Goal: Contribute content: Contribute content

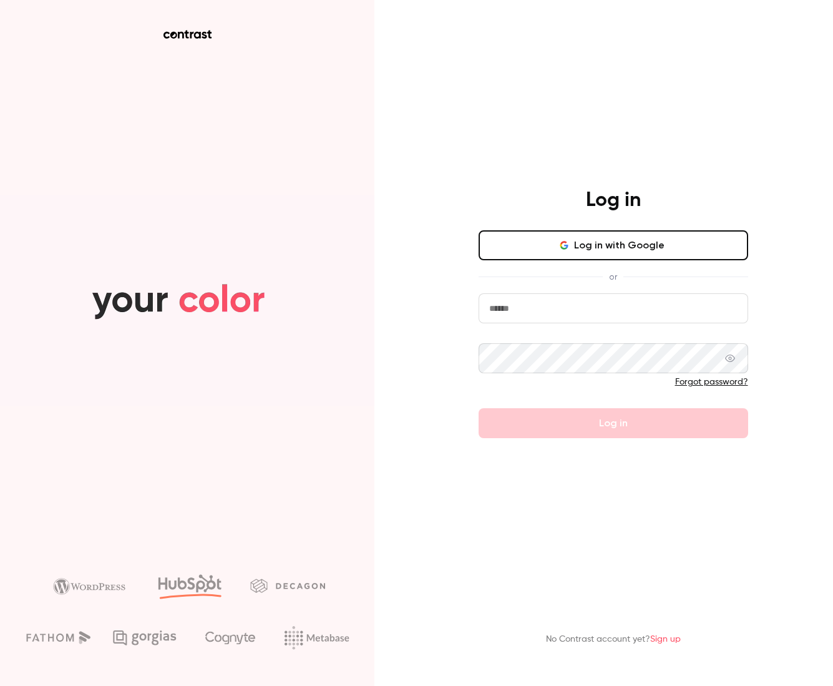
click at [635, 250] on button "Log in with Google" at bounding box center [614, 245] width 270 height 30
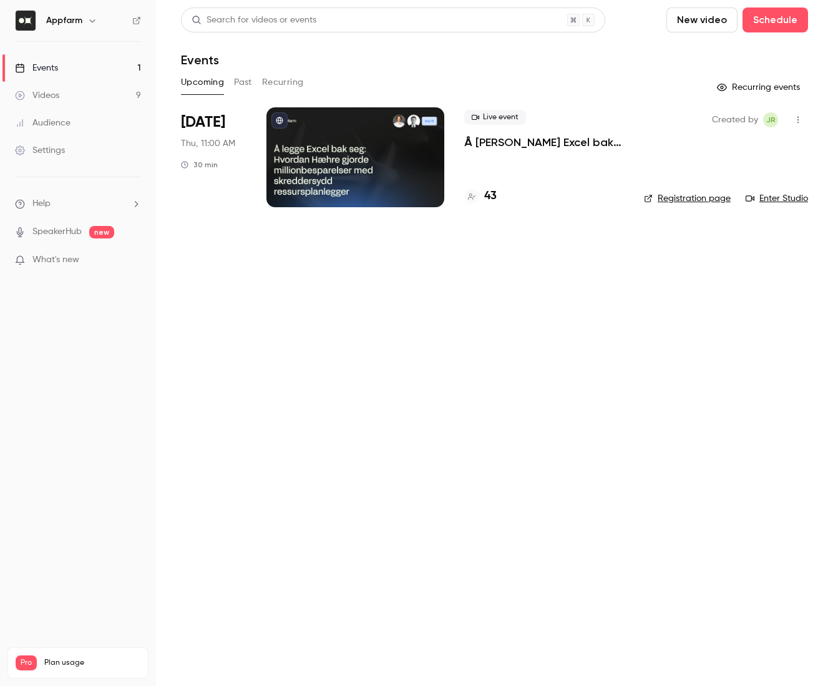
click at [61, 67] on link "Events 1" at bounding box center [78, 67] width 156 height 27
click at [61, 95] on link "Videos 9" at bounding box center [78, 95] width 156 height 27
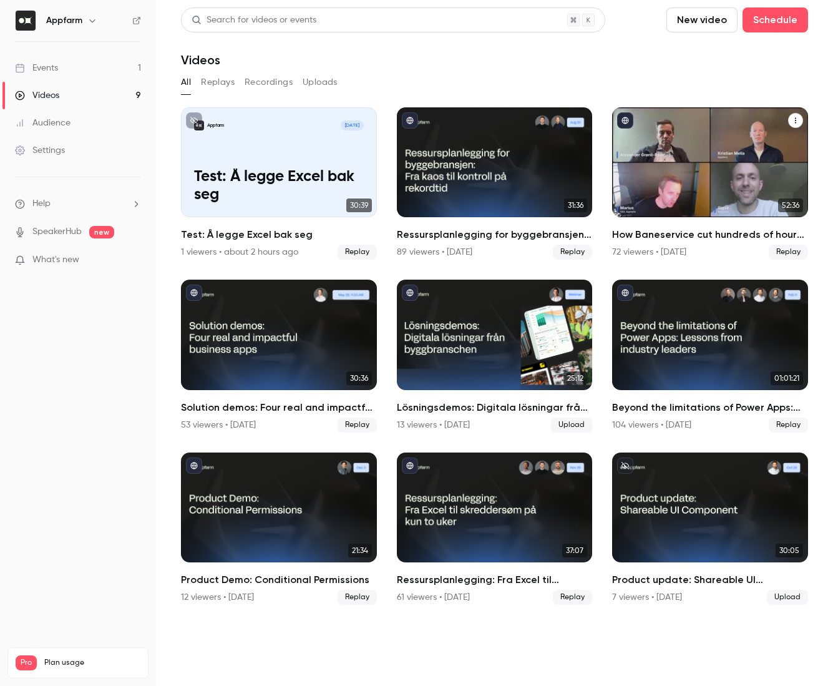
click at [697, 233] on h2 "How Baneservice cut hundreds of hours per project with AI no-code solution" at bounding box center [710, 234] width 196 height 15
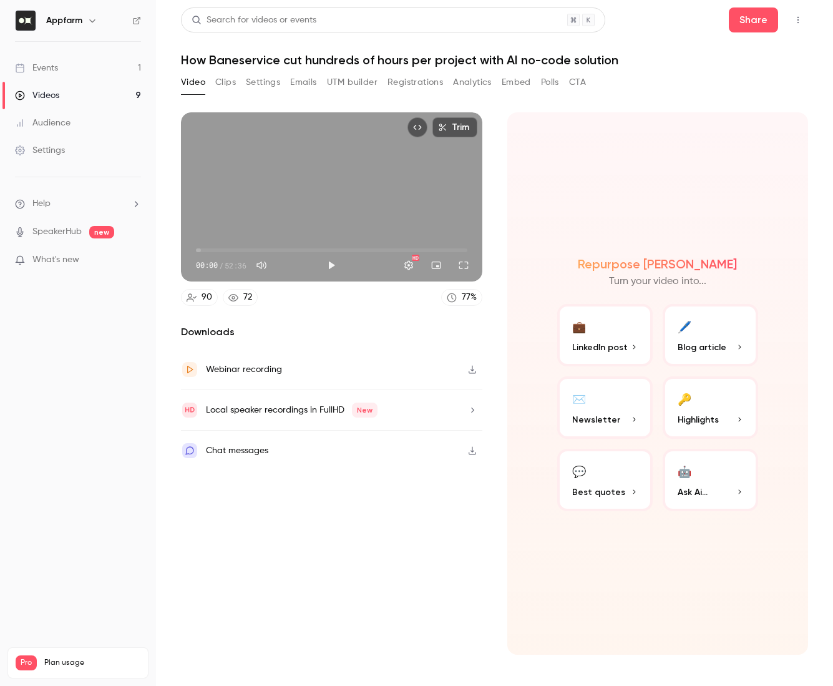
click at [352, 79] on button "UTM builder" at bounding box center [352, 82] width 51 height 20
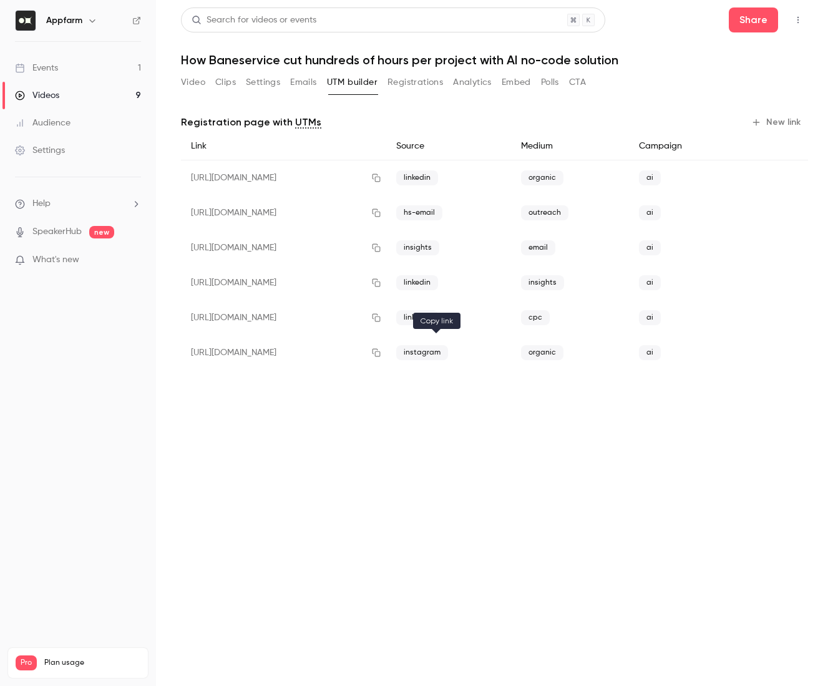
click at [381, 355] on icon "button" at bounding box center [377, 353] width 8 height 8
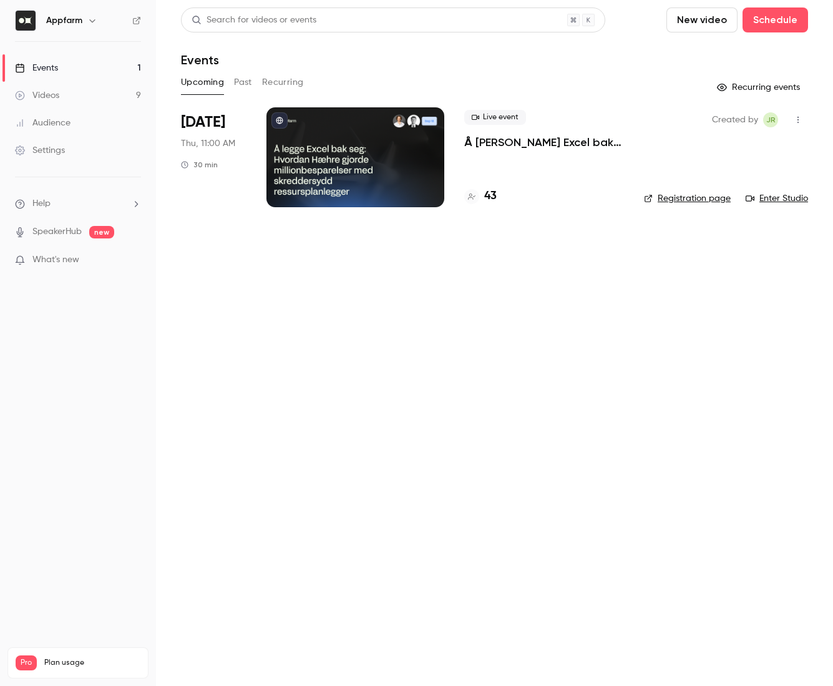
click at [74, 94] on link "Videos 9" at bounding box center [78, 95] width 156 height 27
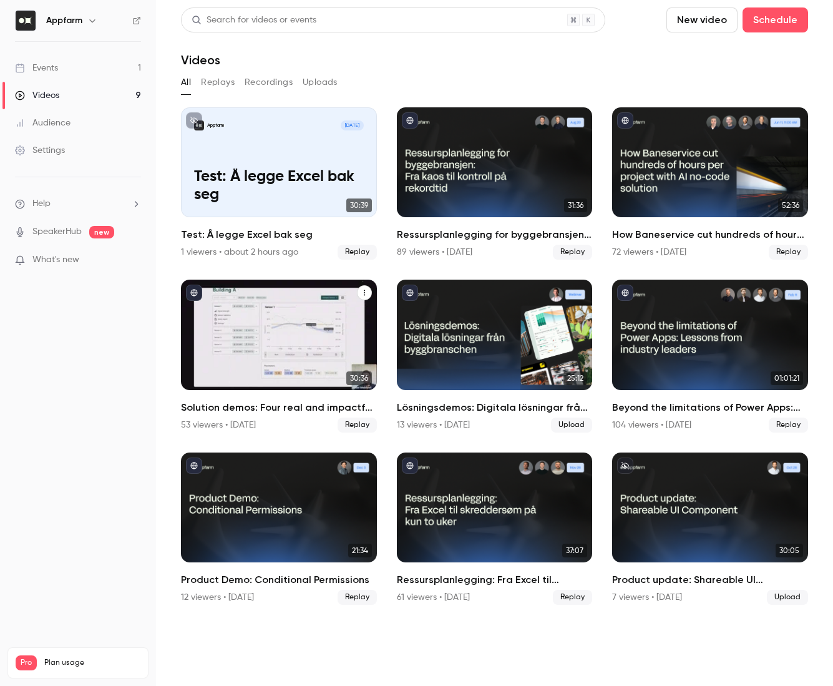
click at [276, 407] on h2 "Solution demos: Four real and impactful business apps" at bounding box center [279, 407] width 196 height 15
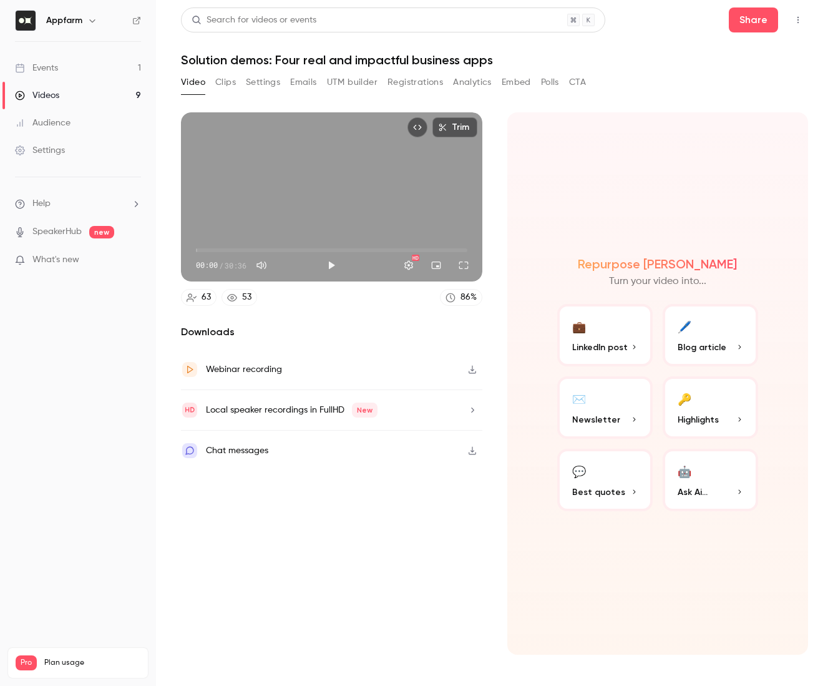
click at [358, 79] on button "UTM builder" at bounding box center [352, 82] width 51 height 20
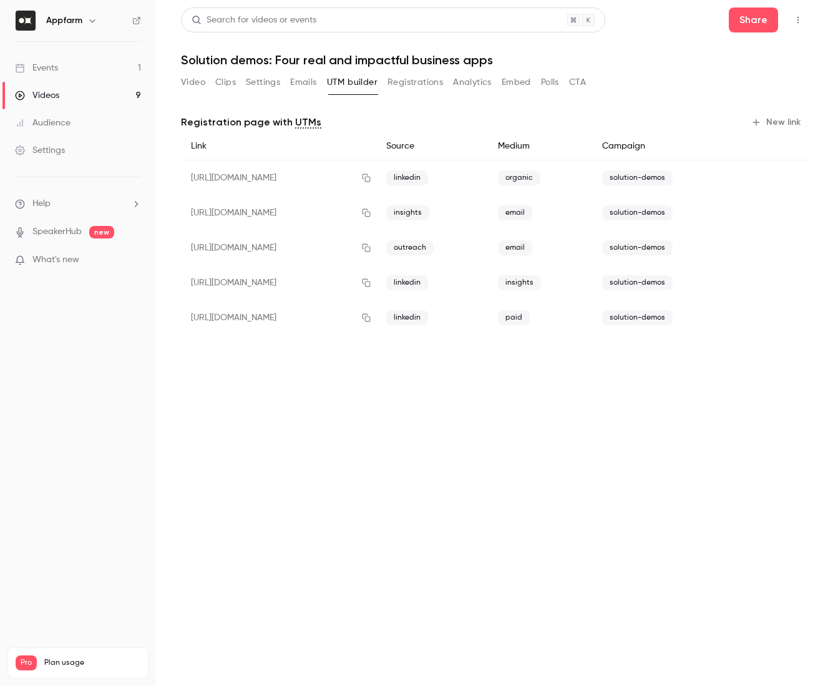
click at [775, 118] on button "New link" at bounding box center [777, 122] width 62 height 20
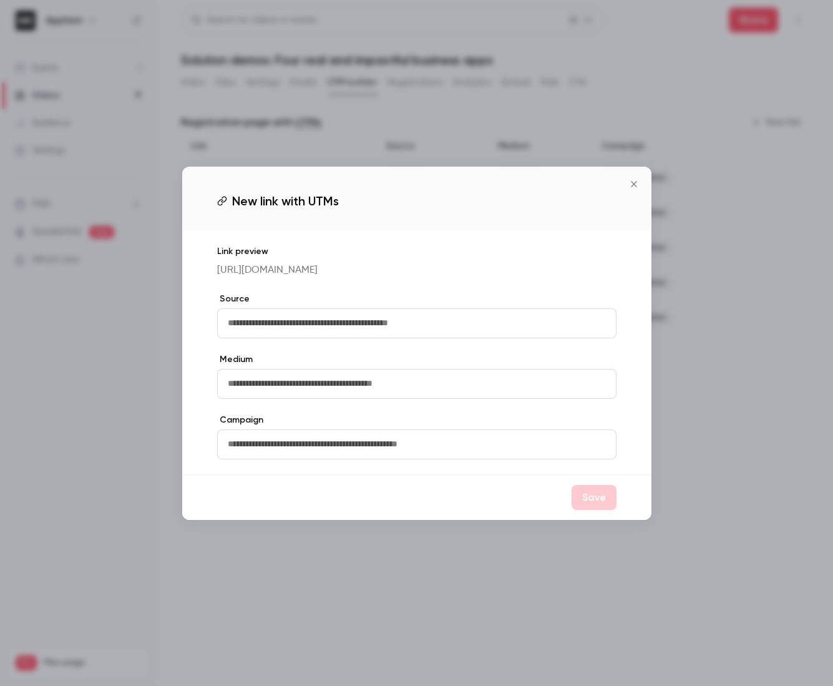
click at [231, 331] on input "text" at bounding box center [416, 323] width 399 height 30
type input "*********"
click at [253, 392] on input "text" at bounding box center [416, 384] width 399 height 30
type input "*******"
click at [245, 454] on input "text" at bounding box center [416, 444] width 399 height 30
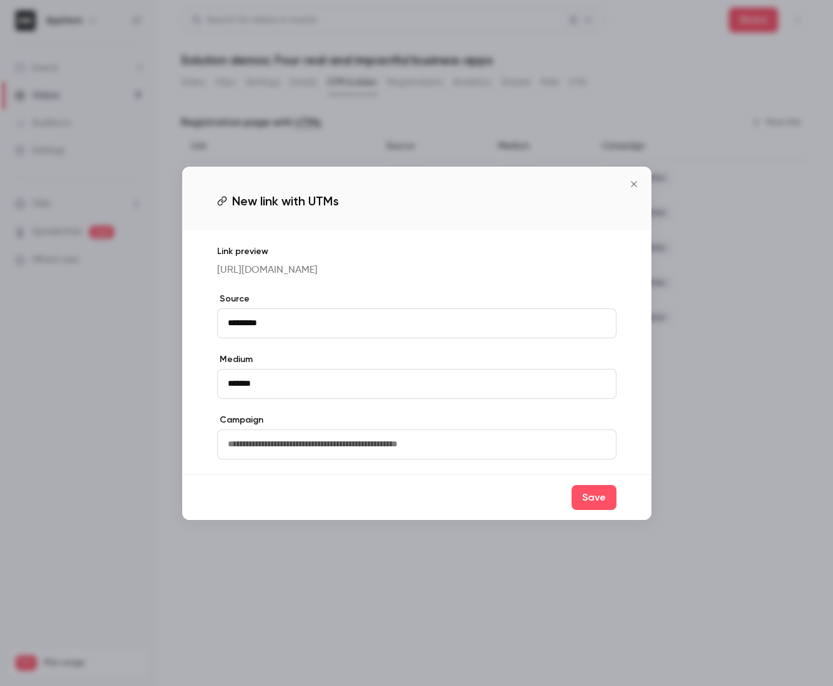
click at [198, 447] on div "Link preview https://watch.getcontrast.io/register/appfarm-solution-demos-4-rea…" at bounding box center [416, 352] width 469 height 244
click at [582, 501] on button "Save" at bounding box center [594, 497] width 45 height 25
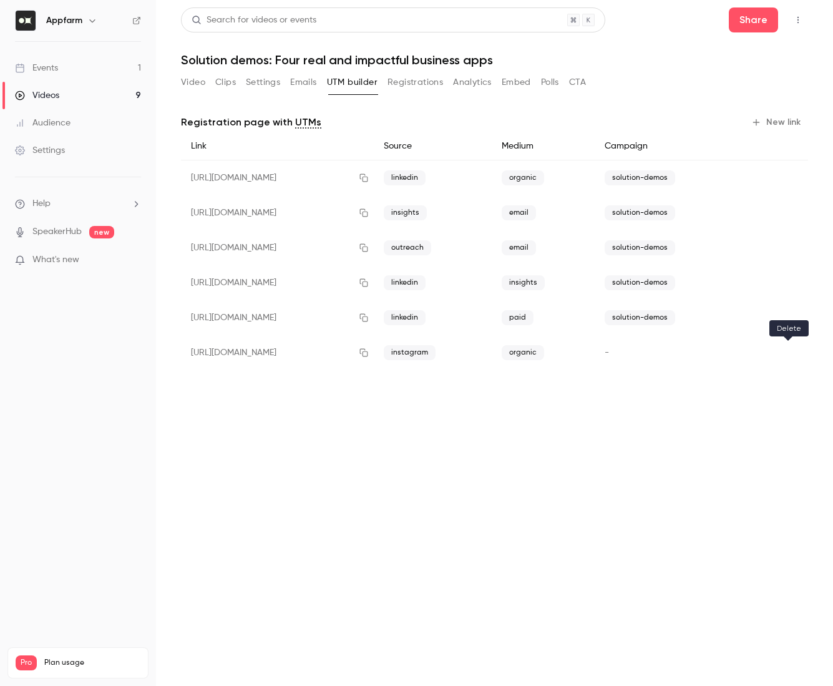
click at [790, 353] on icon "button" at bounding box center [788, 352] width 9 height 9
click at [779, 122] on button "New link" at bounding box center [777, 122] width 62 height 20
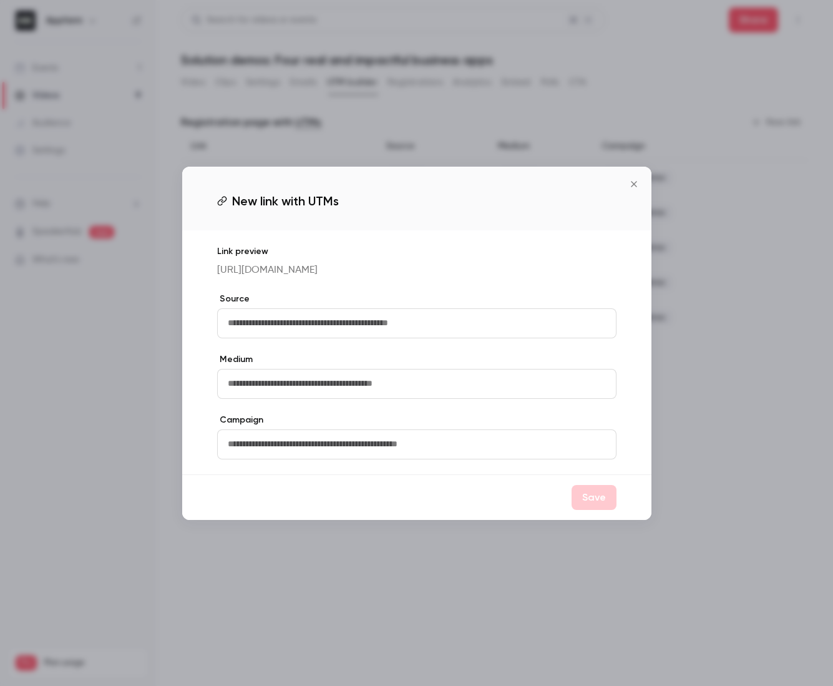
click at [238, 451] on input "text" at bounding box center [416, 444] width 399 height 30
type input "**********"
click at [263, 331] on input "text" at bounding box center [416, 323] width 399 height 30
type input "*********"
click at [245, 393] on input "text" at bounding box center [416, 384] width 399 height 30
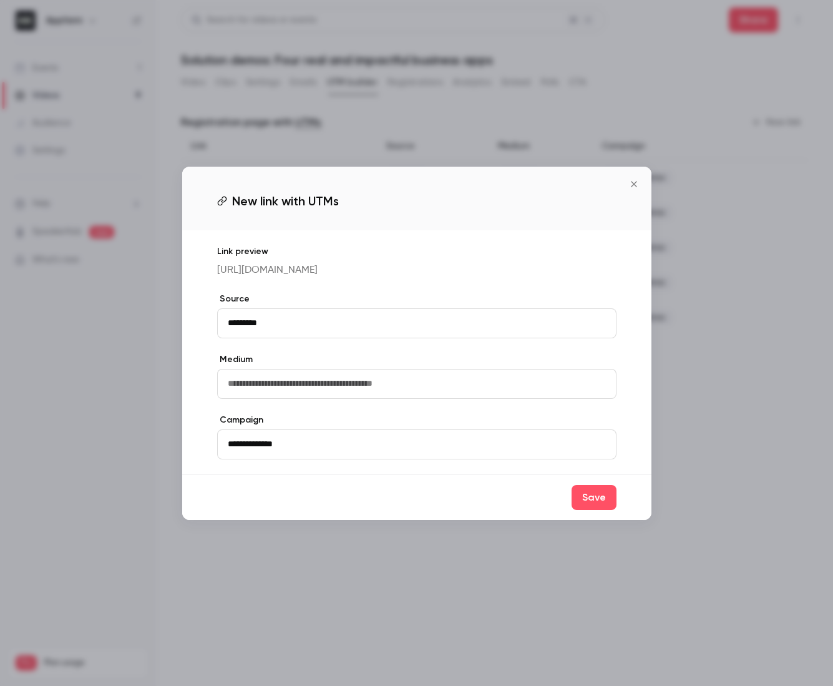
type input "*******"
click at [580, 509] on button "Save" at bounding box center [594, 497] width 45 height 25
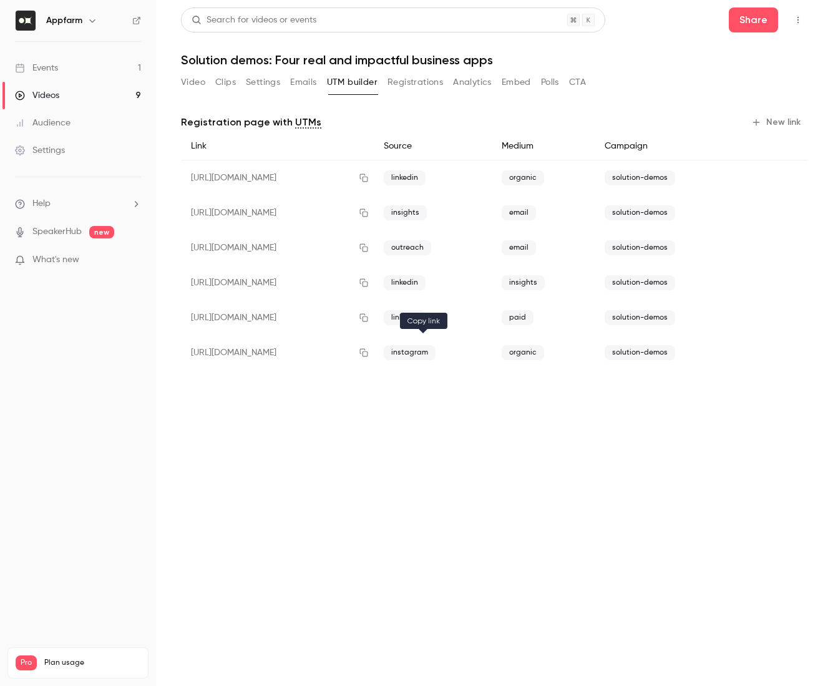
click at [369, 353] on icon "button" at bounding box center [364, 352] width 10 height 9
click at [197, 81] on button "Video" at bounding box center [193, 82] width 24 height 20
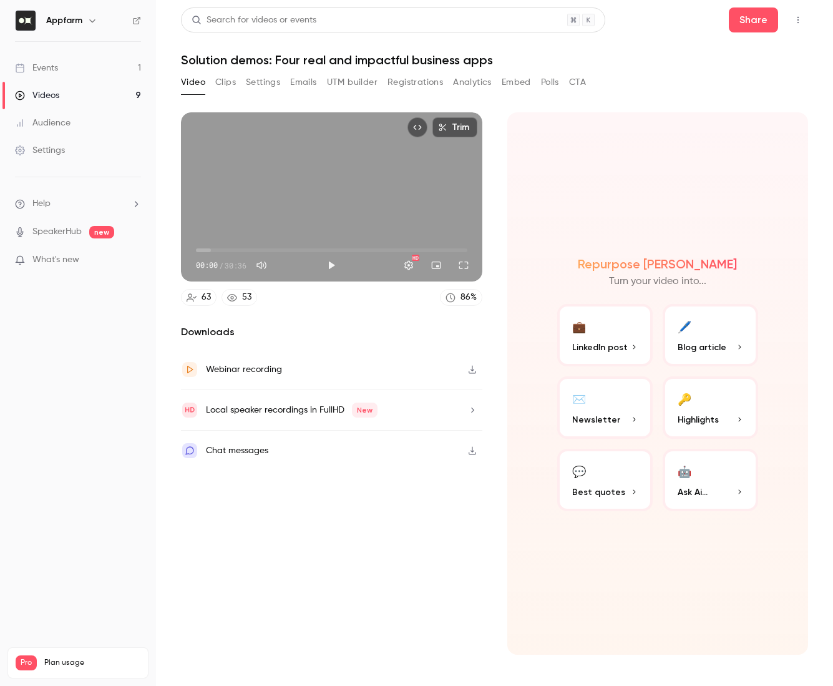
click at [220, 82] on button "Clips" at bounding box center [225, 82] width 21 height 20
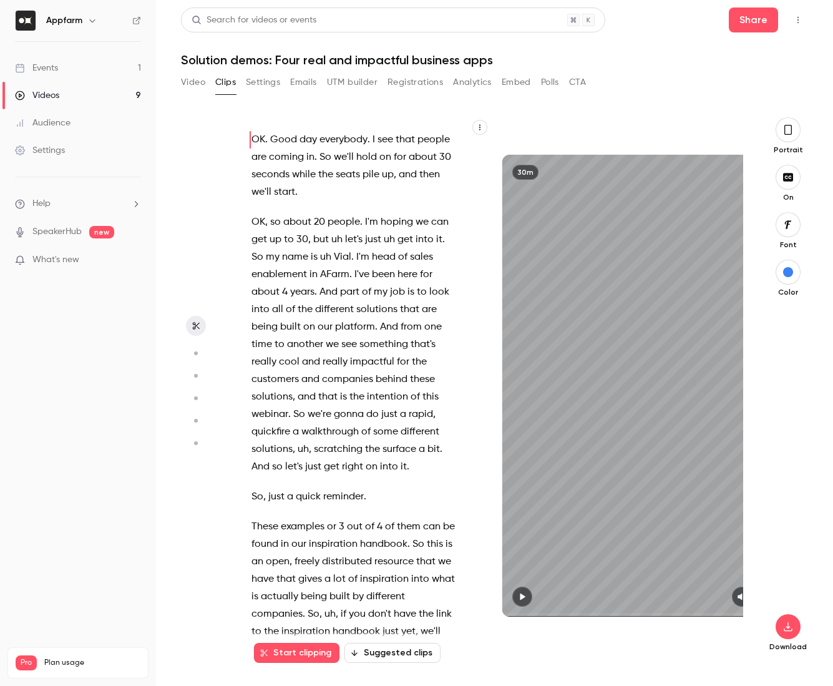
click at [786, 137] on button "button" at bounding box center [788, 129] width 25 height 25
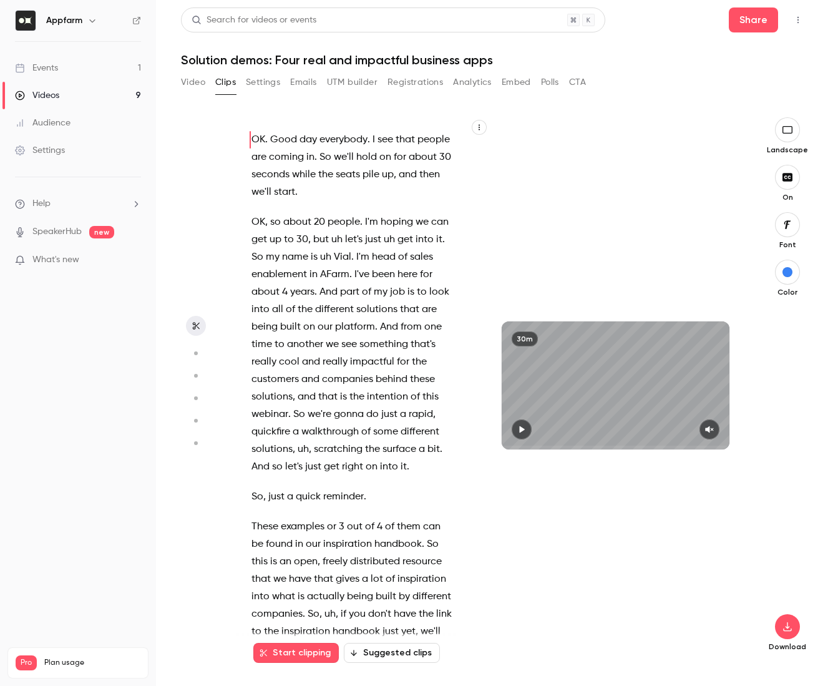
click at [388, 657] on button "Suggested clips" at bounding box center [392, 653] width 96 height 20
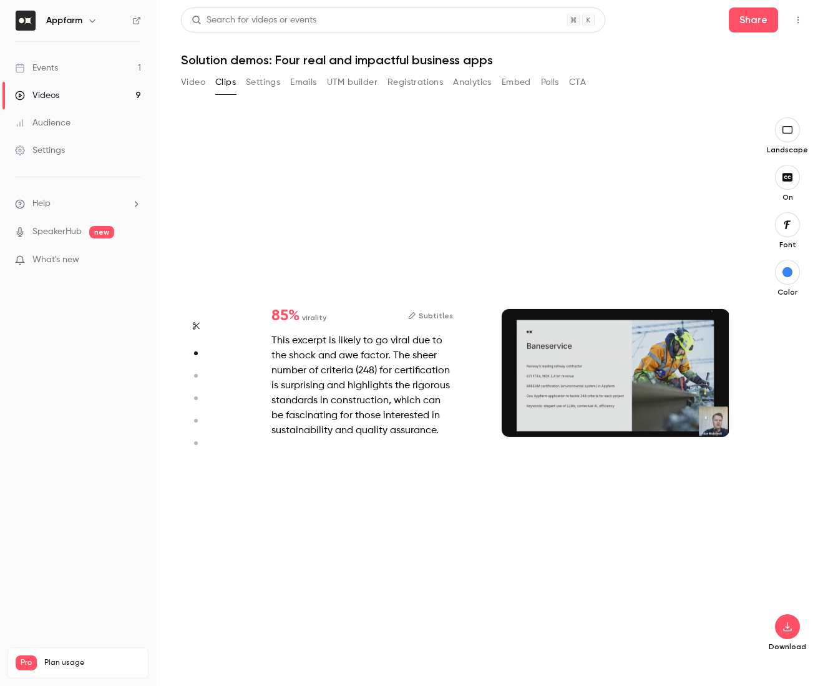
scroll to position [546, 0]
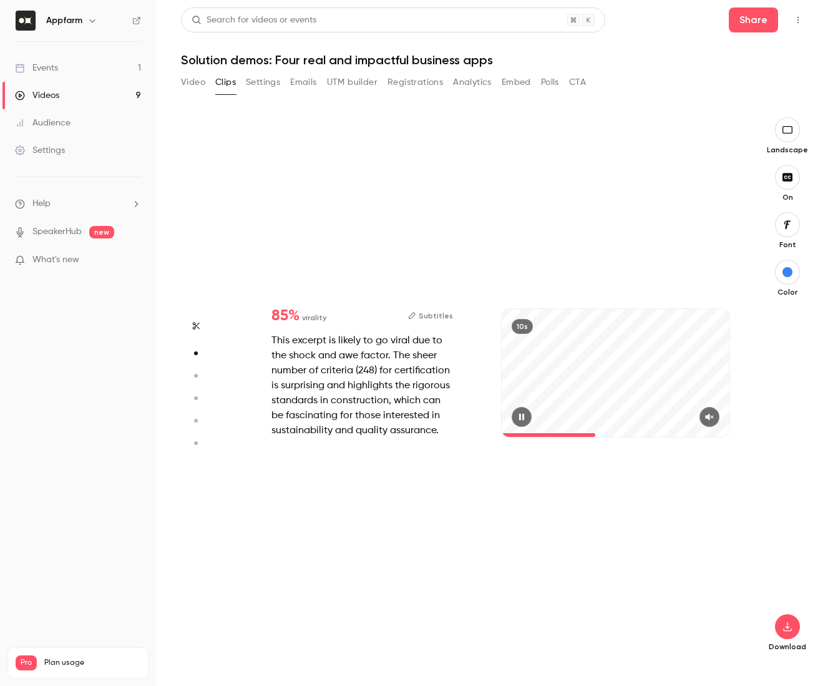
click at [711, 417] on icon "button" at bounding box center [709, 417] width 8 height 7
click at [522, 417] on icon "button" at bounding box center [521, 417] width 5 height 7
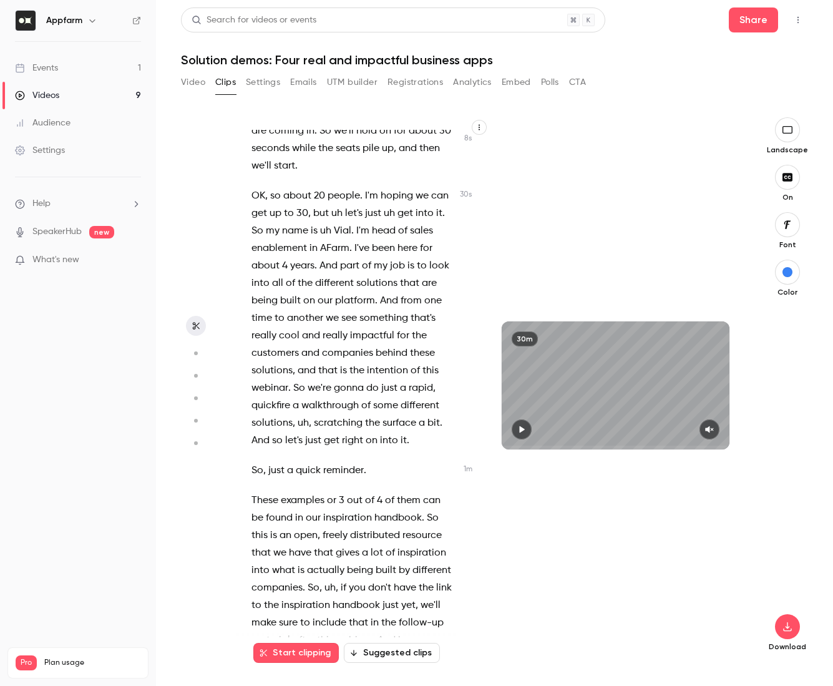
scroll to position [29, 0]
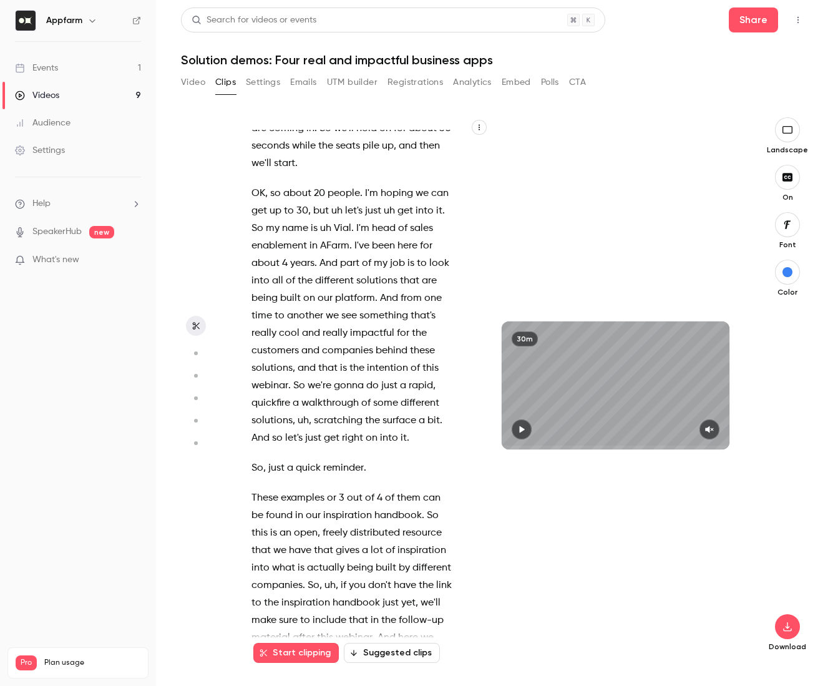
click at [477, 125] on icon "button" at bounding box center [479, 127] width 7 height 7
click at [291, 306] on div at bounding box center [416, 343] width 833 height 686
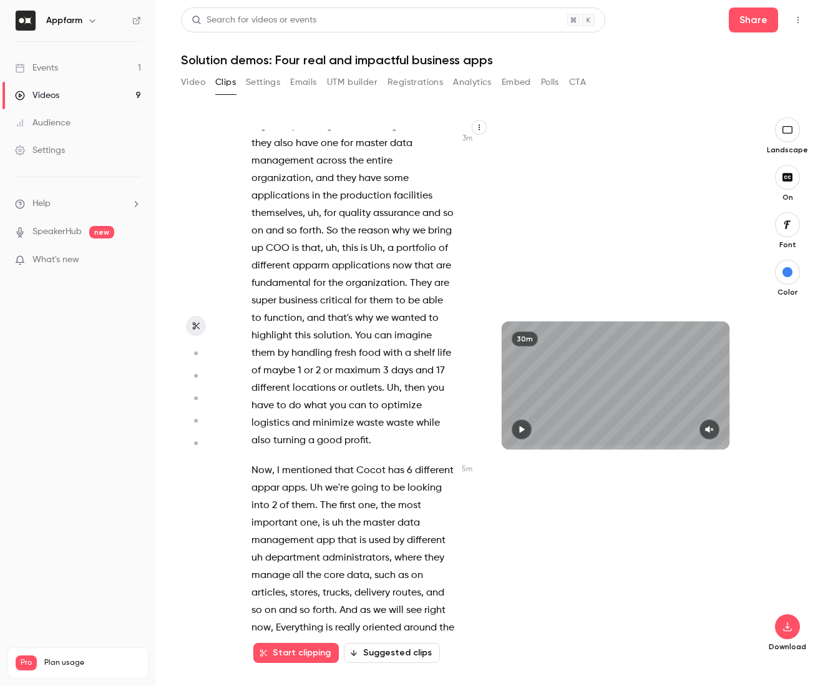
scroll to position [1538, 0]
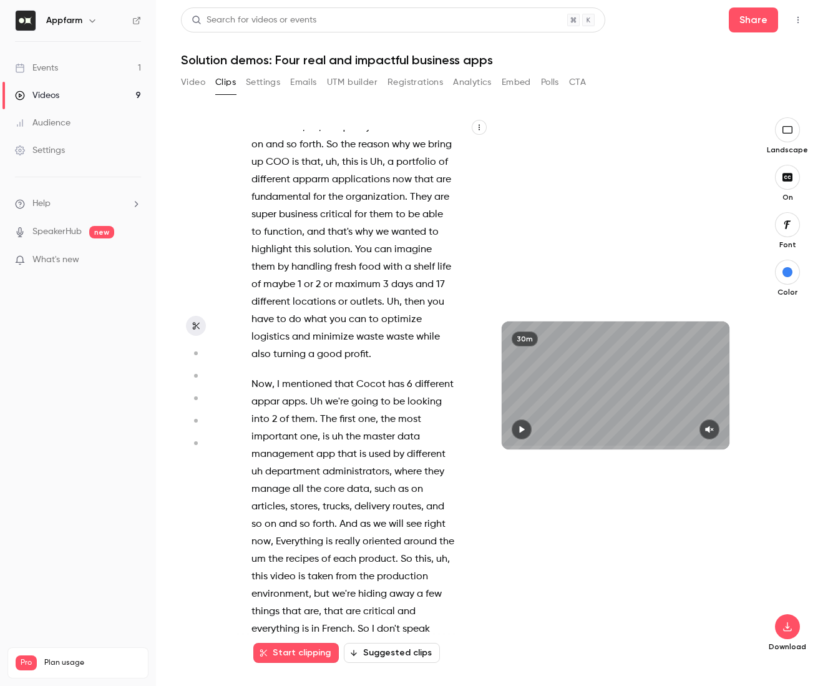
click at [406, 656] on button "Suggested clips" at bounding box center [392, 653] width 96 height 20
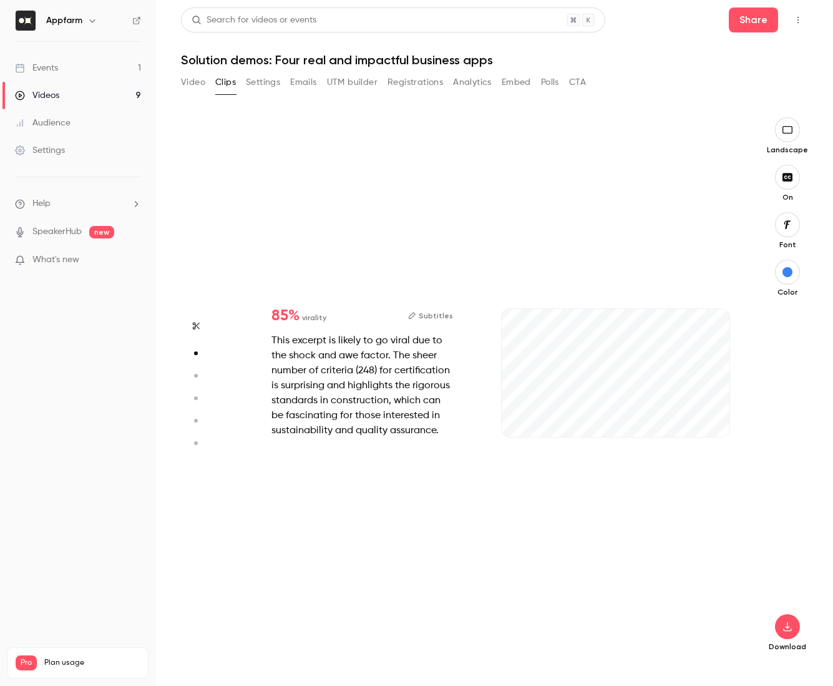
scroll to position [546, 0]
click at [409, 371] on div "This excerpt is likely to go viral due to the shock and awe factor. The sheer n…" at bounding box center [363, 385] width 182 height 105
click at [317, 335] on div "This excerpt is likely to go viral due to the shock and awe factor. The sheer n…" at bounding box center [363, 385] width 182 height 105
click at [198, 378] on icon "button" at bounding box center [195, 375] width 11 height 9
type input "*"
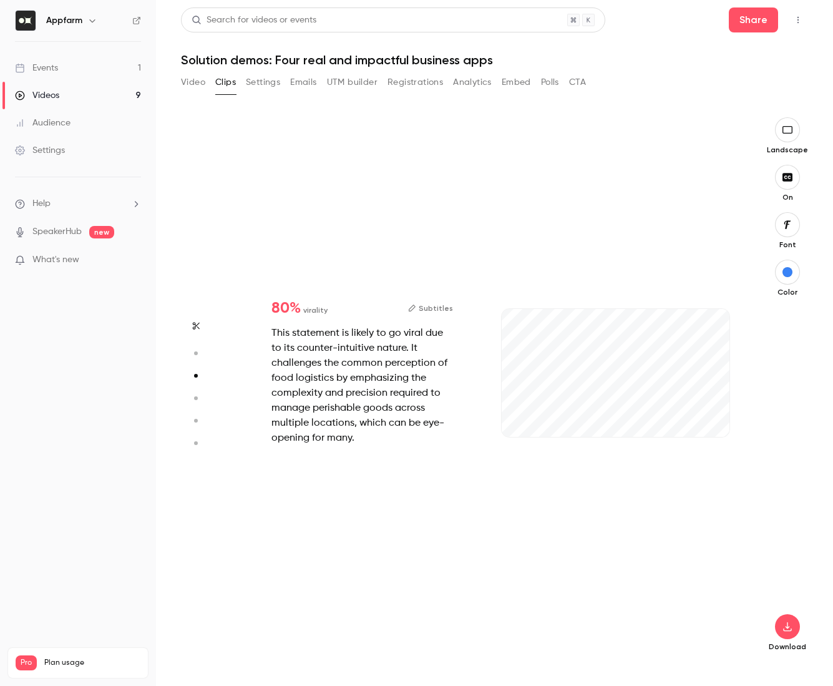
scroll to position [1092, 0]
click at [196, 401] on icon "button" at bounding box center [195, 398] width 11 height 9
type input "*"
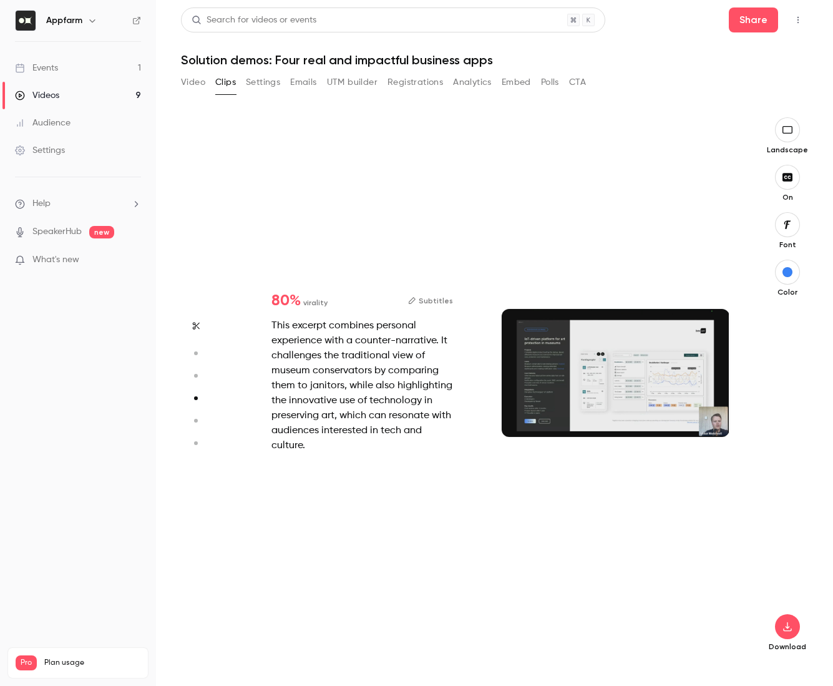
scroll to position [1638, 0]
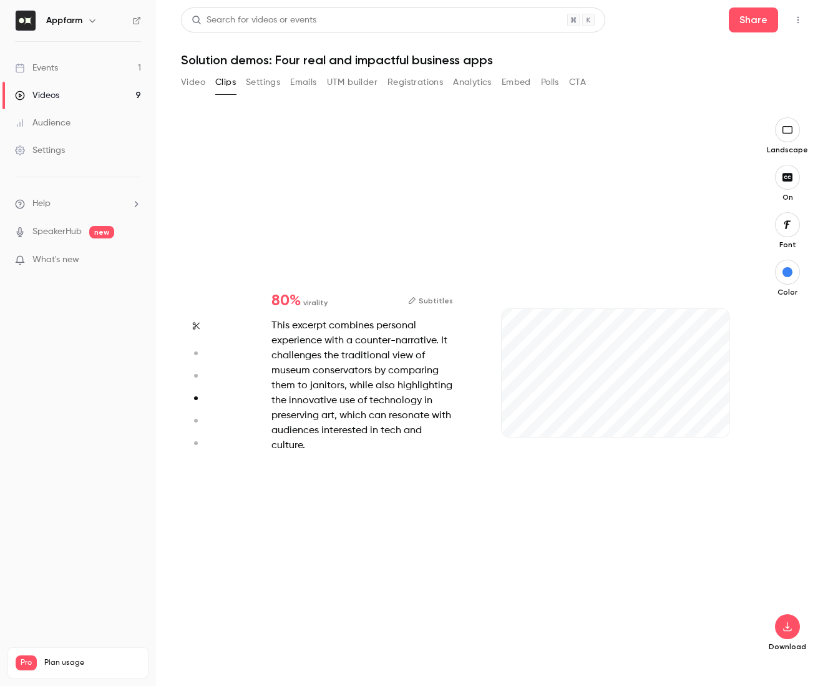
click at [196, 418] on icon "button" at bounding box center [195, 420] width 11 height 9
type input "*"
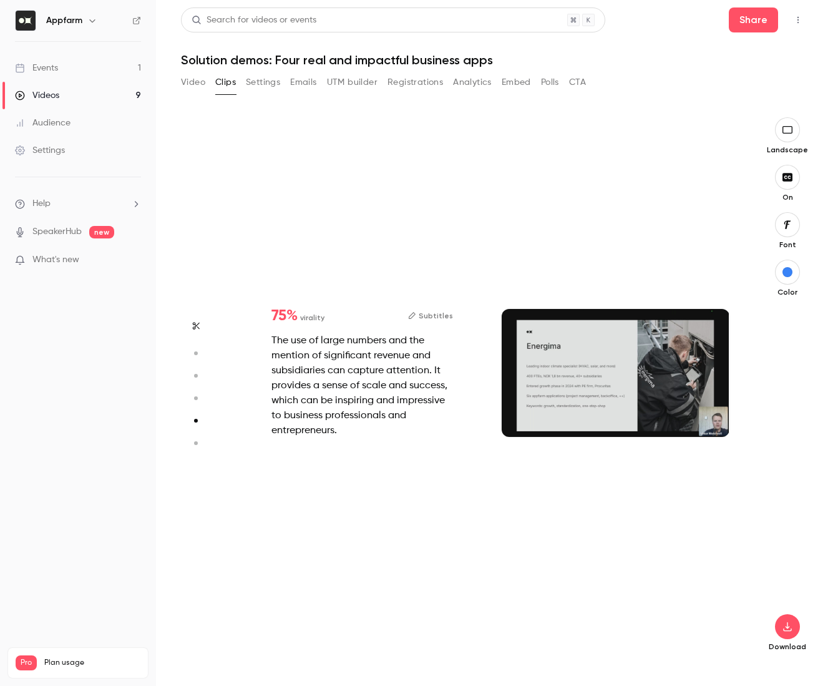
scroll to position [2185, 0]
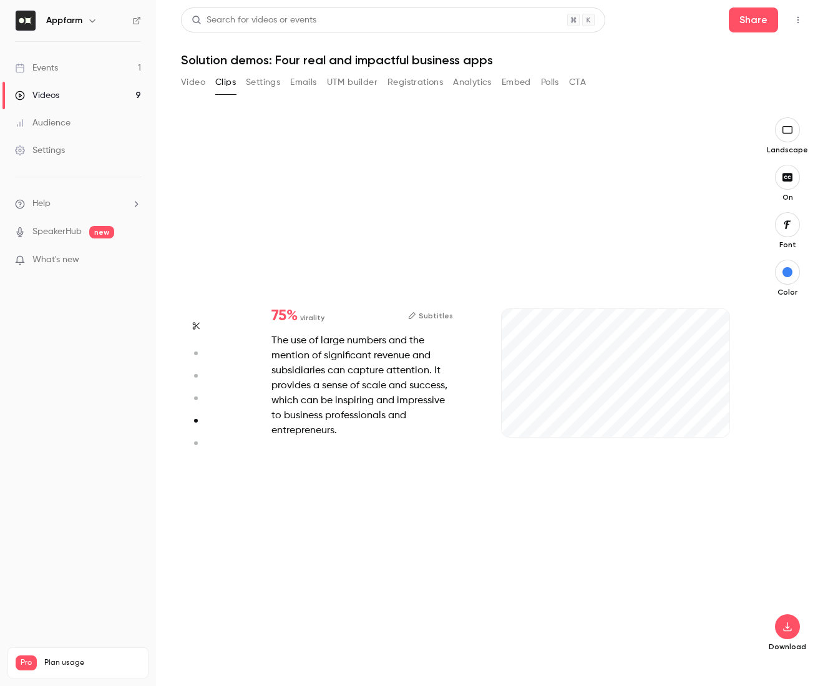
click at [196, 441] on icon "button" at bounding box center [195, 443] width 11 height 9
type input "*"
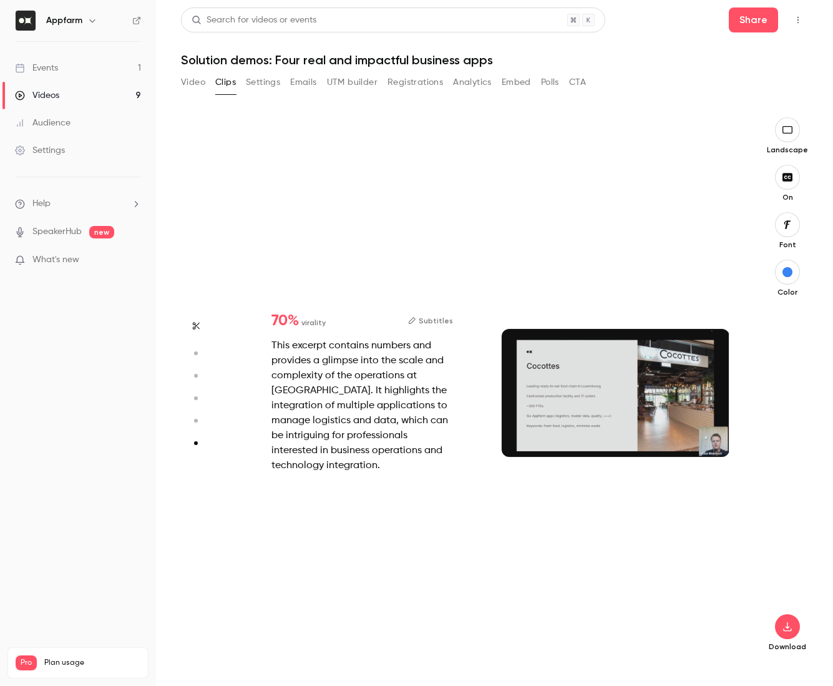
scroll to position [2711, 0]
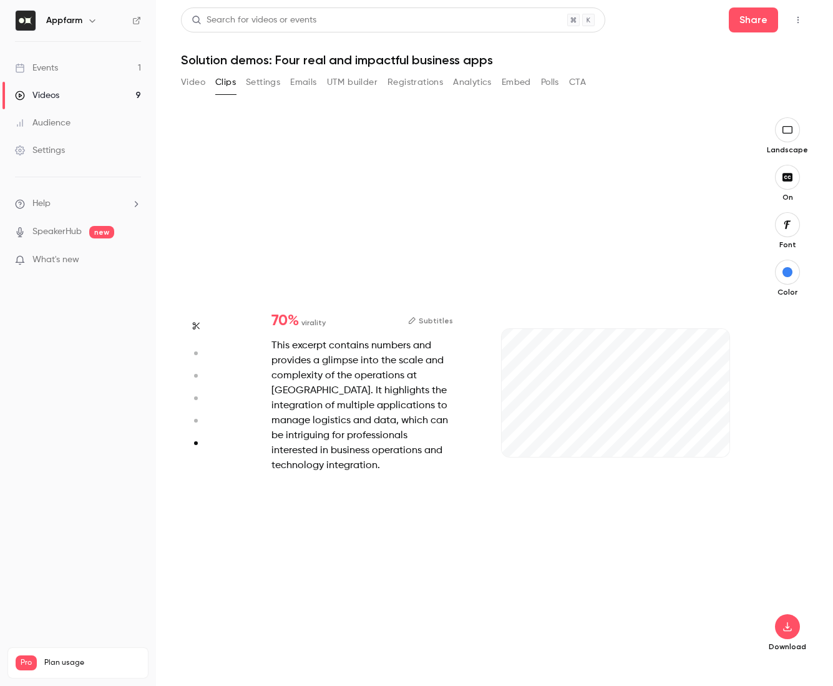
click at [197, 351] on icon "button" at bounding box center [195, 353] width 11 height 9
type input "*"
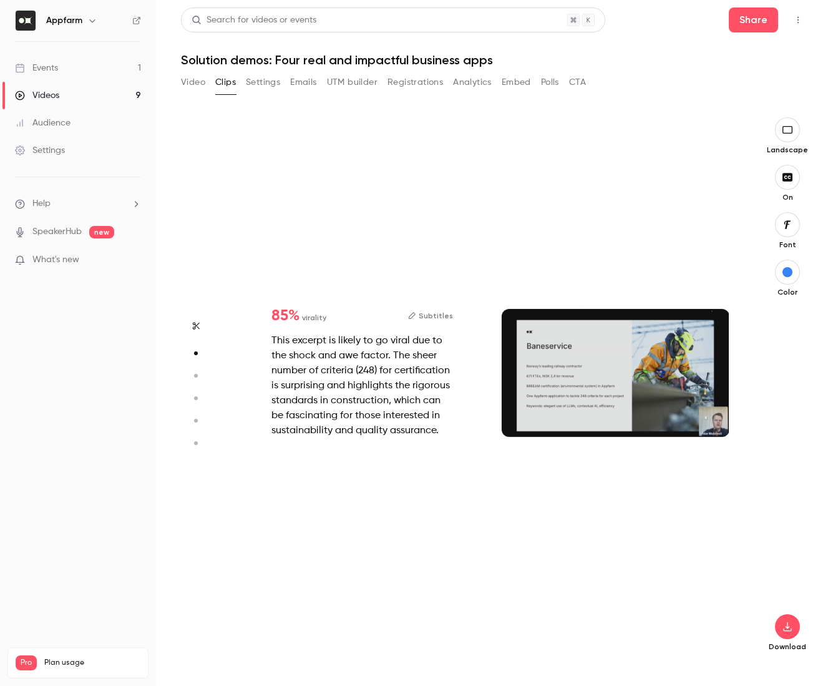
scroll to position [546, 0]
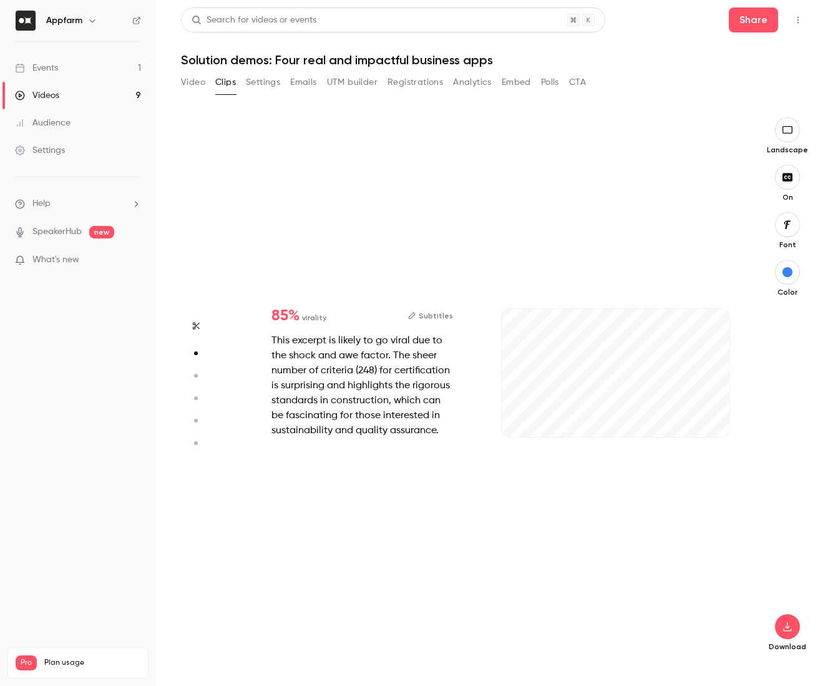
click at [315, 340] on div "This excerpt is likely to go viral due to the shock and awe factor. The sheer n…" at bounding box center [363, 385] width 182 height 105
click at [191, 328] on icon "button" at bounding box center [196, 325] width 10 height 9
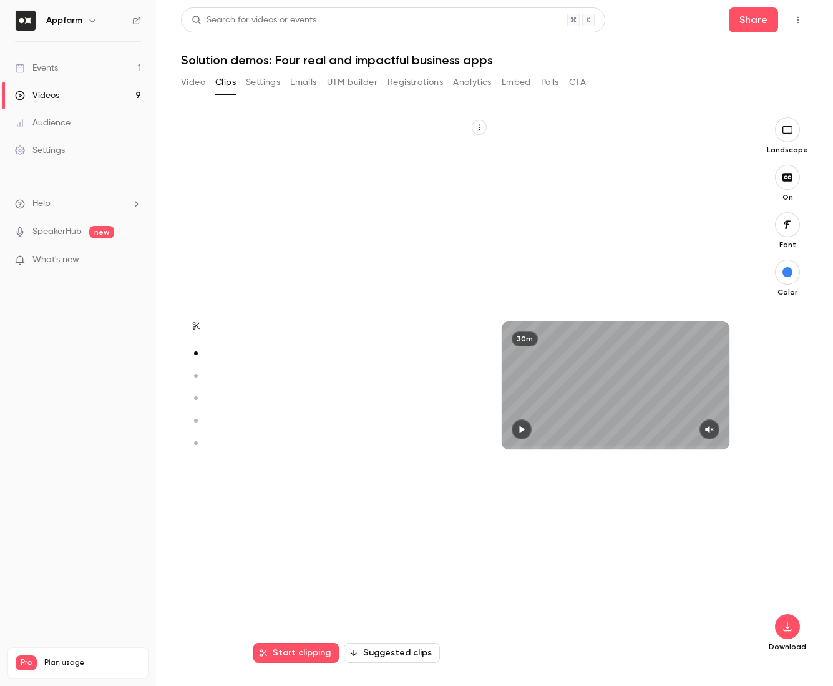
type input "*"
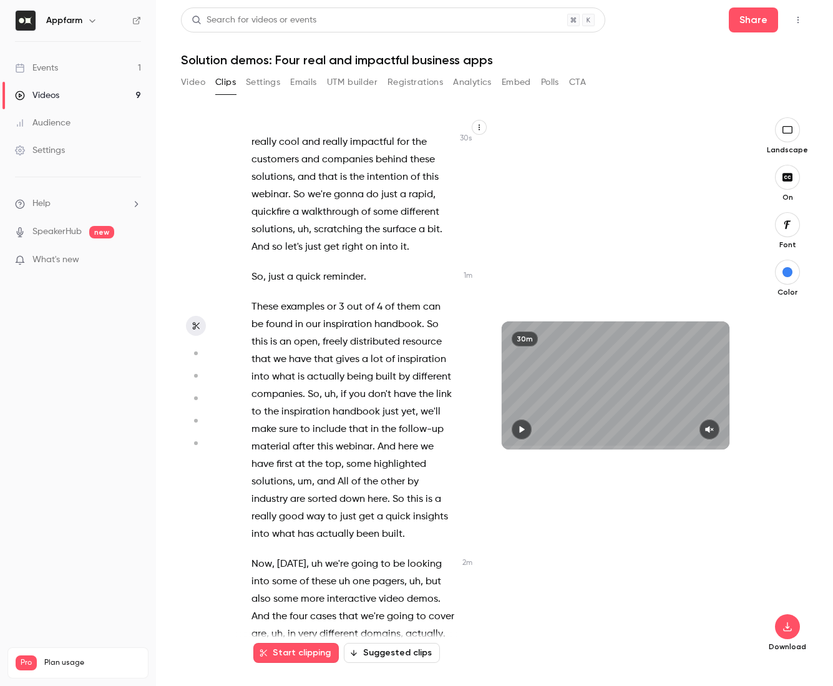
scroll to position [222, 0]
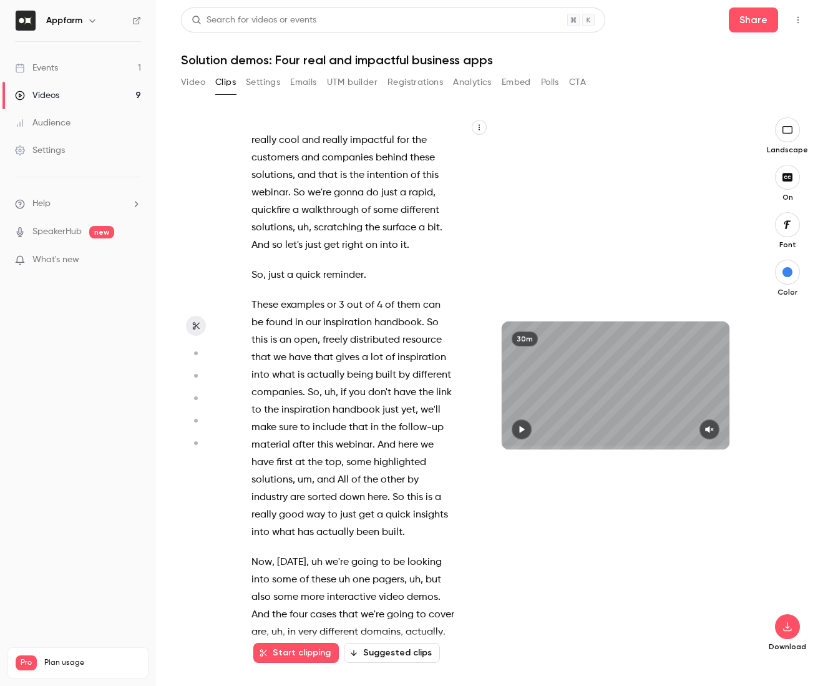
click at [269, 310] on span "These" at bounding box center [265, 304] width 27 height 17
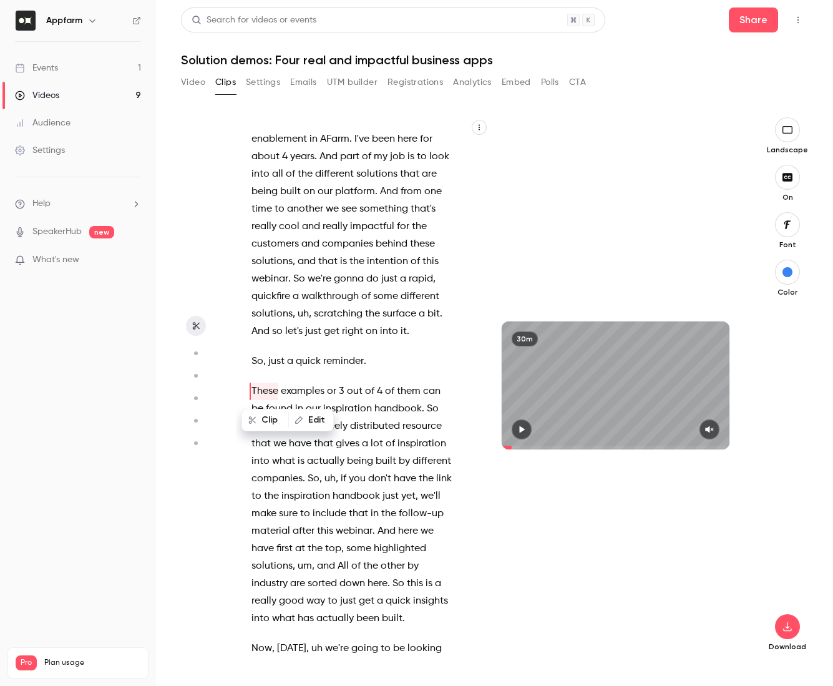
type input "****"
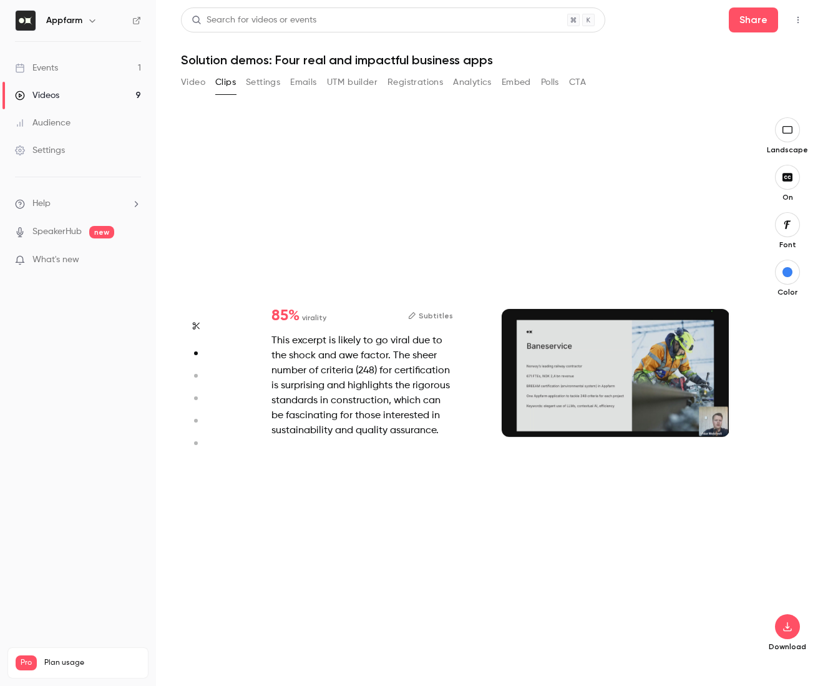
scroll to position [0, 0]
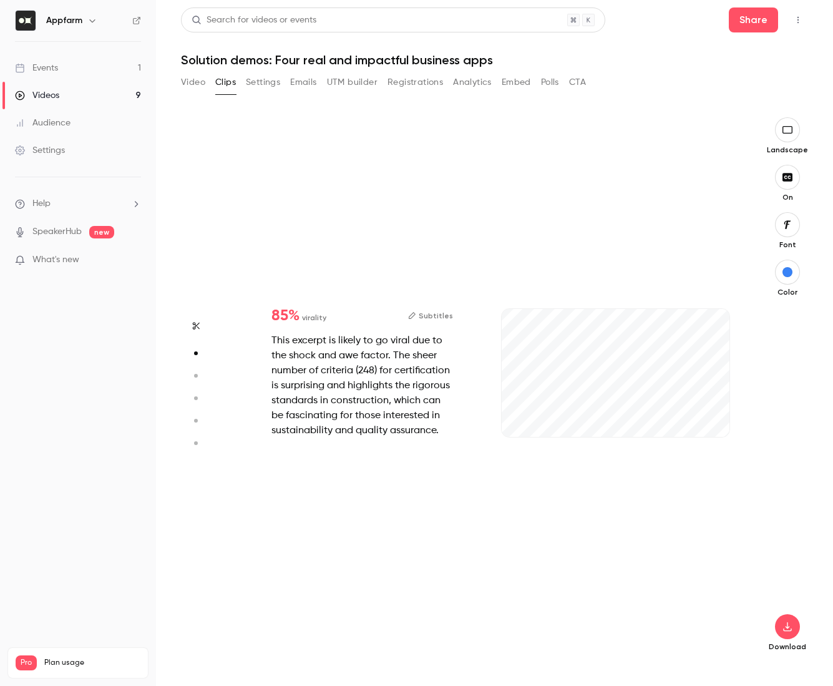
type input "***"
type input "****"
type input "***"
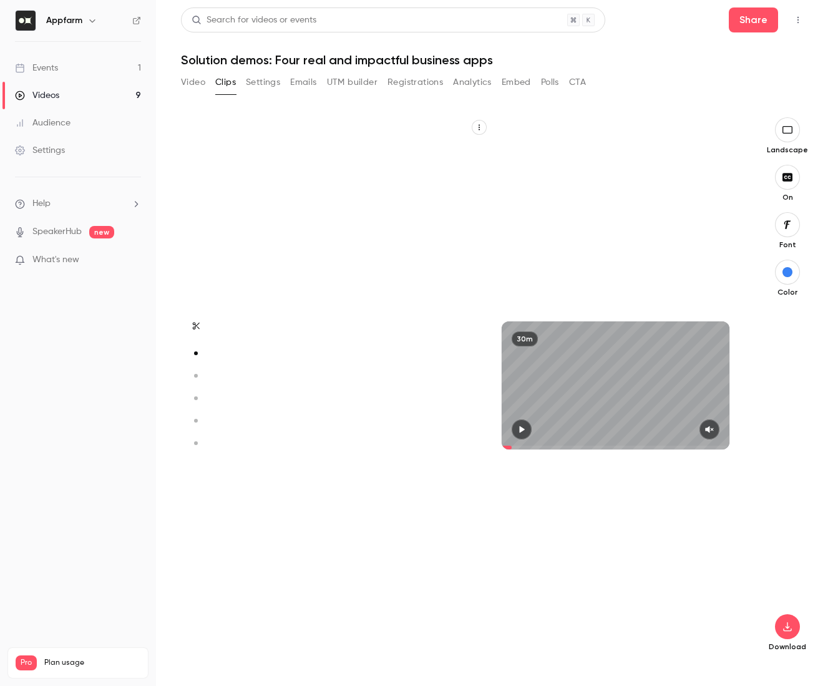
type input "****"
type input "*"
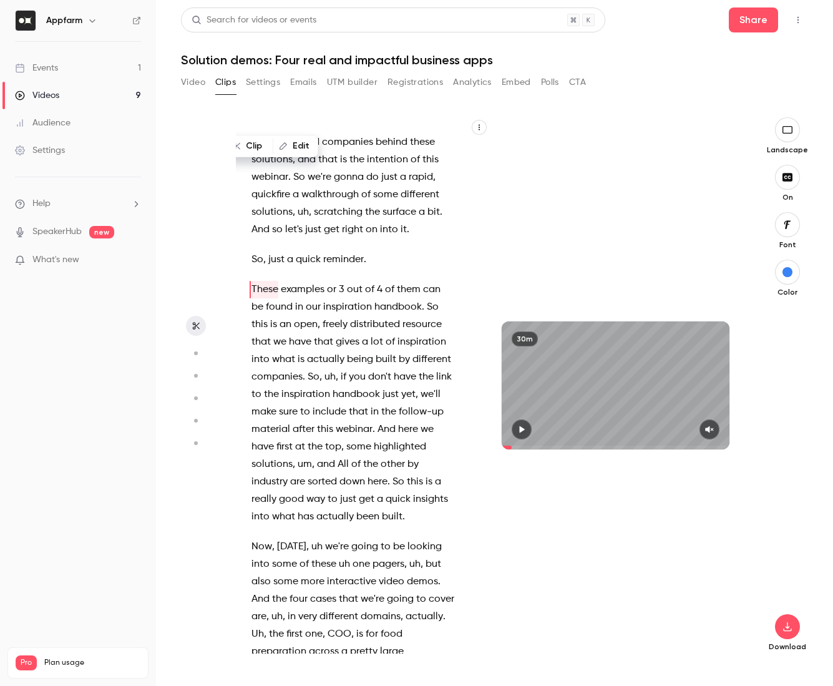
scroll to position [7558, 0]
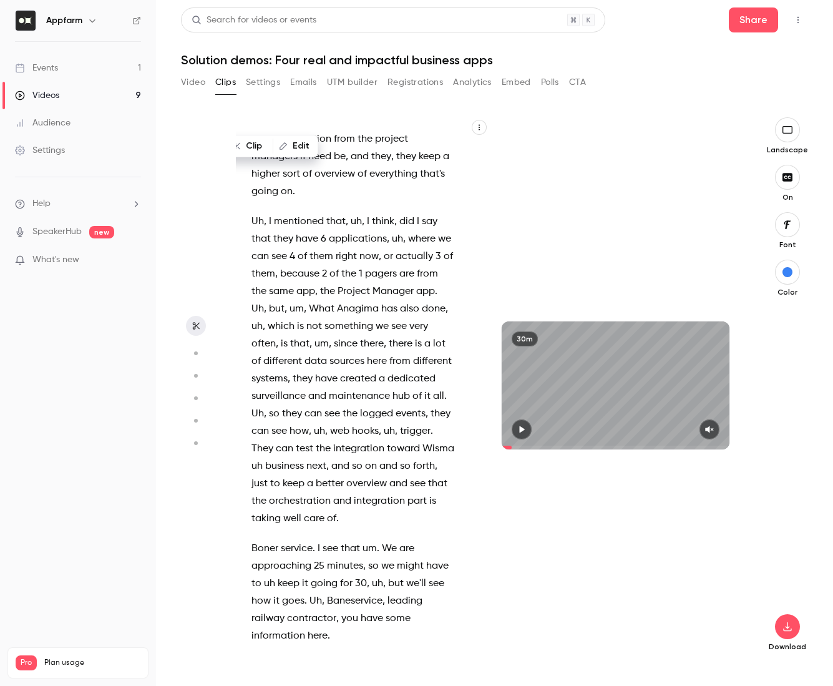
click at [257, 540] on span "Boner" at bounding box center [265, 548] width 27 height 17
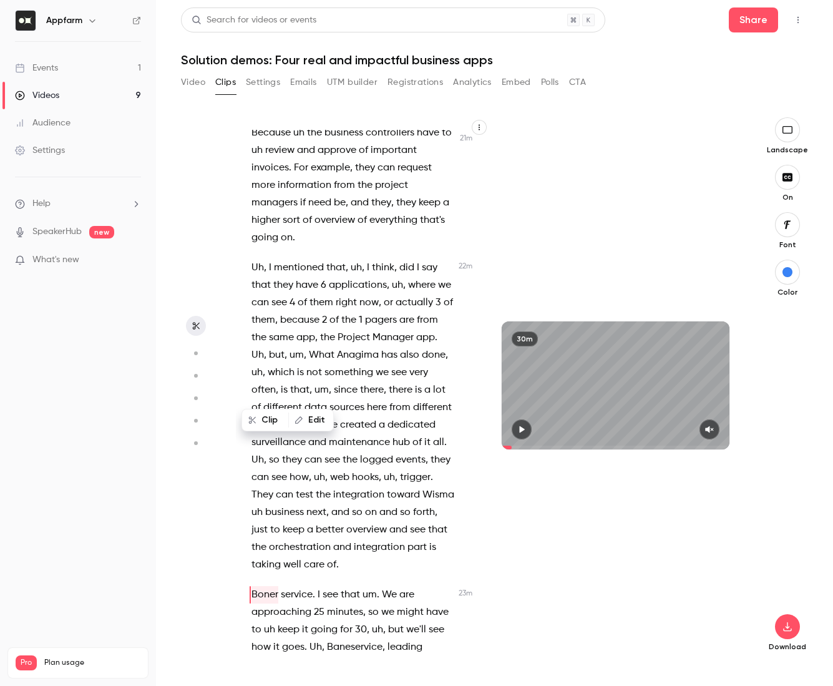
scroll to position [7505, 0]
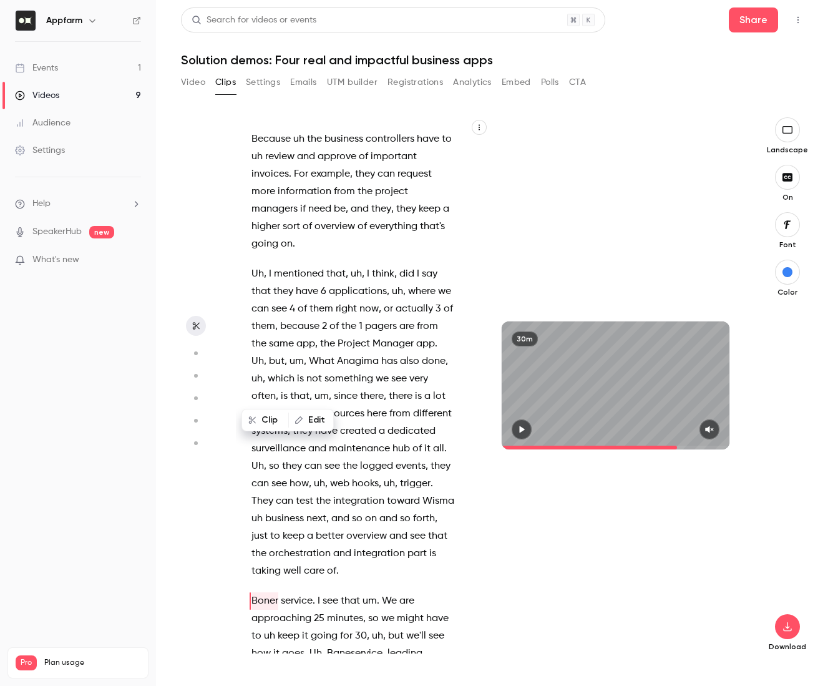
click at [275, 419] on button "Clip" at bounding box center [265, 420] width 45 height 20
type input "*"
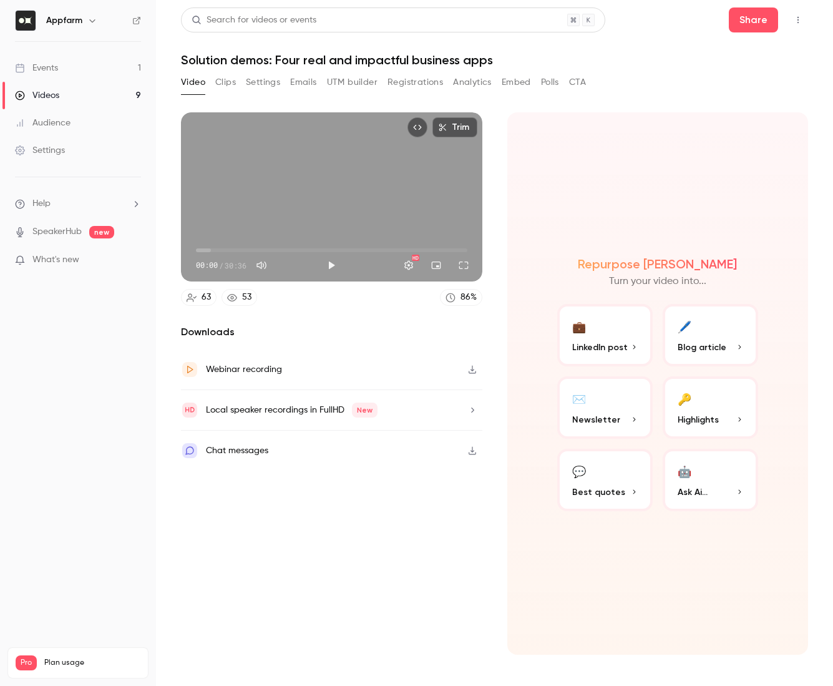
click at [232, 82] on button "Clips" at bounding box center [225, 82] width 21 height 20
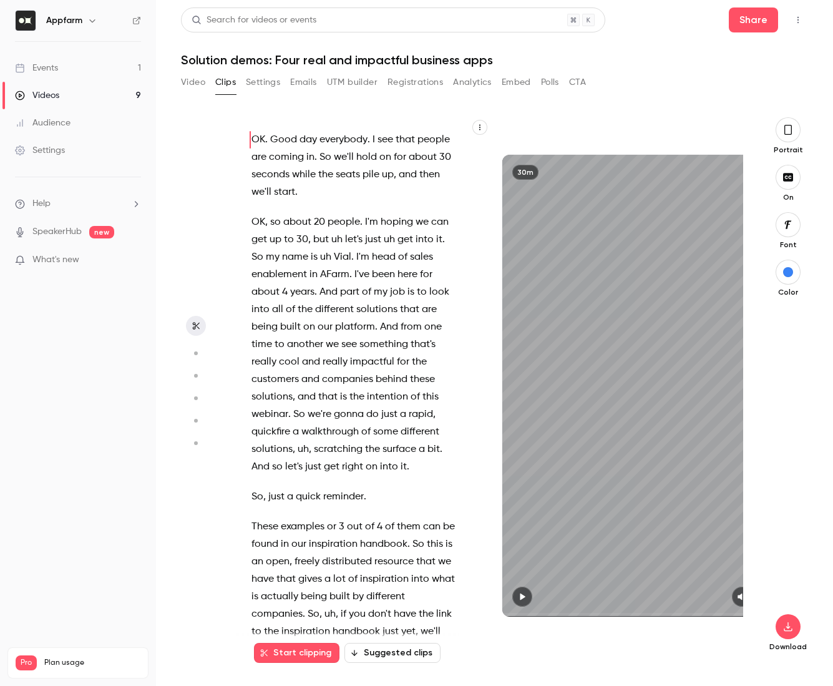
scroll to position [7558, 0]
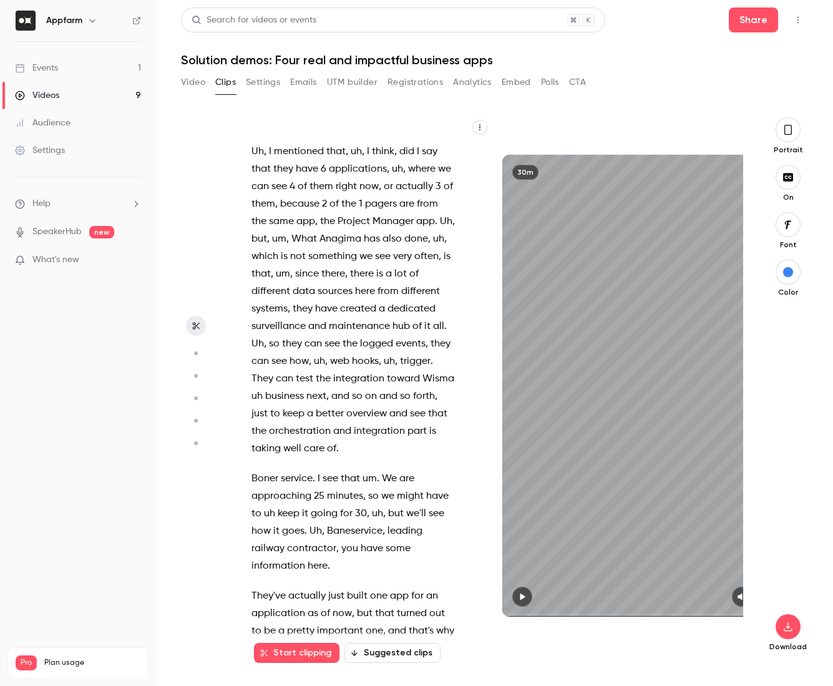
click at [253, 470] on span "Boner" at bounding box center [265, 478] width 27 height 17
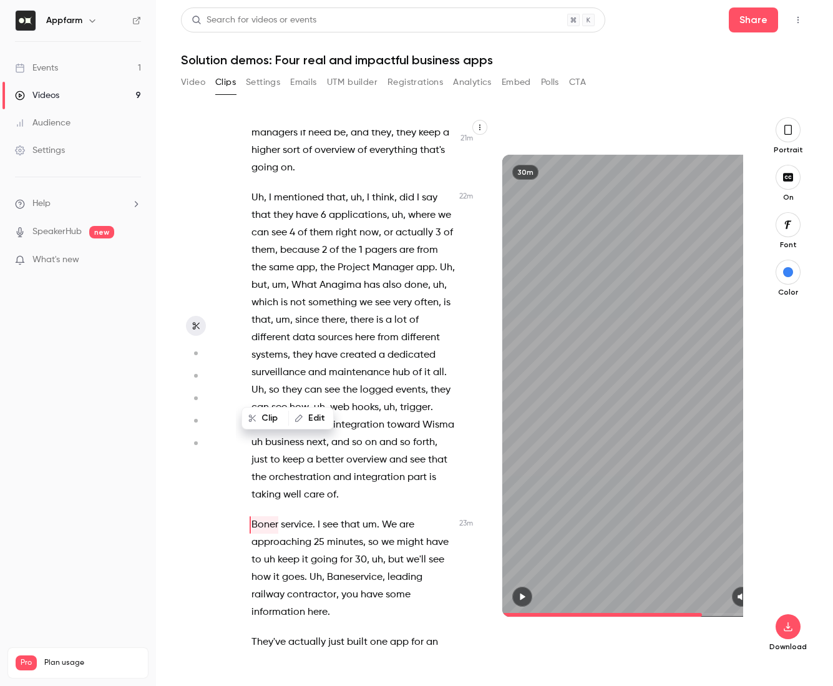
scroll to position [7505, 0]
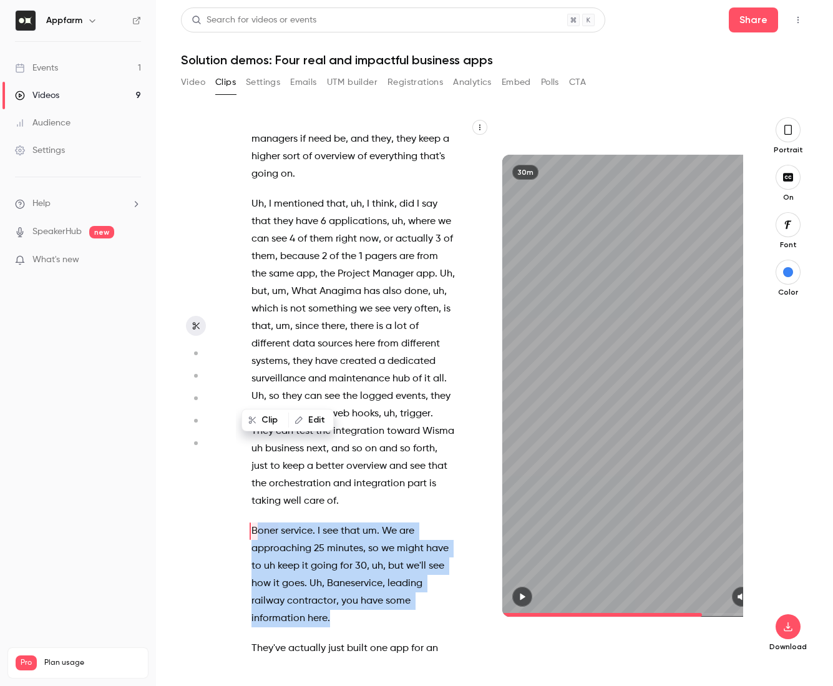
drag, startPoint x: 255, startPoint y: 391, endPoint x: 393, endPoint y: 472, distance: 160.6
click at [394, 522] on p "Boner service . I see that um . We are approaching 25 minutes , so we might hav…" at bounding box center [354, 574] width 204 height 105
click at [333, 575] on span "Baneservice" at bounding box center [355, 583] width 56 height 17
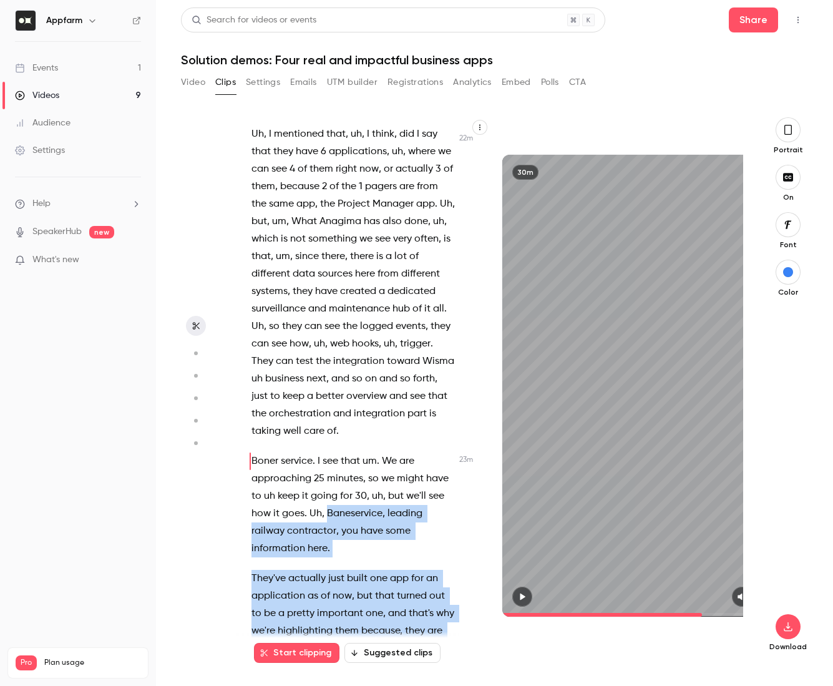
scroll to position [7594, 0]
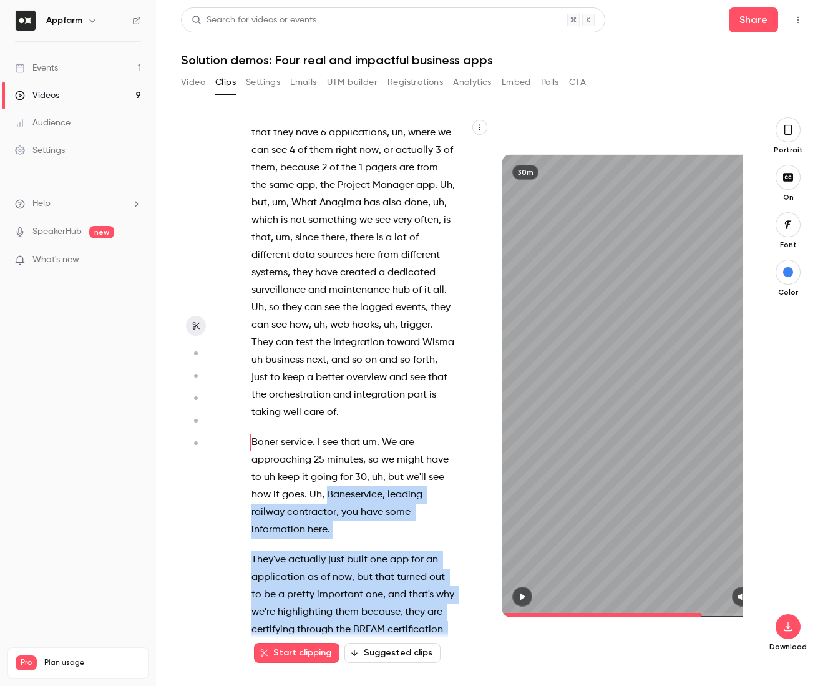
drag, startPoint x: 326, startPoint y: 443, endPoint x: 301, endPoint y: 560, distance: 120.1
click at [301, 560] on div "OK . Good day everybody . I see that people are coming in . So we'll hold on fo…" at bounding box center [360, 392] width 248 height 524
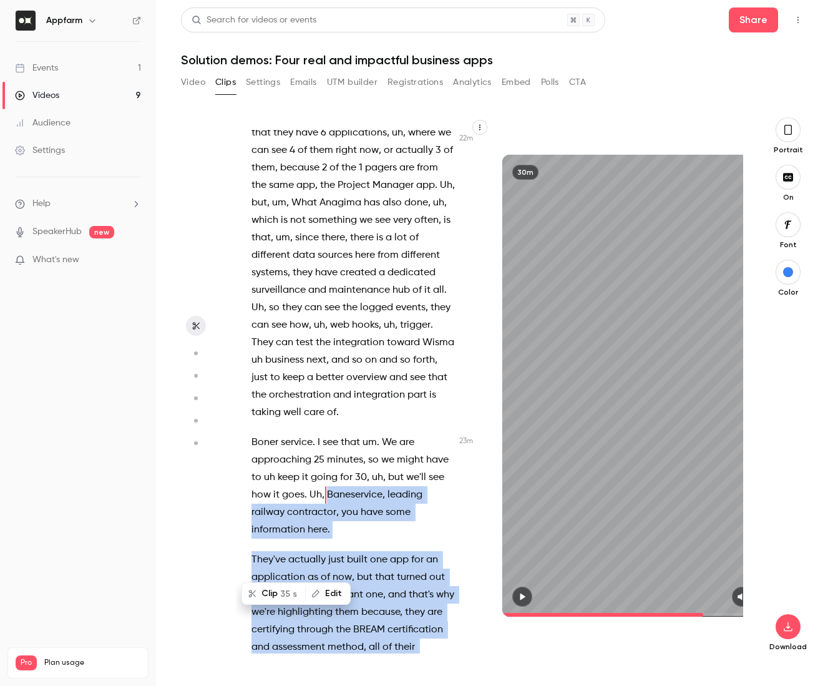
scroll to position [7558, 0]
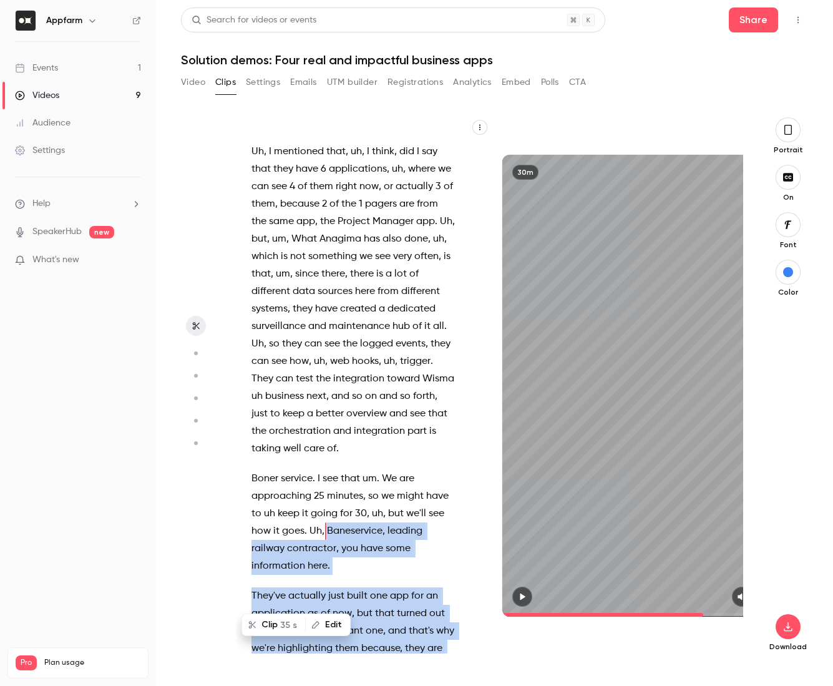
click at [275, 625] on button "Clip 35 s" at bounding box center [274, 625] width 62 height 20
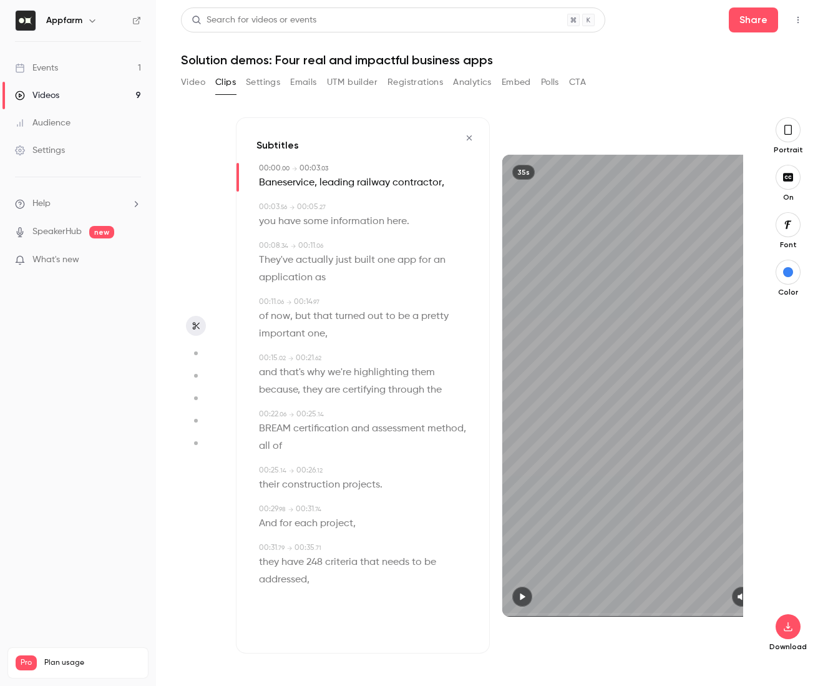
click at [521, 598] on icon "button" at bounding box center [522, 596] width 5 height 7
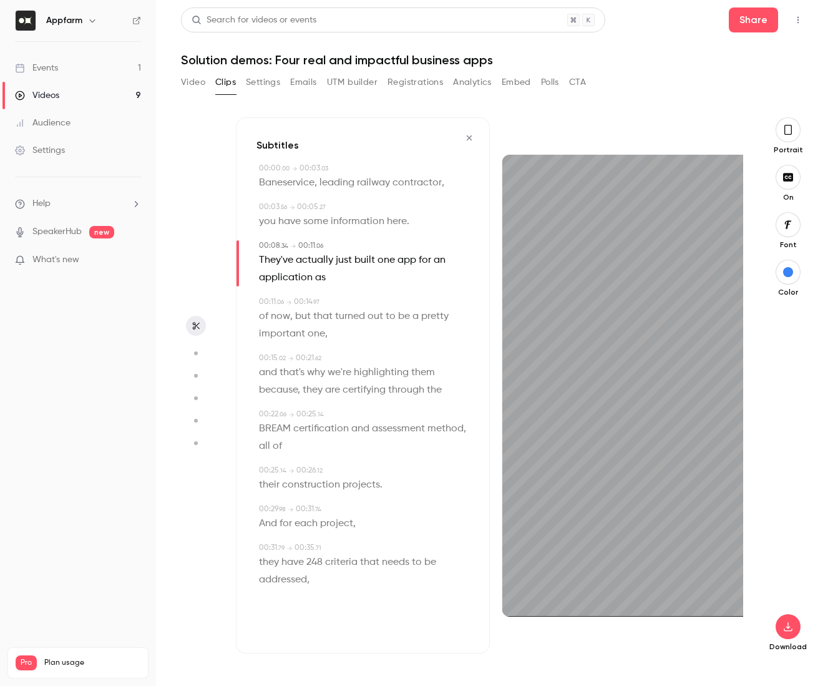
click at [789, 134] on icon "button" at bounding box center [788, 130] width 7 height 10
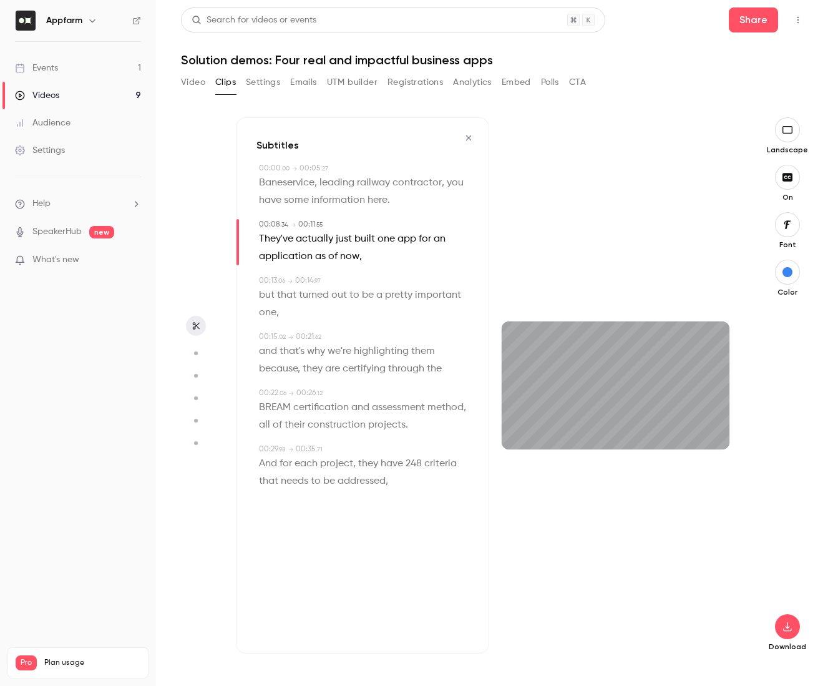
click at [264, 182] on span "Baneservice" at bounding box center [287, 182] width 56 height 17
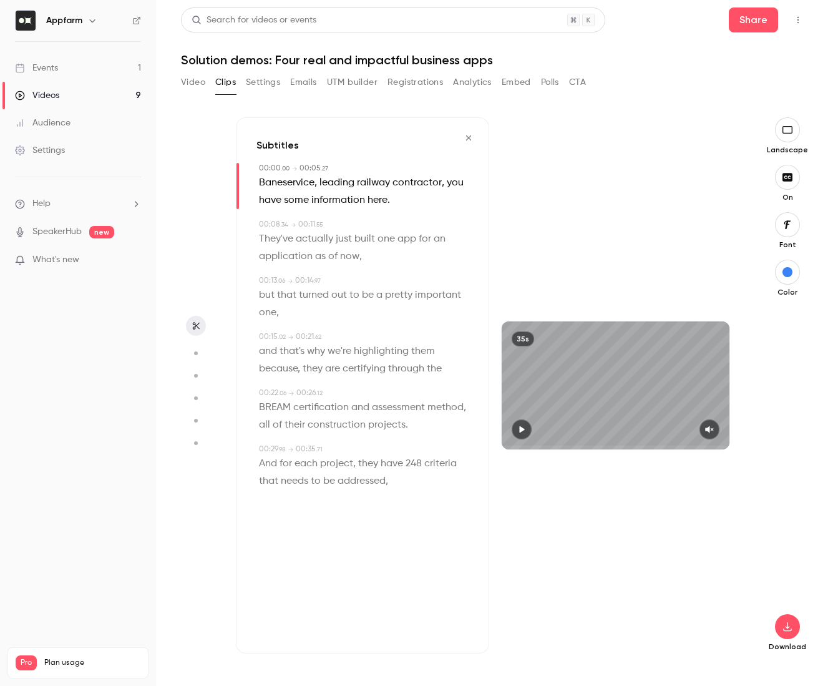
click at [523, 433] on icon "button" at bounding box center [522, 429] width 10 height 9
click at [788, 224] on icon "button" at bounding box center [788, 224] width 7 height 8
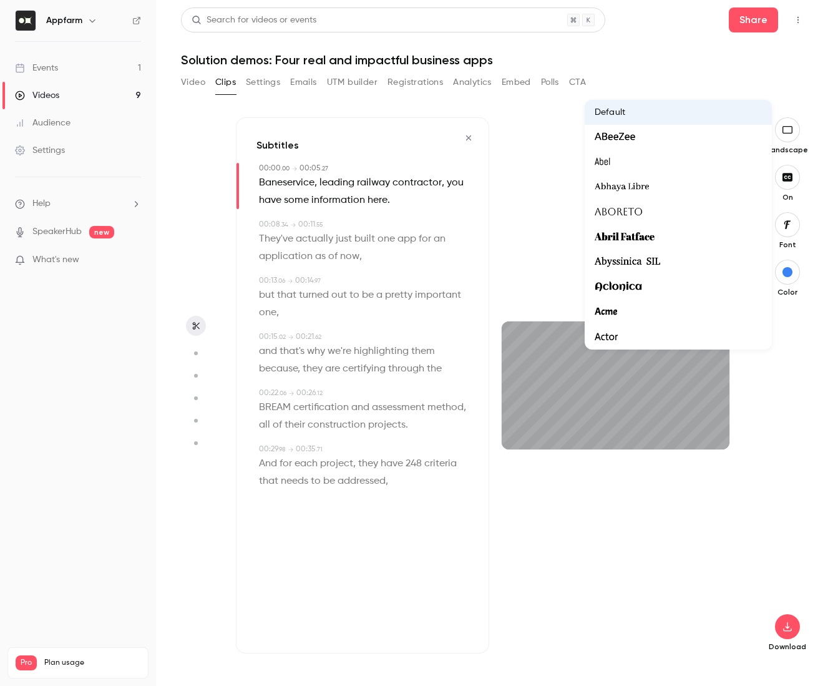
click at [790, 270] on div at bounding box center [416, 343] width 833 height 686
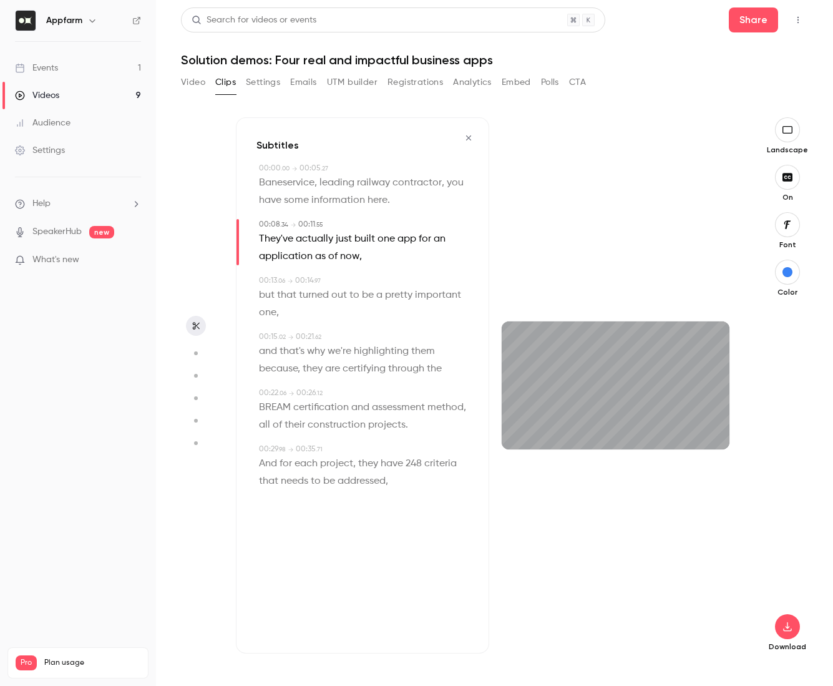
click at [788, 277] on button "button" at bounding box center [787, 272] width 25 height 25
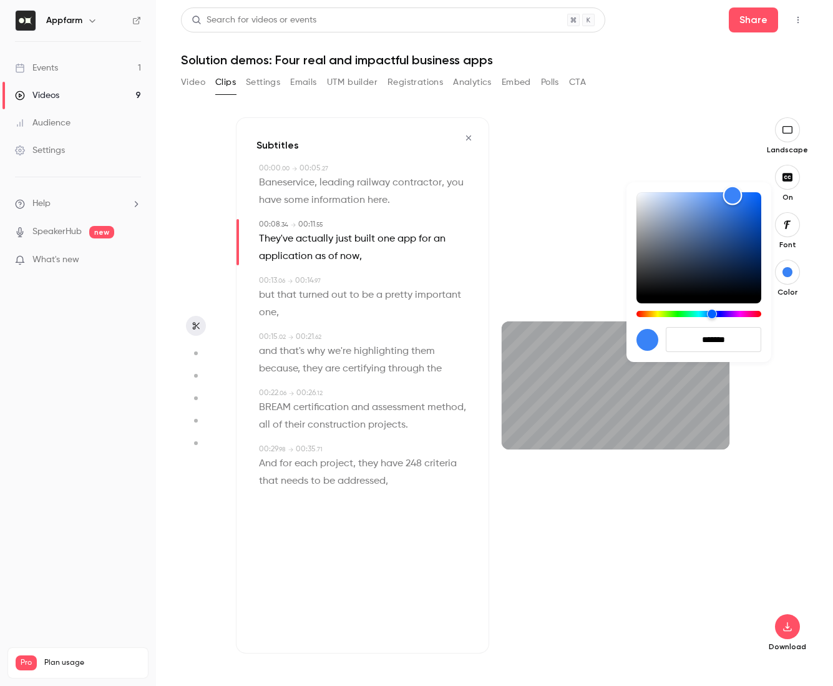
type input "***"
type input "*******"
type input "***"
type input "*******"
type input "***"
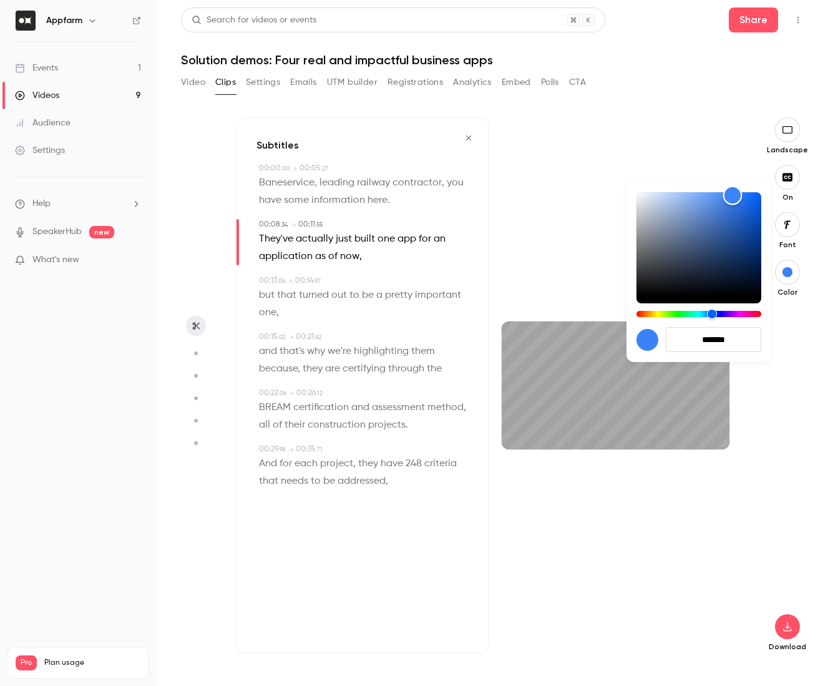
type input "*******"
type input "***"
type input "*******"
type input "***"
type input "*******"
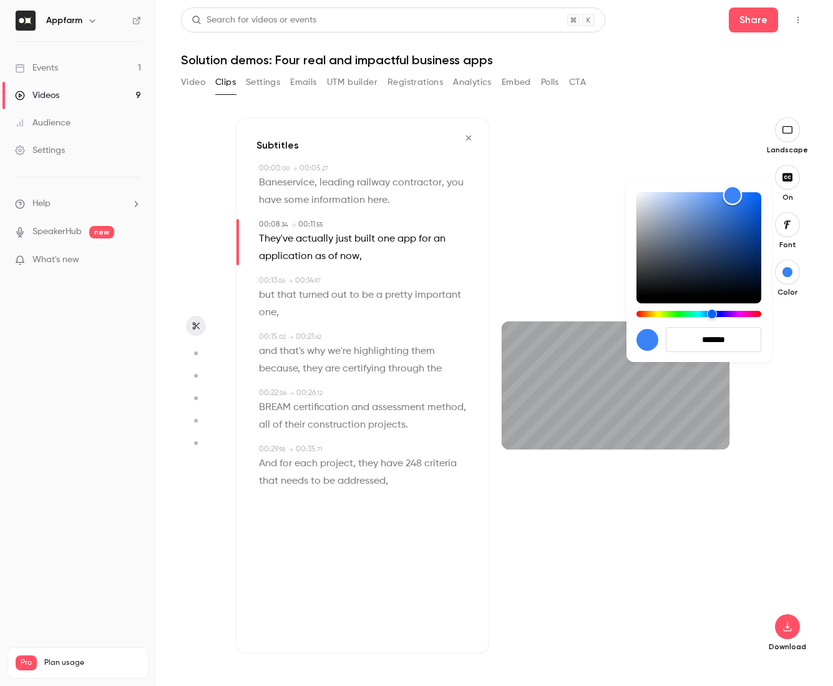
type input "***"
type input "*******"
type input "***"
type input "*******"
type input "***"
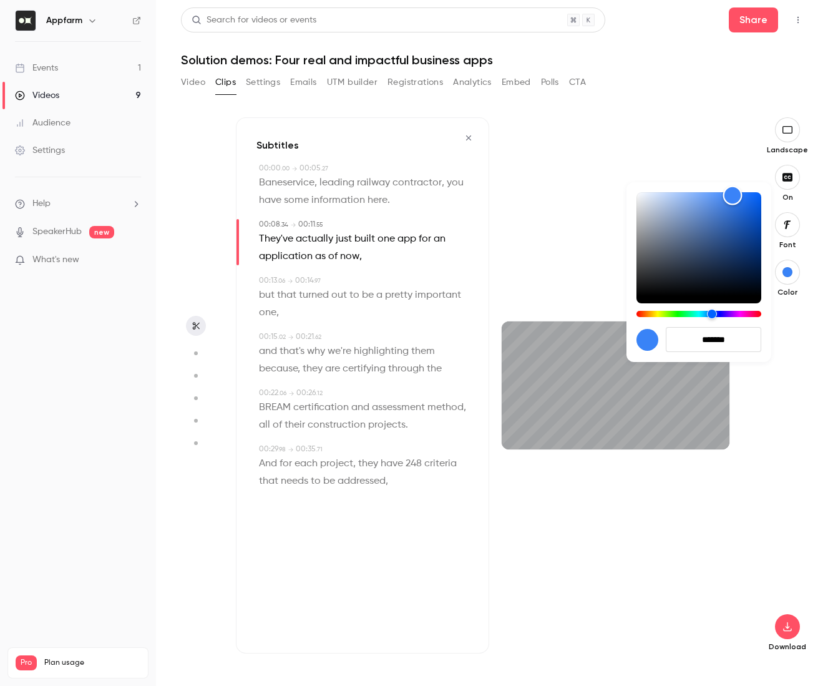
type input "*******"
type input "***"
type input "*******"
type input "***"
type input "*******"
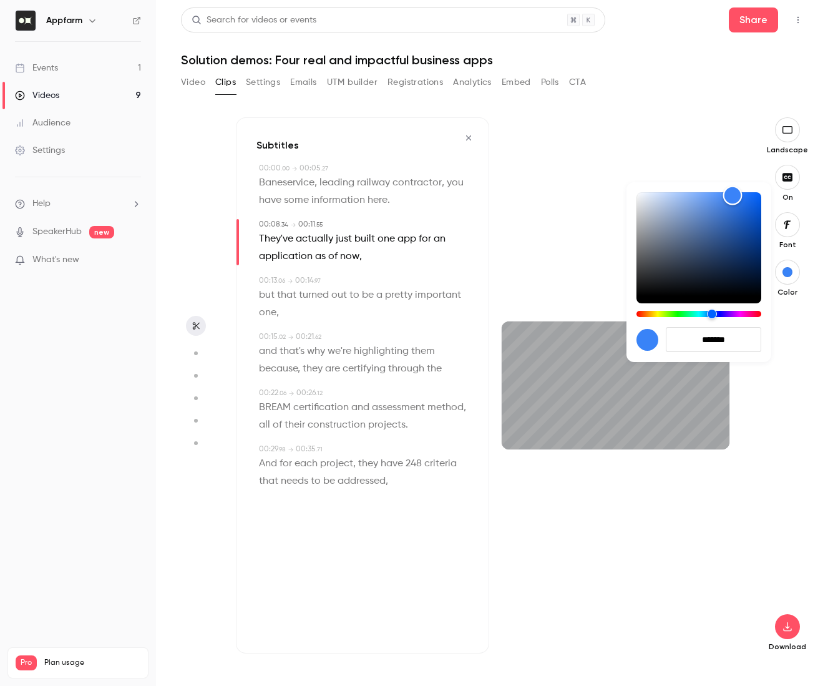
type input "***"
type input "*******"
drag, startPoint x: 734, startPoint y: 198, endPoint x: 590, endPoint y: 179, distance: 144.9
click at [590, 179] on div "*******" at bounding box center [416, 343] width 833 height 686
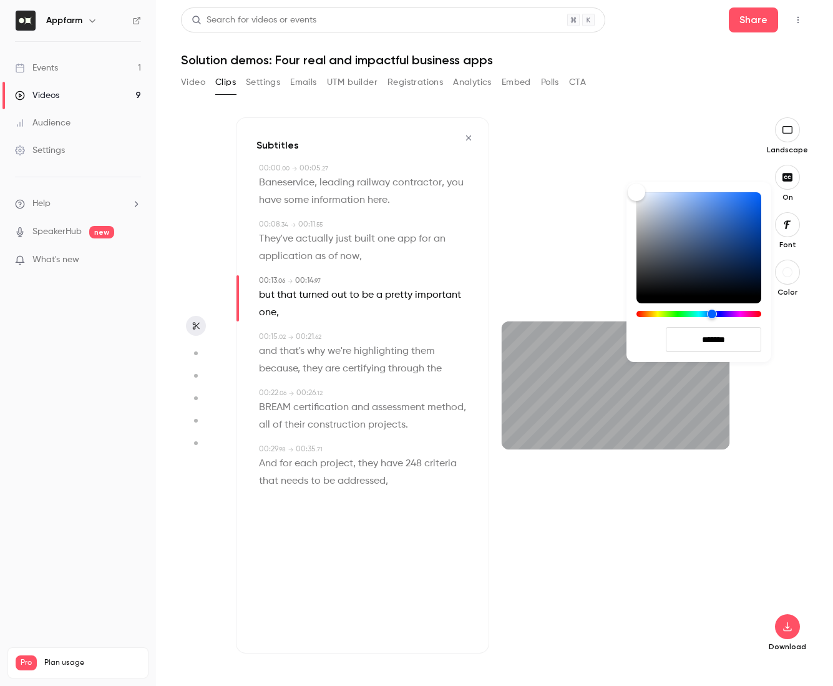
click at [790, 270] on div at bounding box center [416, 343] width 833 height 686
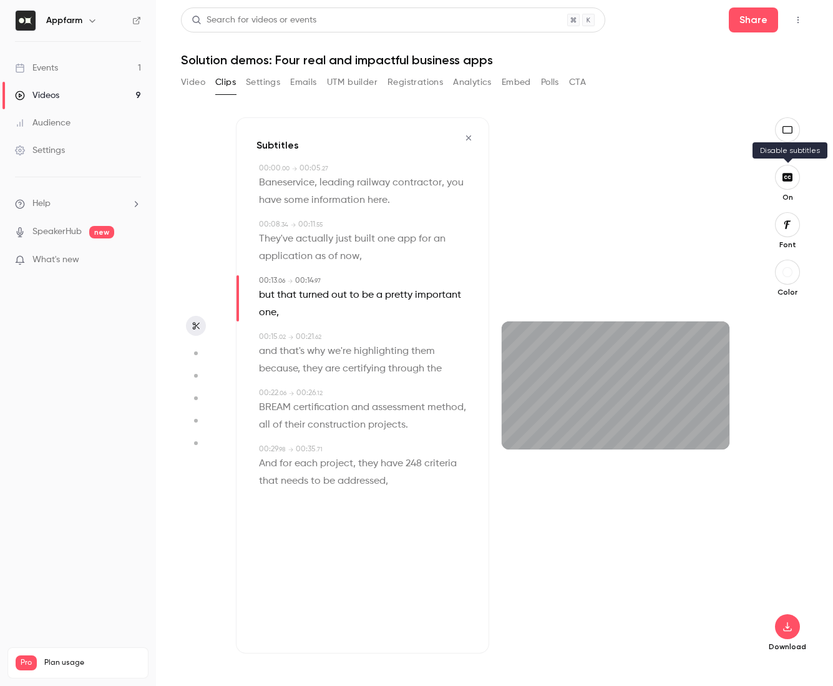
click at [788, 183] on button "button" at bounding box center [787, 177] width 25 height 25
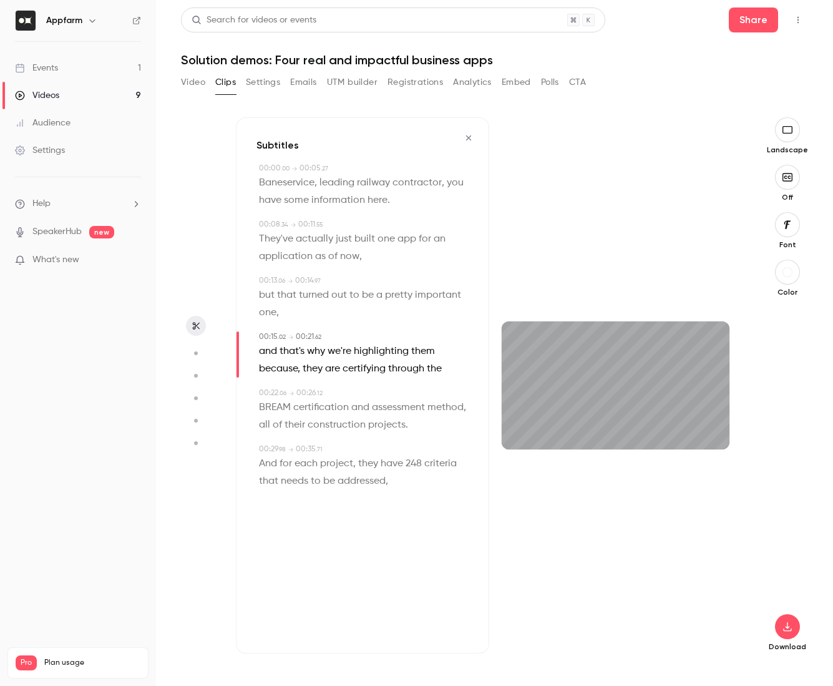
click at [306, 190] on span "Baneservice" at bounding box center [287, 182] width 56 height 17
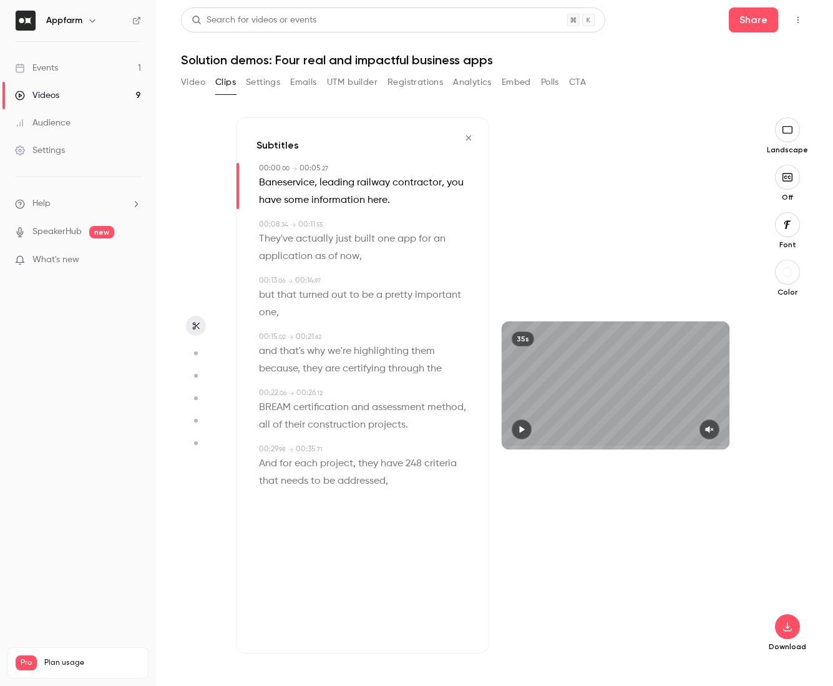
click at [522, 433] on icon "button" at bounding box center [522, 429] width 10 height 9
click at [709, 425] on icon "button" at bounding box center [710, 429] width 10 height 9
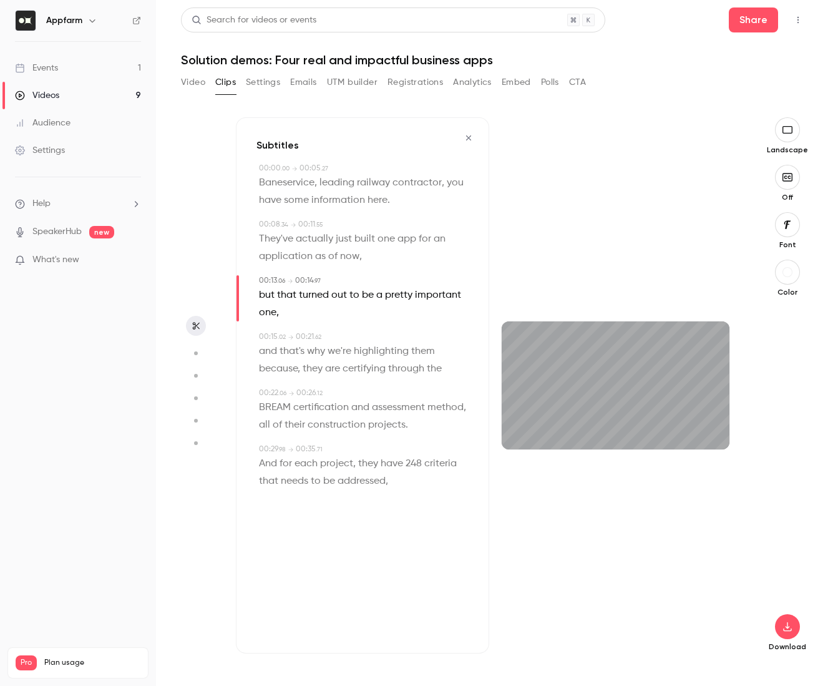
click at [369, 174] on span "railway" at bounding box center [373, 182] width 33 height 17
type input "*"
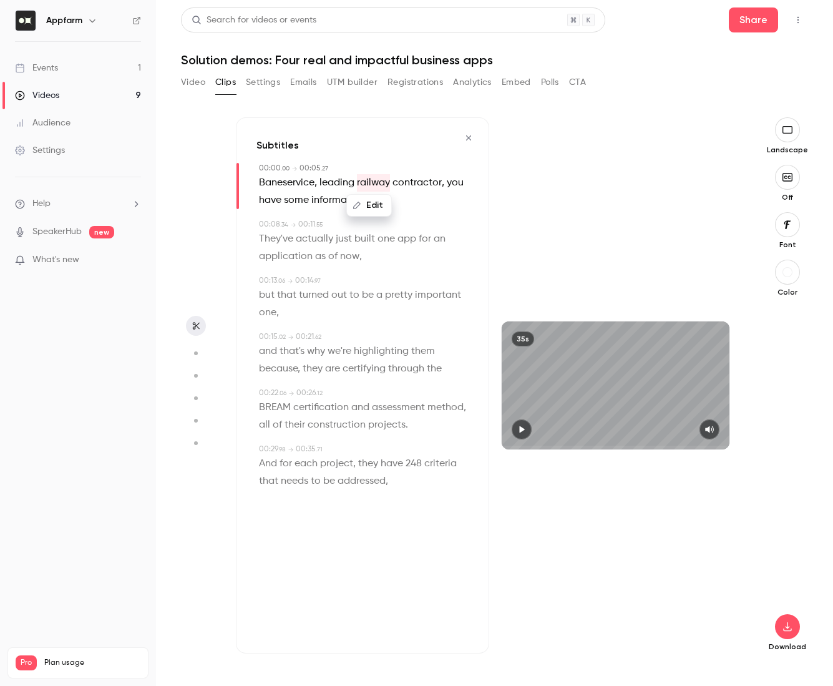
click at [455, 179] on span "you" at bounding box center [455, 182] width 17 height 17
click at [451, 205] on button "Edit" at bounding box center [449, 205] width 43 height 20
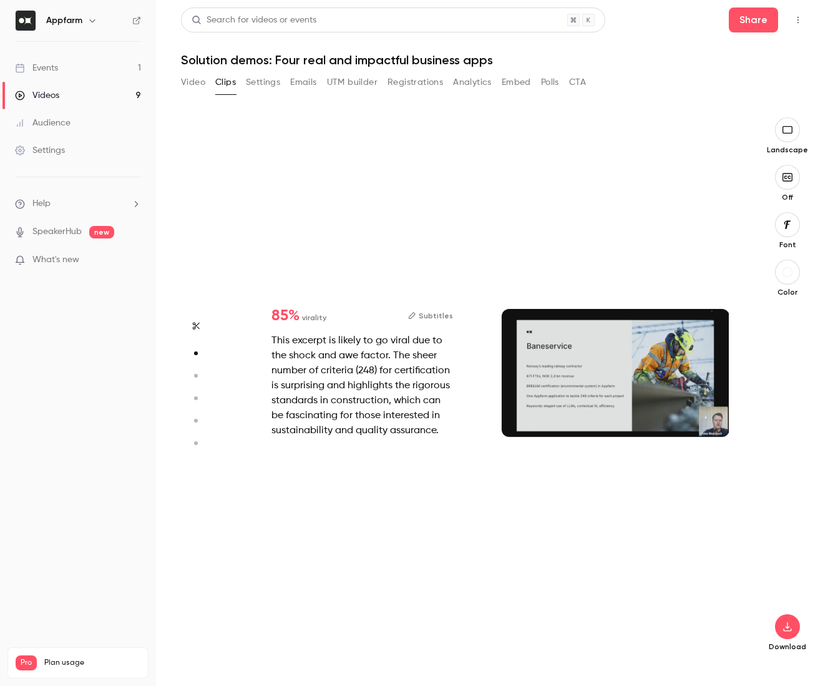
scroll to position [546, 0]
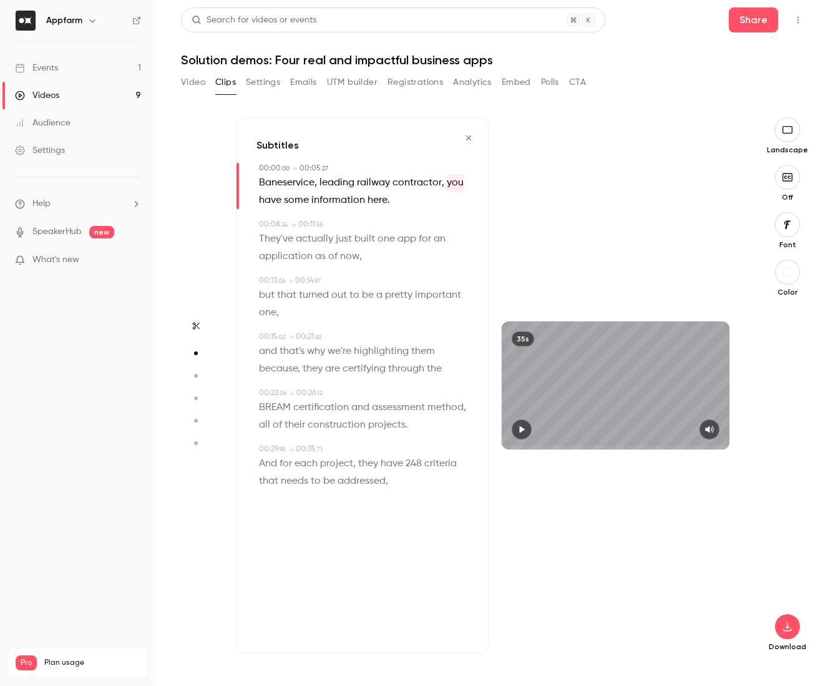
type input "*"
click at [449, 179] on span "you" at bounding box center [455, 182] width 17 height 17
click at [272, 198] on span "have" at bounding box center [270, 200] width 22 height 17
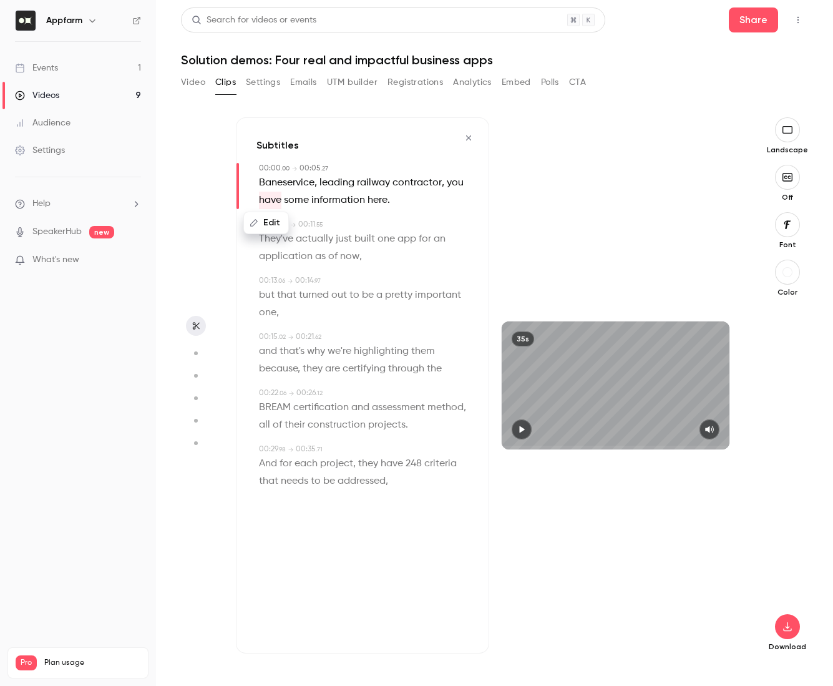
click at [381, 200] on span "here" at bounding box center [378, 200] width 20 height 17
click at [374, 225] on button "Edit" at bounding box center [372, 223] width 43 height 20
click at [436, 226] on button "Replace" at bounding box center [435, 227] width 56 height 25
click at [360, 198] on span "information" at bounding box center [338, 200] width 54 height 17
click at [338, 223] on button "Edit" at bounding box center [333, 223] width 43 height 20
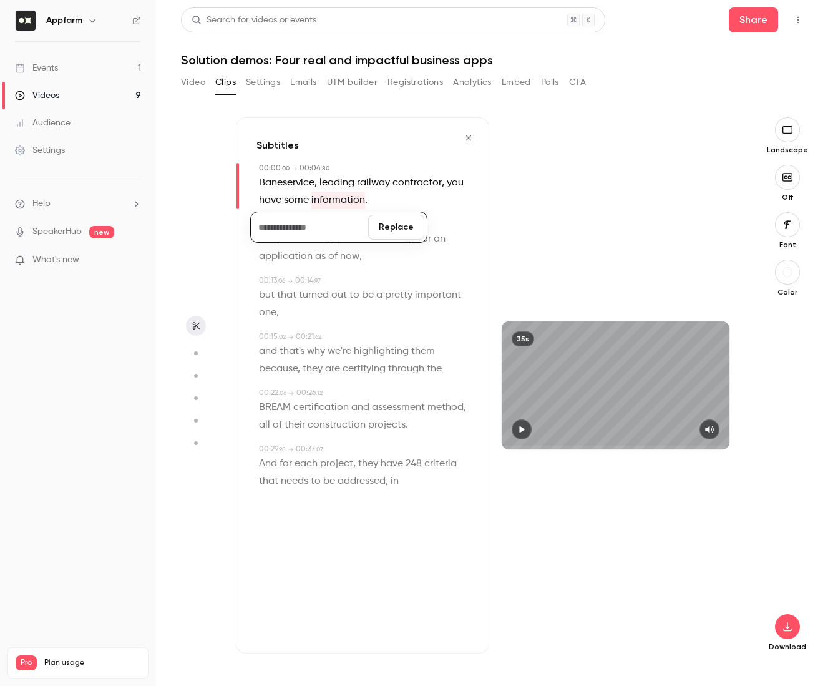
click at [389, 228] on button "Replace" at bounding box center [396, 227] width 56 height 25
click at [306, 198] on span "some" at bounding box center [296, 200] width 25 height 17
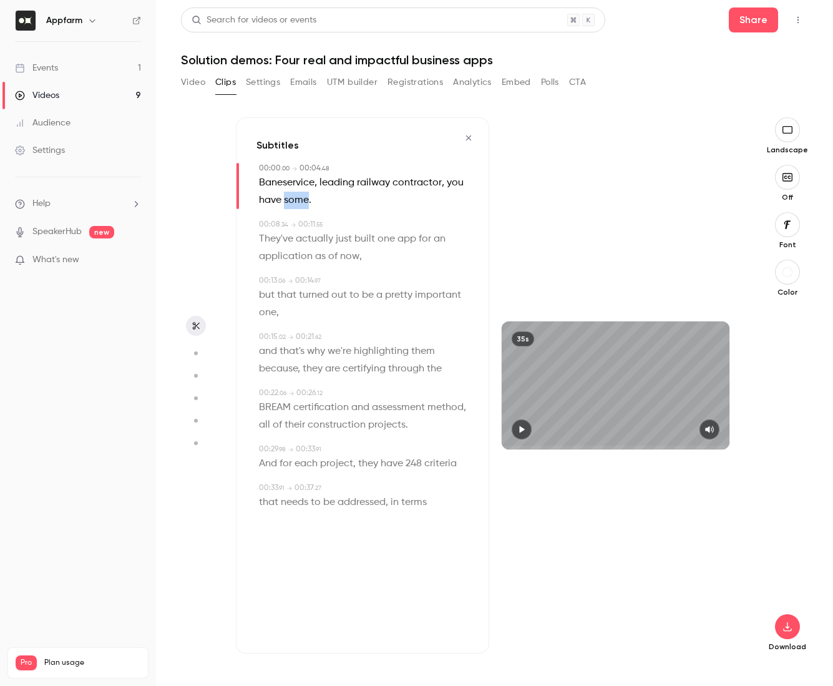
click at [306, 198] on span "some" at bounding box center [296, 200] width 25 height 17
click at [298, 218] on button "Edit" at bounding box center [292, 223] width 43 height 20
click at [368, 222] on button "Replace" at bounding box center [383, 227] width 56 height 25
click at [265, 196] on span "have" at bounding box center [270, 200] width 22 height 17
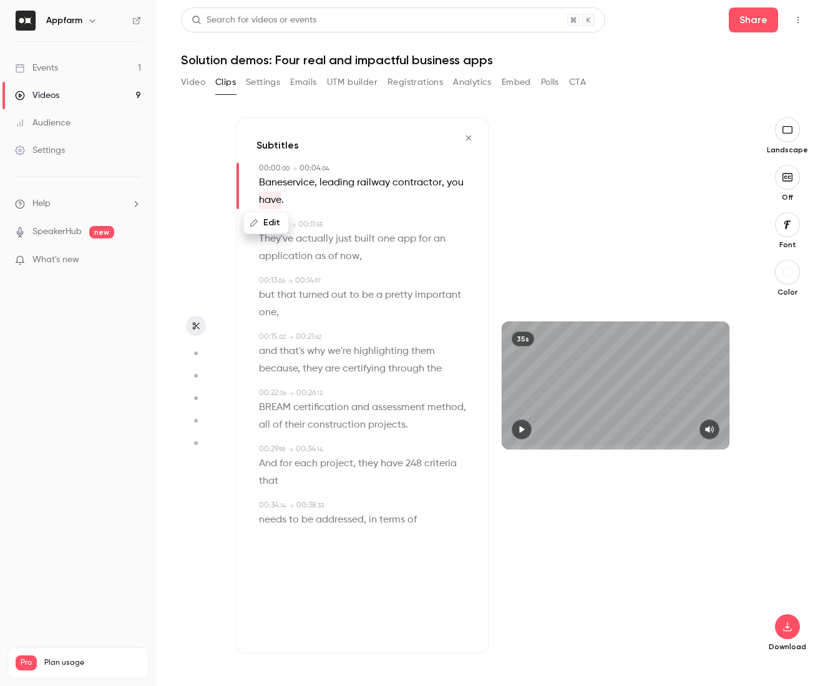
click at [272, 219] on button "Edit" at bounding box center [266, 223] width 43 height 20
click at [371, 227] on button "Replace" at bounding box center [383, 227] width 56 height 25
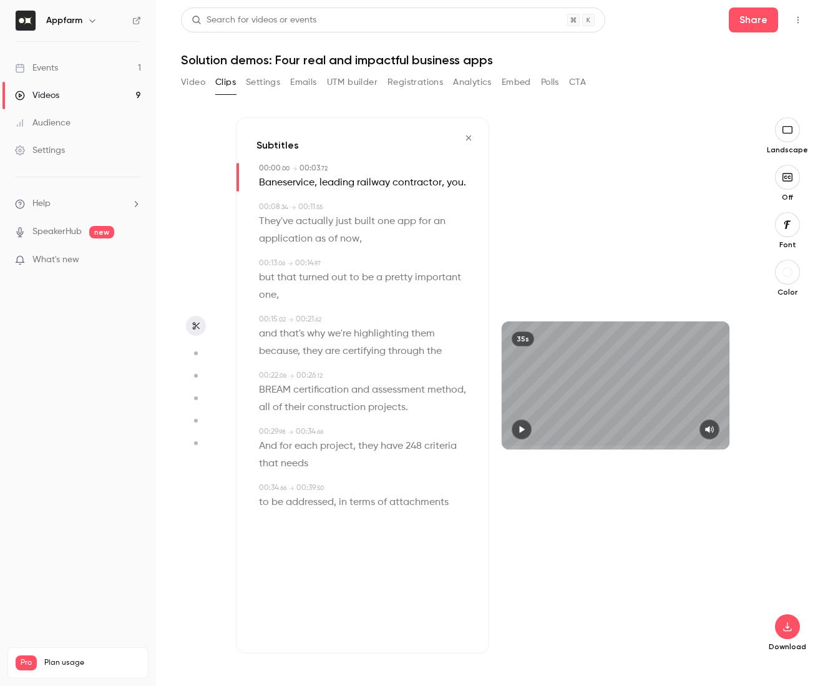
click at [457, 180] on span "you" at bounding box center [455, 182] width 17 height 17
click at [457, 202] on button "Edit" at bounding box center [449, 205] width 43 height 20
click at [464, 208] on button "Replace" at bounding box center [460, 209] width 56 height 25
click at [460, 205] on button "Edit" at bounding box center [449, 205] width 43 height 20
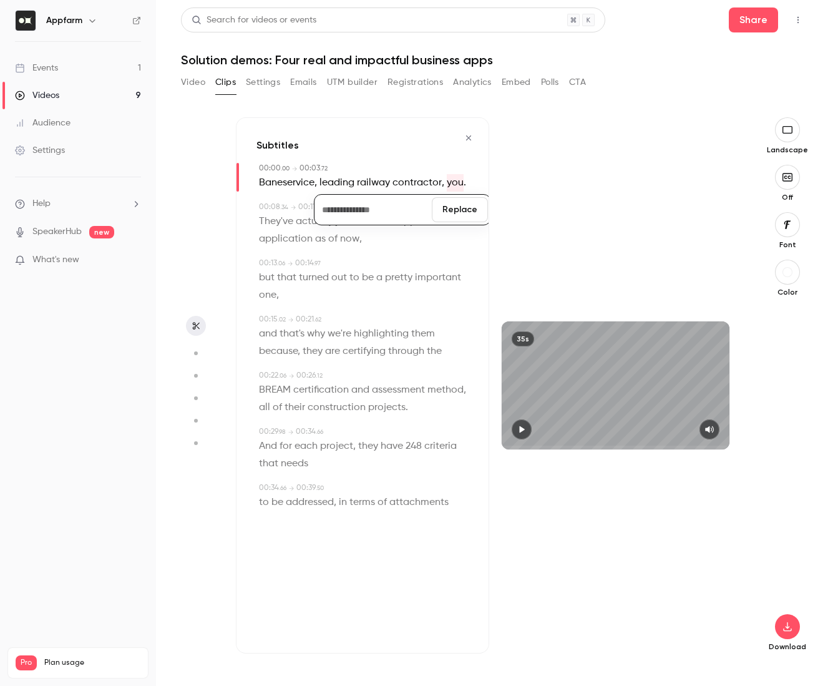
click at [459, 210] on button "Replace" at bounding box center [460, 209] width 56 height 25
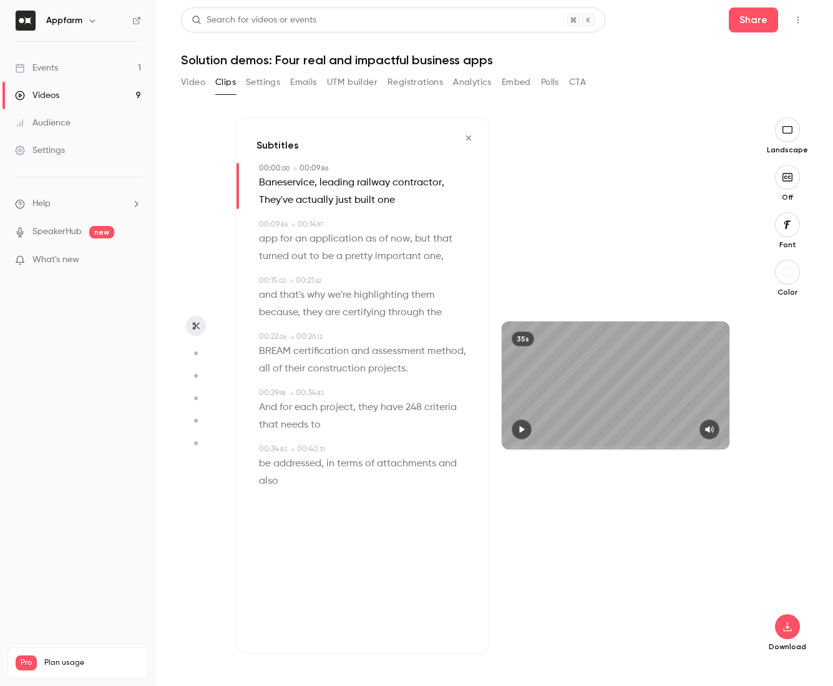
click at [286, 238] on span "for" at bounding box center [286, 238] width 12 height 17
type input "***"
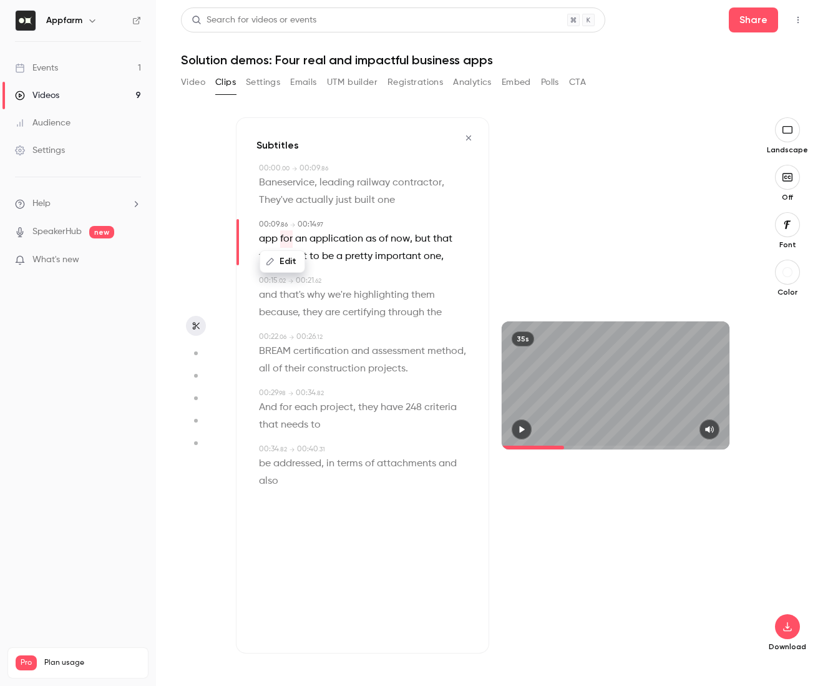
click at [403, 238] on span "now" at bounding box center [400, 238] width 19 height 17
click at [394, 259] on button "Edit" at bounding box center [394, 262] width 43 height 20
click at [441, 223] on div "00:09 . 86 → 00:14 . 97" at bounding box center [364, 224] width 210 height 11
click at [257, 232] on div "00:09 . 86 → 00:14 . 97 app for an application as of now , but that turned out …" at bounding box center [363, 242] width 212 height 46
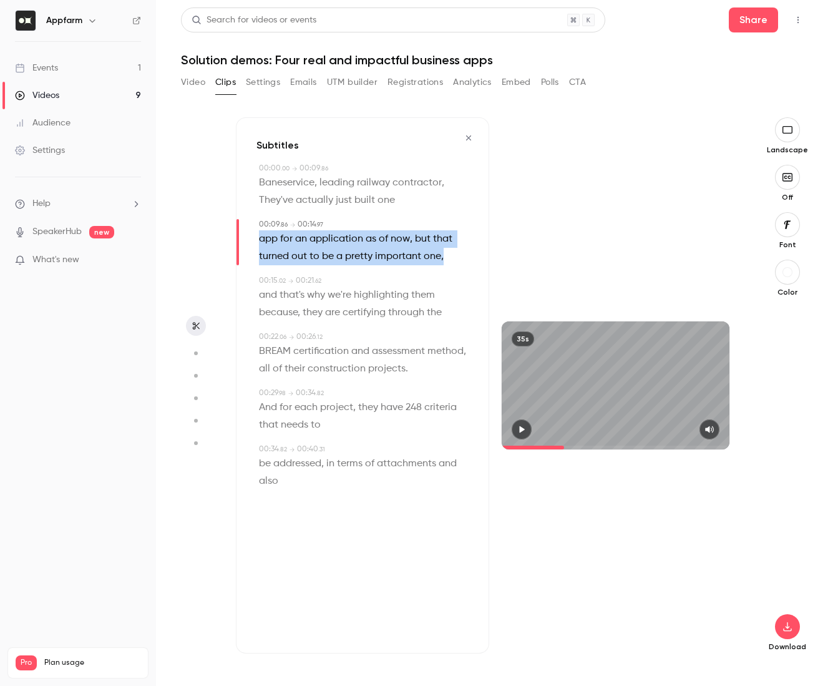
drag, startPoint x: 448, startPoint y: 255, endPoint x: 252, endPoint y: 240, distance: 195.9
click at [252, 240] on div "Subtitles 00:00 . 00 → 00:09 . 86 Baneservice , leading railway contractor , Th…" at bounding box center [362, 385] width 253 height 536
drag, startPoint x: 259, startPoint y: 237, endPoint x: 455, endPoint y: 262, distance: 197.6
click at [455, 262] on p "app for an application as of now , but that turned out to be a pretty important…" at bounding box center [364, 247] width 210 height 35
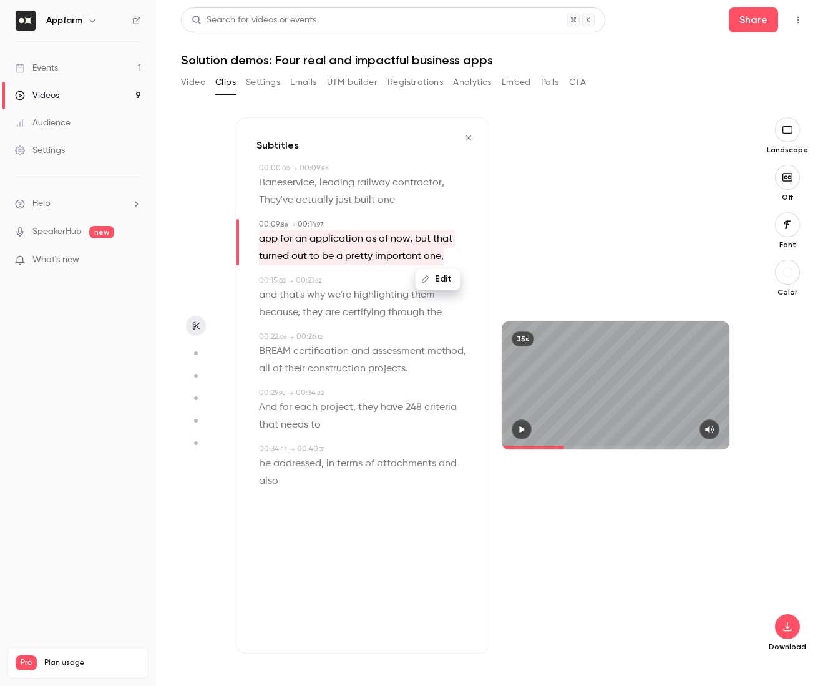
click at [434, 277] on button "Edit" at bounding box center [437, 279] width 43 height 20
click at [456, 281] on button "Replace" at bounding box center [460, 283] width 56 height 25
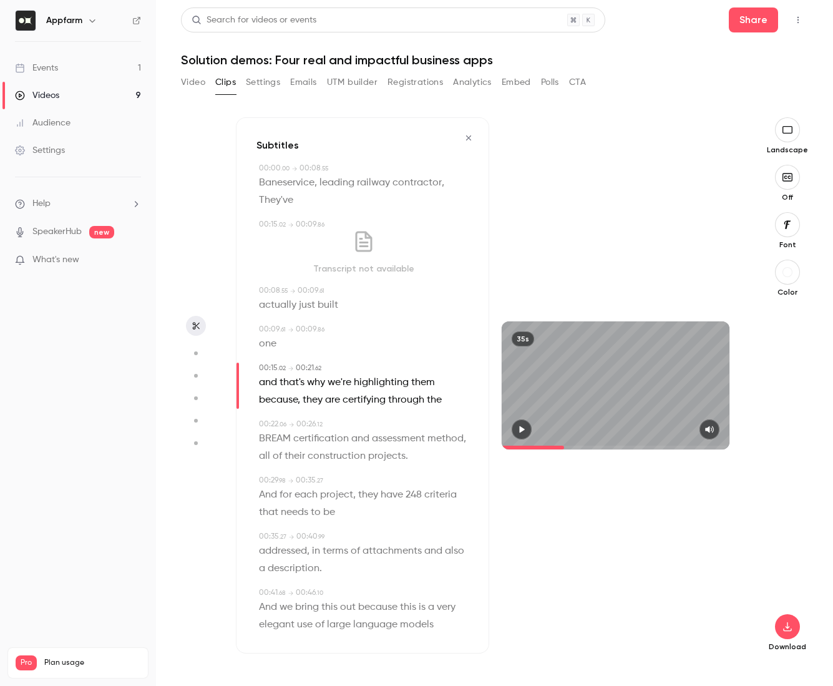
click at [384, 299] on div "actually just built" at bounding box center [364, 304] width 210 height 17
type input "***"
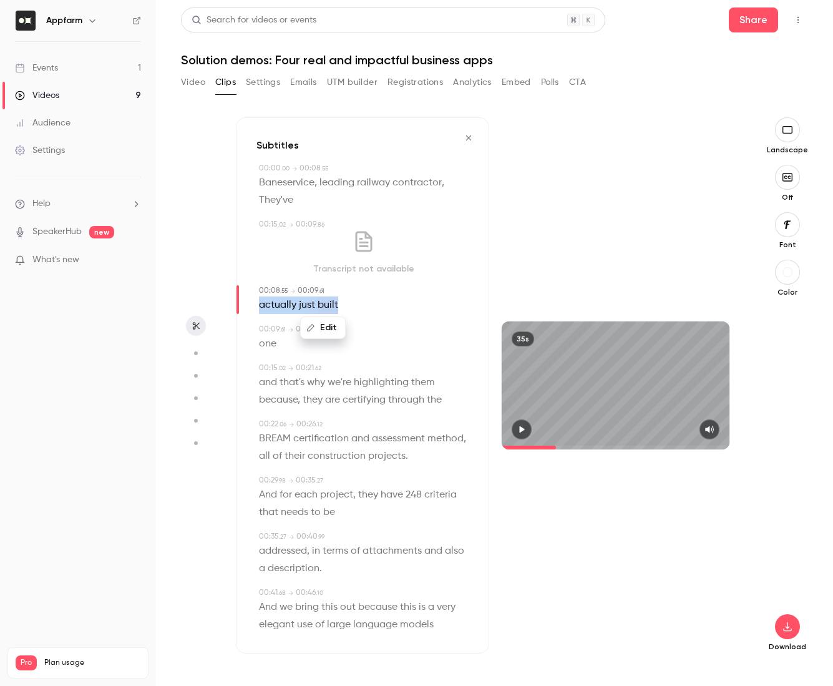
drag, startPoint x: 360, startPoint y: 301, endPoint x: 245, endPoint y: 305, distance: 114.9
click at [245, 305] on div "Subtitles 00:00 . 00 → 00:08 . 55 Baneservice , leading railway contractor , Th…" at bounding box center [362, 385] width 253 height 536
click at [330, 325] on button "Edit" at bounding box center [322, 328] width 43 height 20
click at [390, 331] on button "Replace" at bounding box center [386, 332] width 56 height 25
type input "***"
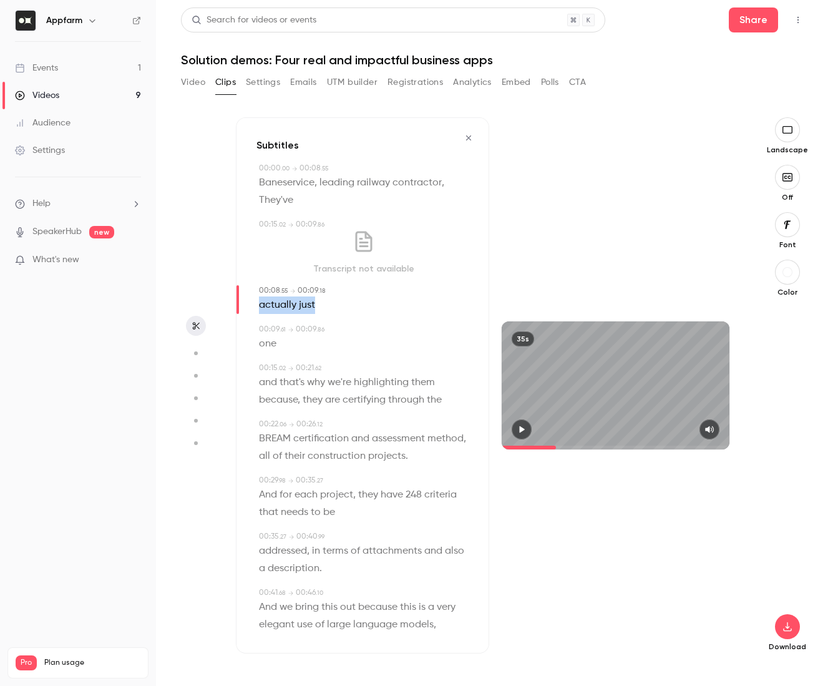
drag, startPoint x: 340, startPoint y: 306, endPoint x: 244, endPoint y: 304, distance: 95.5
click at [244, 304] on div "Subtitles 00:00 . 00 → 00:08 . 55 Baneservice , leading railway contractor , Th…" at bounding box center [362, 385] width 253 height 536
click at [287, 305] on span "actually" at bounding box center [277, 304] width 37 height 17
click at [283, 323] on button "Edit" at bounding box center [273, 328] width 43 height 20
click at [376, 331] on button "Replace" at bounding box center [383, 332] width 56 height 25
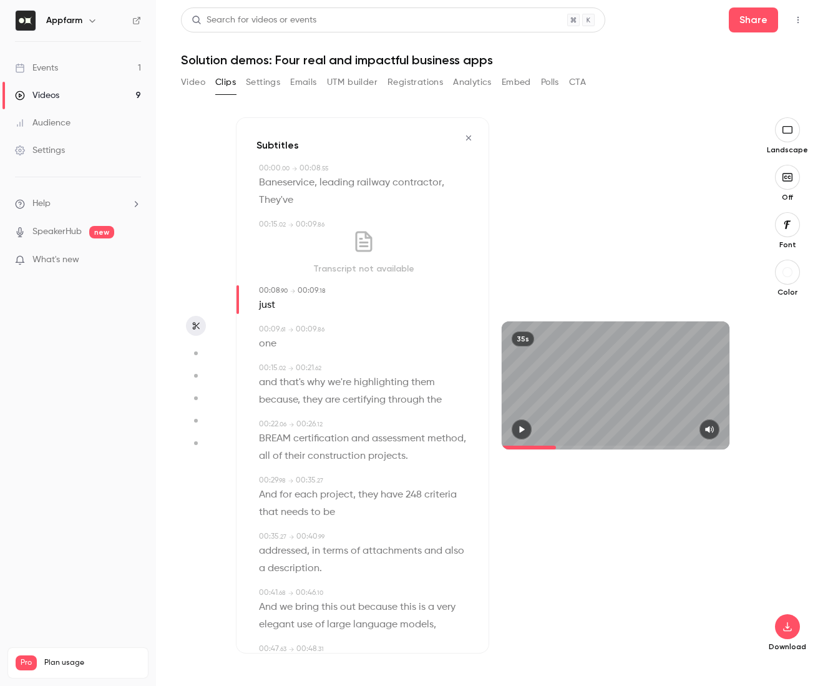
click at [267, 305] on span "just" at bounding box center [267, 304] width 16 height 17
type input "***"
click at [252, 323] on icon "button" at bounding box center [251, 327] width 9 height 9
click at [366, 332] on button "Replace" at bounding box center [383, 332] width 56 height 25
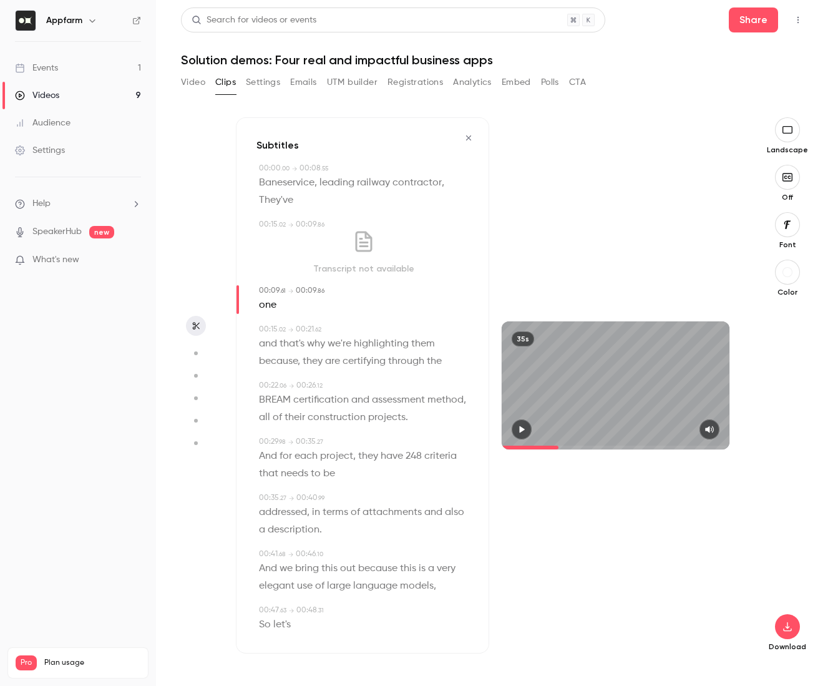
click at [271, 305] on span "one" at bounding box center [267, 304] width 17 height 17
type input "***"
click at [268, 325] on button "Edit" at bounding box center [263, 328] width 43 height 20
click at [375, 330] on button "Replace" at bounding box center [383, 332] width 56 height 25
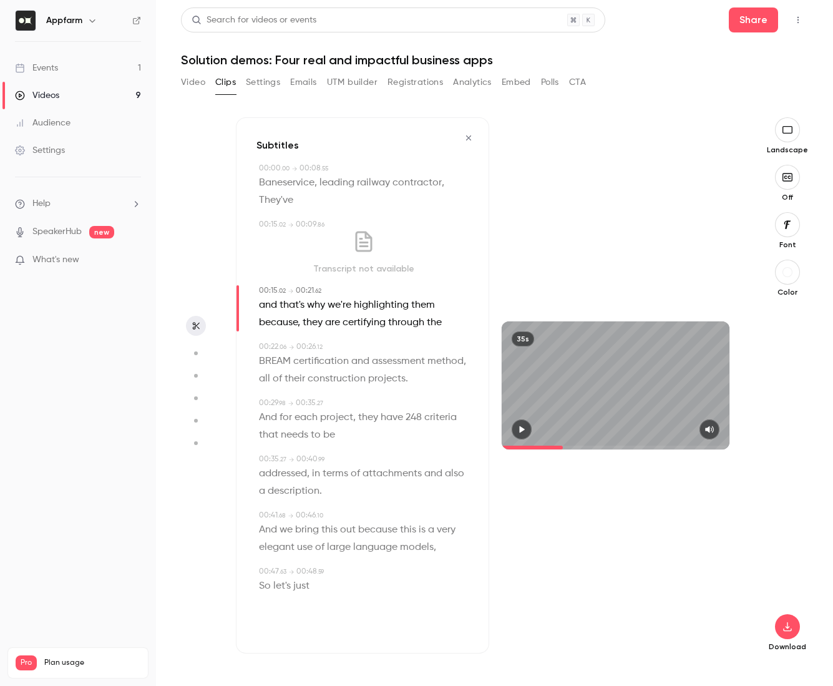
click at [278, 193] on span "They've" at bounding box center [276, 200] width 34 height 17
type input "*"
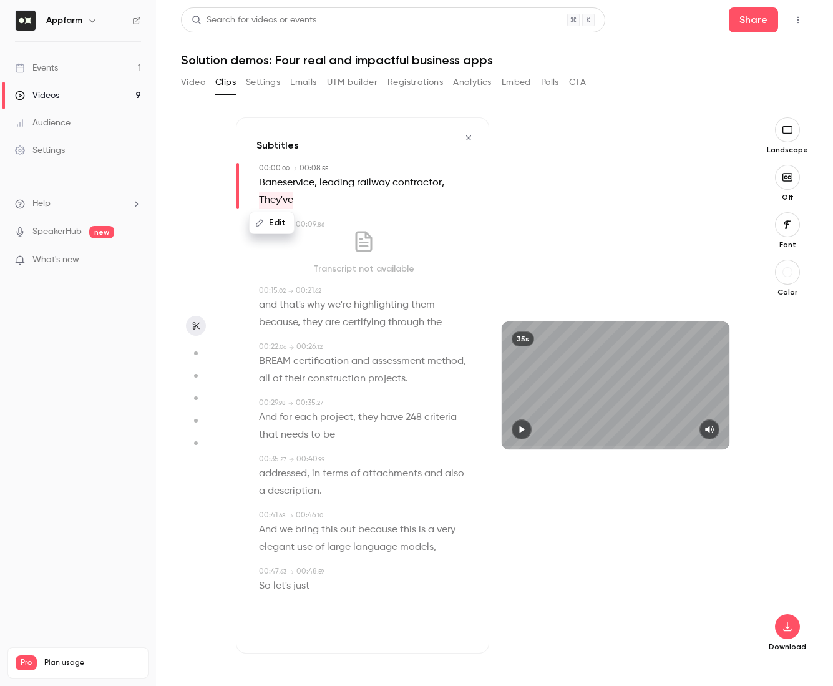
click at [280, 220] on button "Edit" at bounding box center [271, 223] width 43 height 20
click at [387, 230] on button "Replace" at bounding box center [383, 227] width 56 height 25
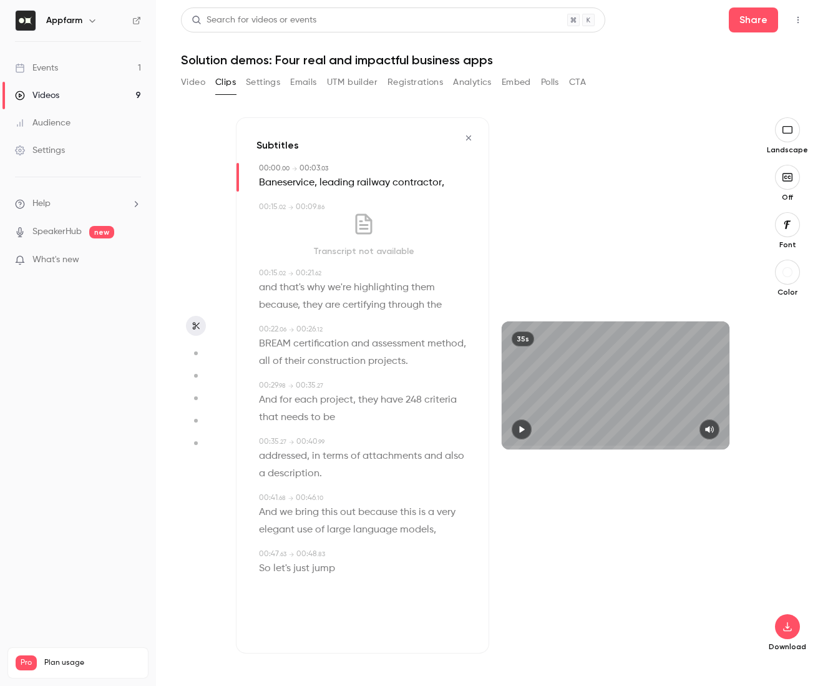
click at [284, 179] on span "Baneservice" at bounding box center [287, 182] width 56 height 17
click at [353, 161] on div "Subtitles 00:00 . 00 → 00:03 . 03 Edit Baneservice , leading railway contractor…" at bounding box center [362, 385] width 253 height 536
click at [351, 167] on div "00:00 . 00 → 00:03 . 03" at bounding box center [364, 168] width 210 height 11
click at [521, 431] on icon "button" at bounding box center [521, 429] width 5 height 7
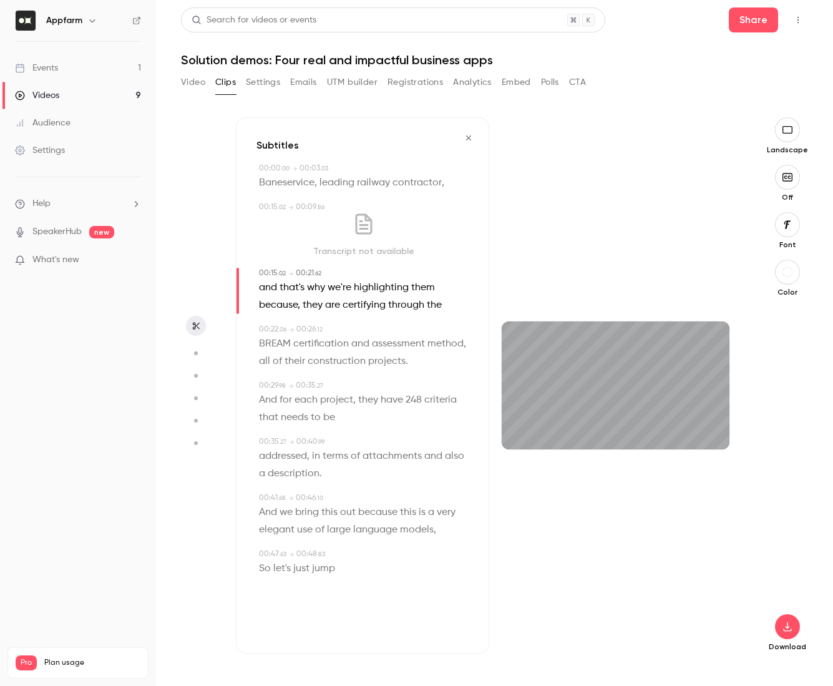
click at [467, 139] on icon "button" at bounding box center [468, 137] width 5 height 5
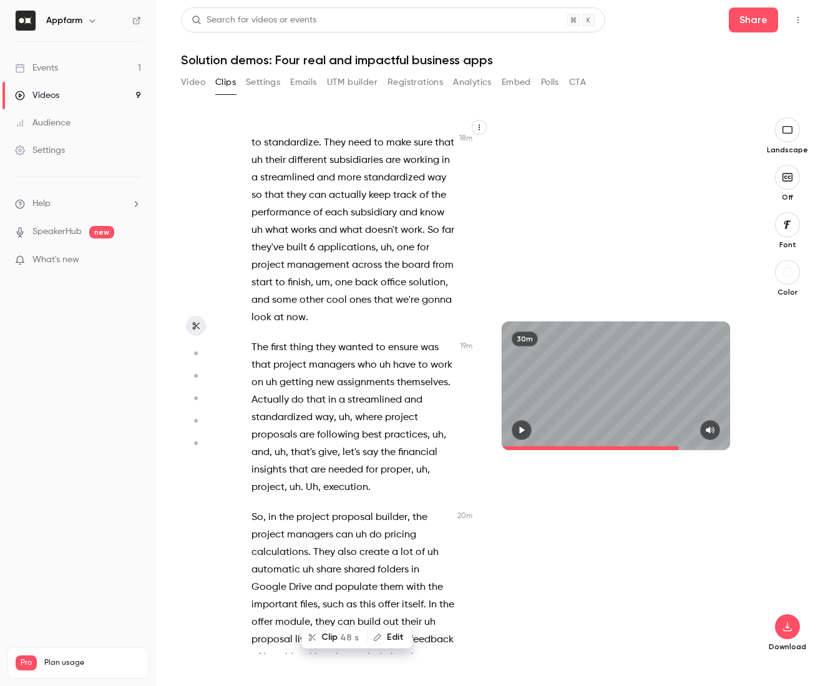
scroll to position [7570, 0]
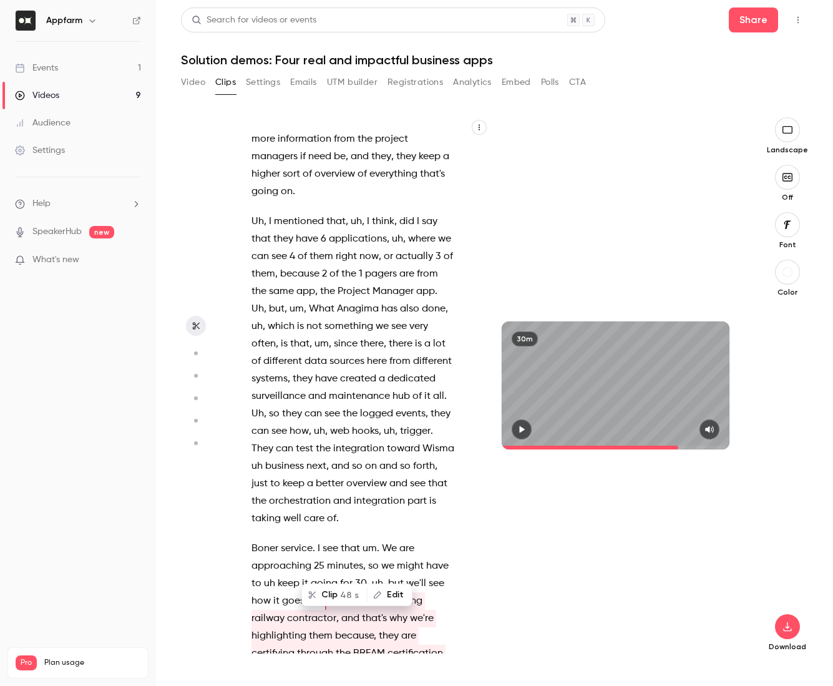
click at [337, 595] on button "Clip 48 s" at bounding box center [335, 595] width 64 height 20
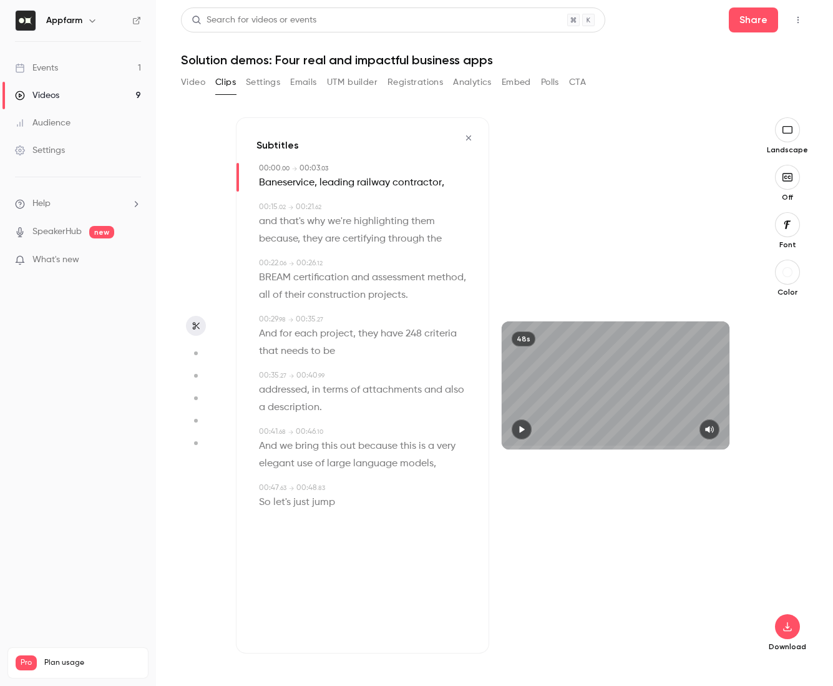
click at [526, 431] on icon "button" at bounding box center [522, 429] width 10 height 9
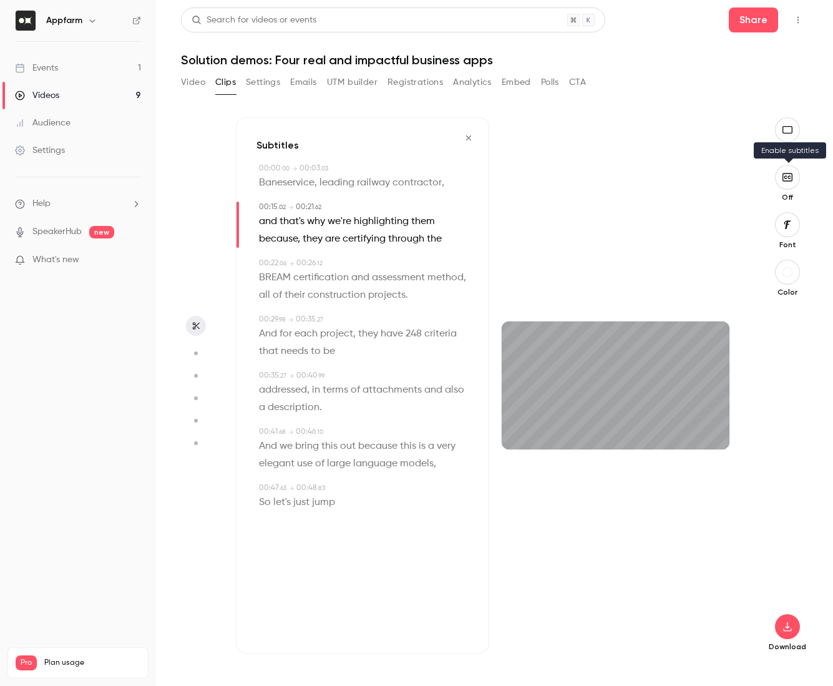
click at [791, 179] on icon "button" at bounding box center [789, 176] width 3 height 3
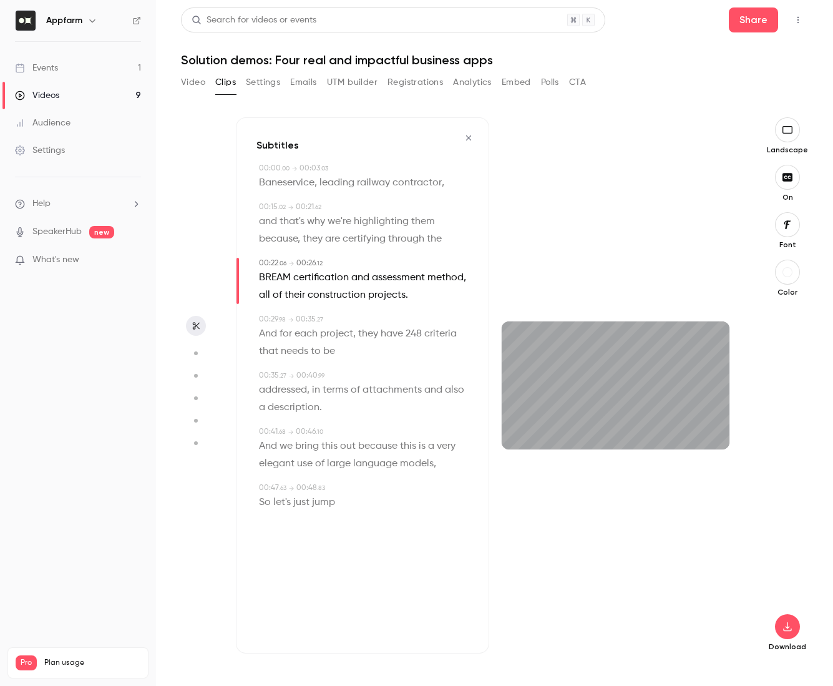
click at [786, 274] on div "button" at bounding box center [788, 272] width 10 height 10
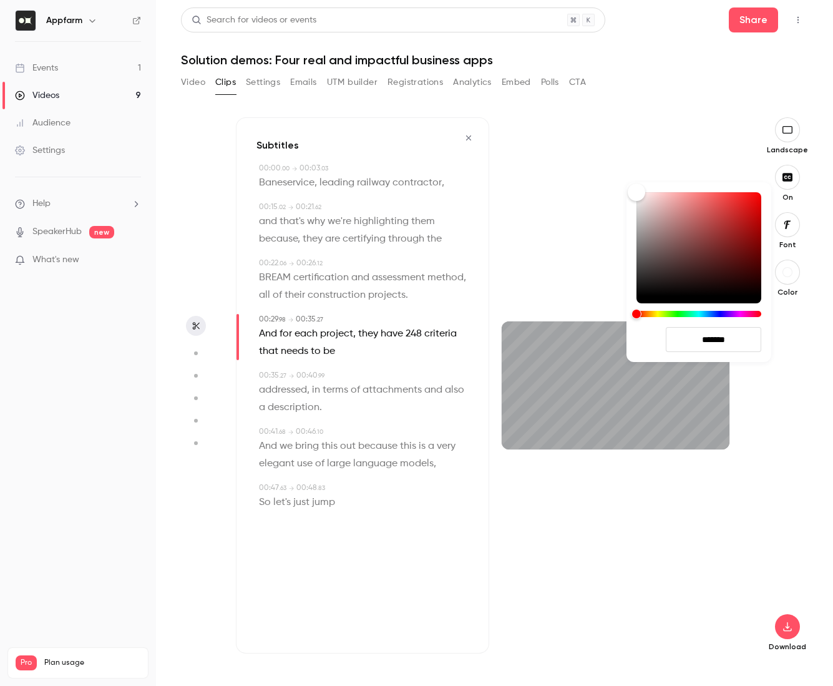
click at [824, 371] on div at bounding box center [416, 343] width 833 height 686
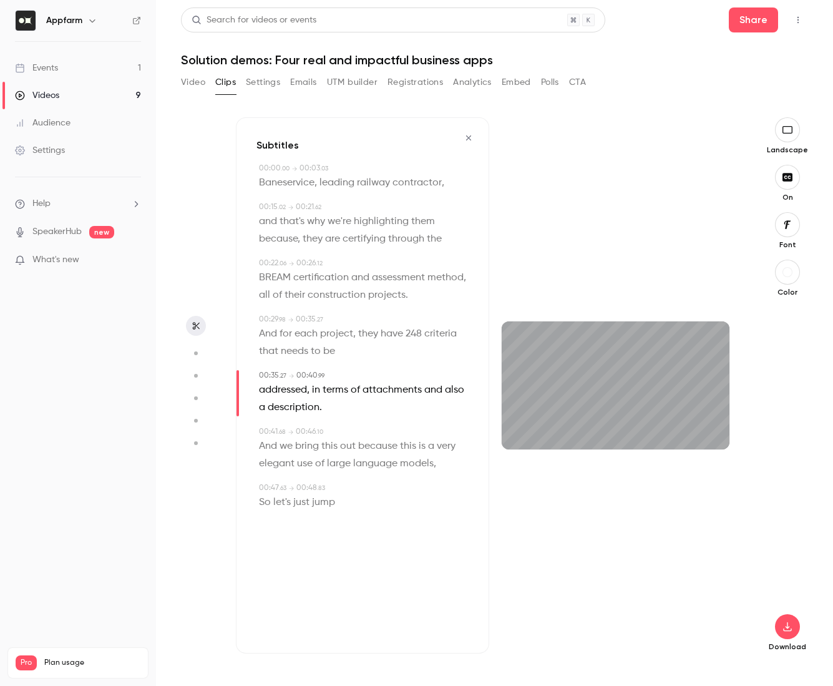
click at [705, 546] on div "48s" at bounding box center [615, 385] width 253 height 536
type input "****"
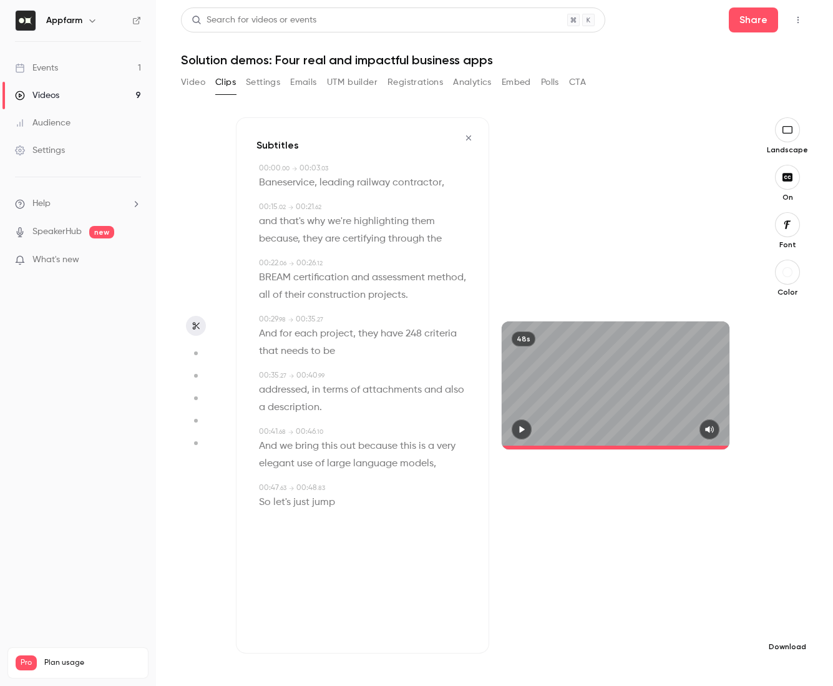
click at [785, 627] on icon "button" at bounding box center [787, 627] width 15 height 10
click at [678, 609] on span "High quality requires longer processing" at bounding box center [694, 615] width 142 height 12
click at [362, 286] on span "construction projects." at bounding box center [358, 294] width 100 height 17
type input "****"
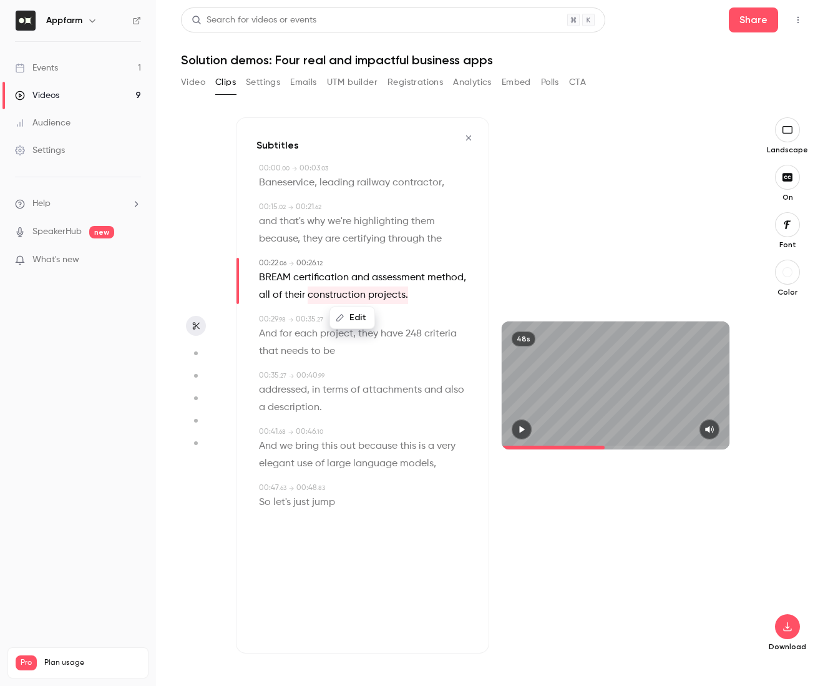
click at [331, 197] on div "00:00 . 00 → 00:03 . 03 Baneservice , leading railway contractor , 00:15 . 02 →…" at bounding box center [363, 342] width 212 height 358
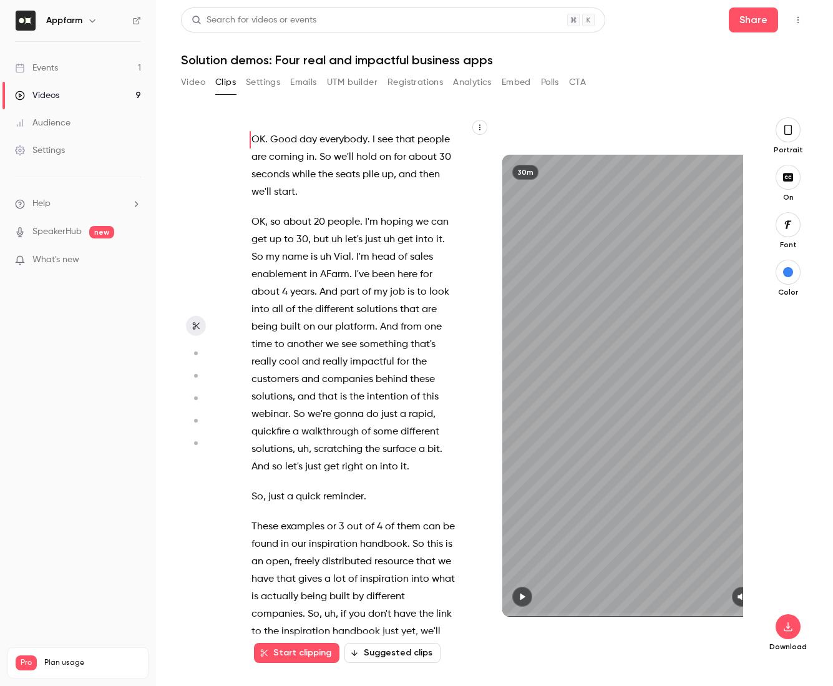
scroll to position [7558, 0]
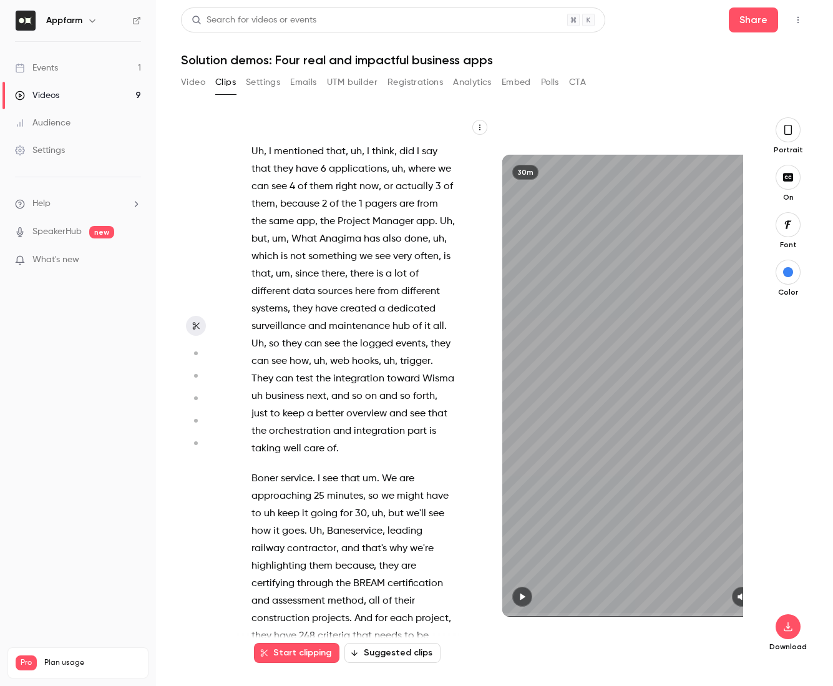
click at [340, 522] on span "Baneservice" at bounding box center [355, 530] width 56 height 17
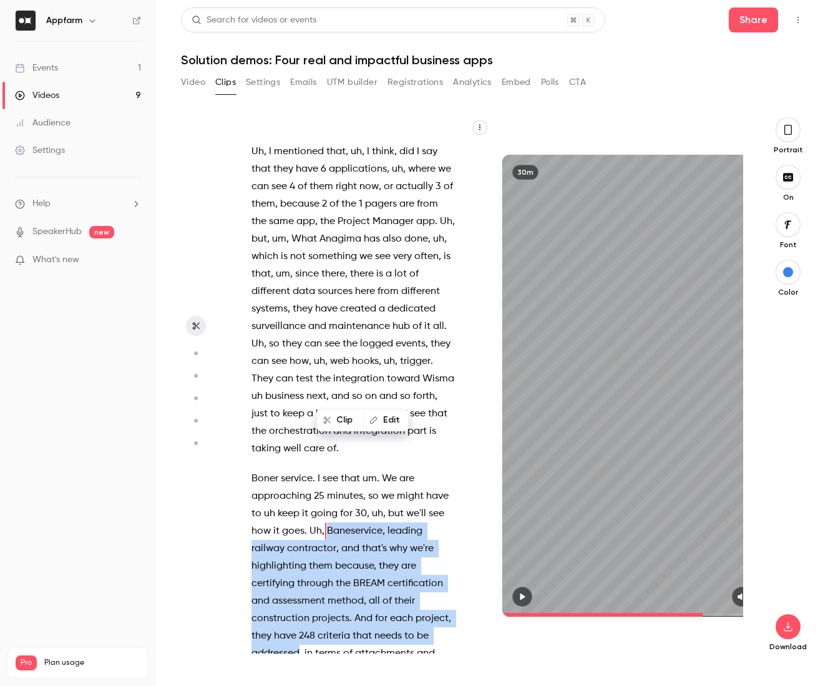
drag, startPoint x: 326, startPoint y: 389, endPoint x: 297, endPoint y: 516, distance: 129.4
click at [297, 516] on p "Boner service . I see that um . We are approaching 25 minutes , so we might hav…" at bounding box center [354, 601] width 204 height 262
click at [275, 546] on button "Clip 35 s" at bounding box center [274, 542] width 62 height 20
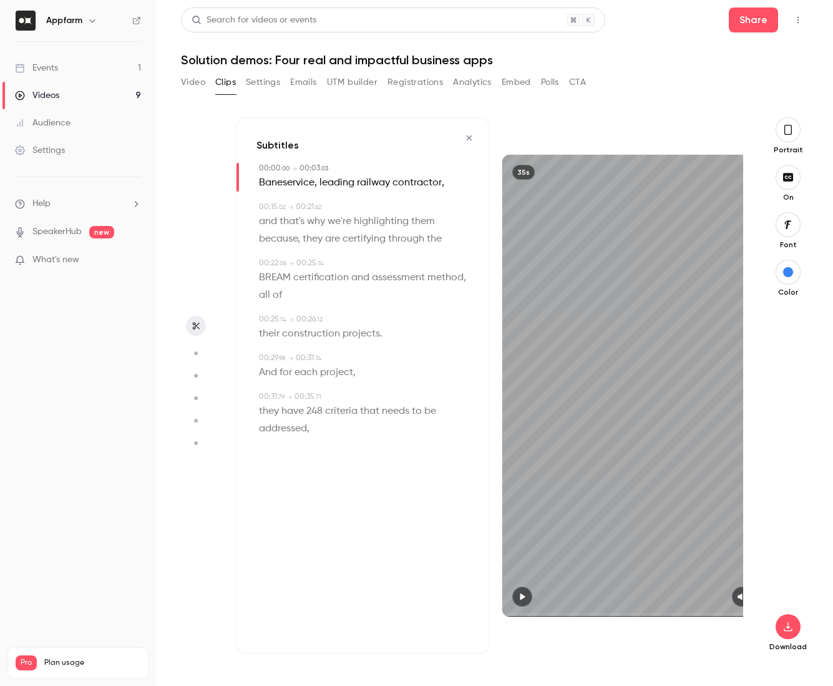
click at [522, 595] on icon "button" at bounding box center [522, 596] width 5 height 7
click at [783, 128] on icon "button" at bounding box center [788, 130] width 10 height 14
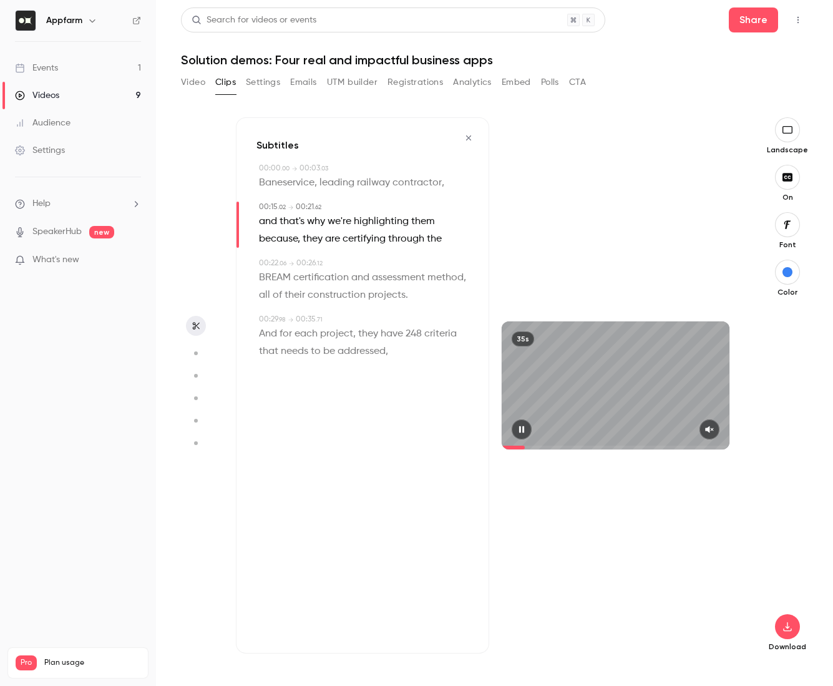
click at [711, 431] on icon "button" at bounding box center [709, 429] width 8 height 7
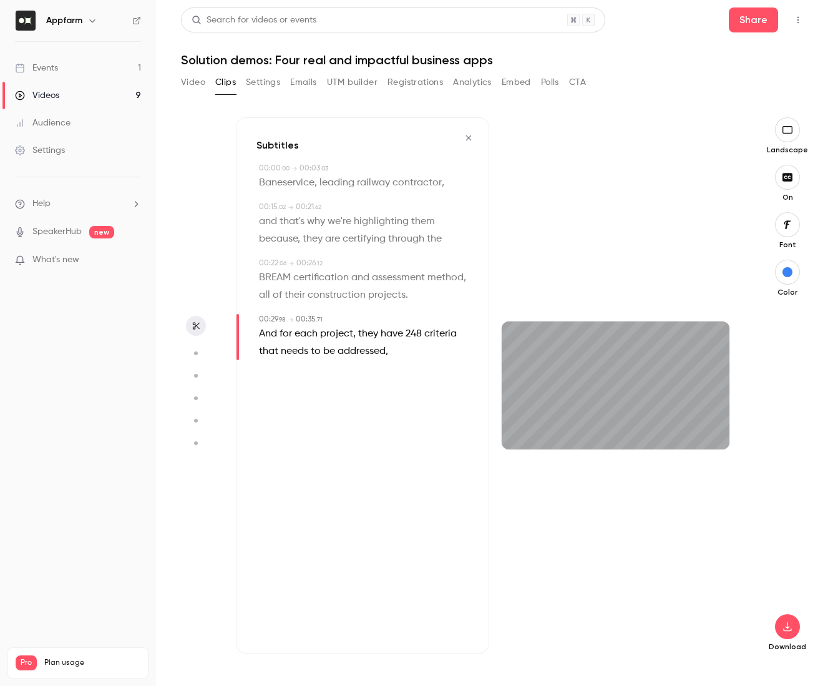
type input "****"
click at [195, 85] on button "Video" at bounding box center [193, 82] width 24 height 20
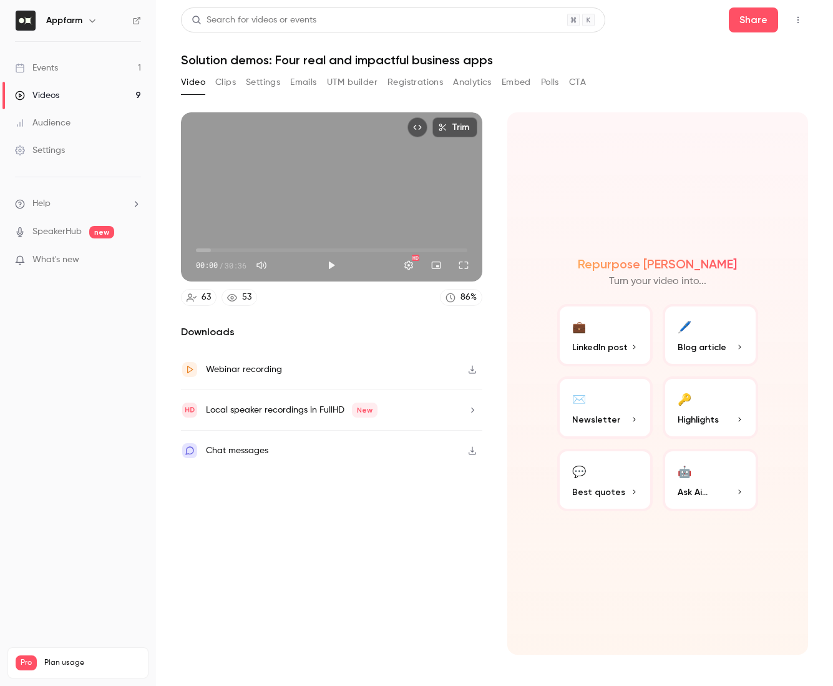
click at [218, 77] on button "Clips" at bounding box center [225, 82] width 21 height 20
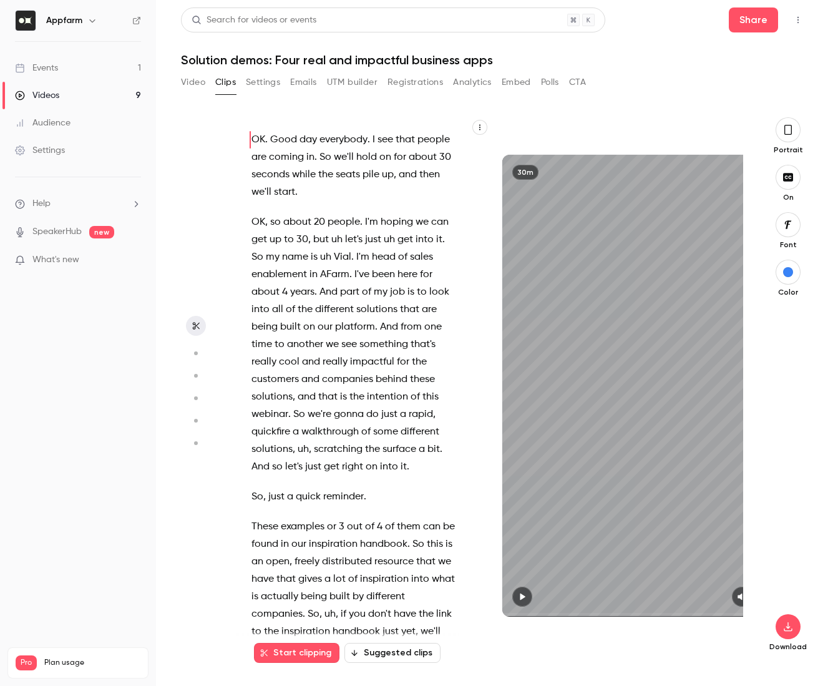
click at [476, 128] on icon "button" at bounding box center [479, 127] width 7 height 7
click at [437, 225] on div "Reset all changes" at bounding box center [429, 222] width 95 height 12
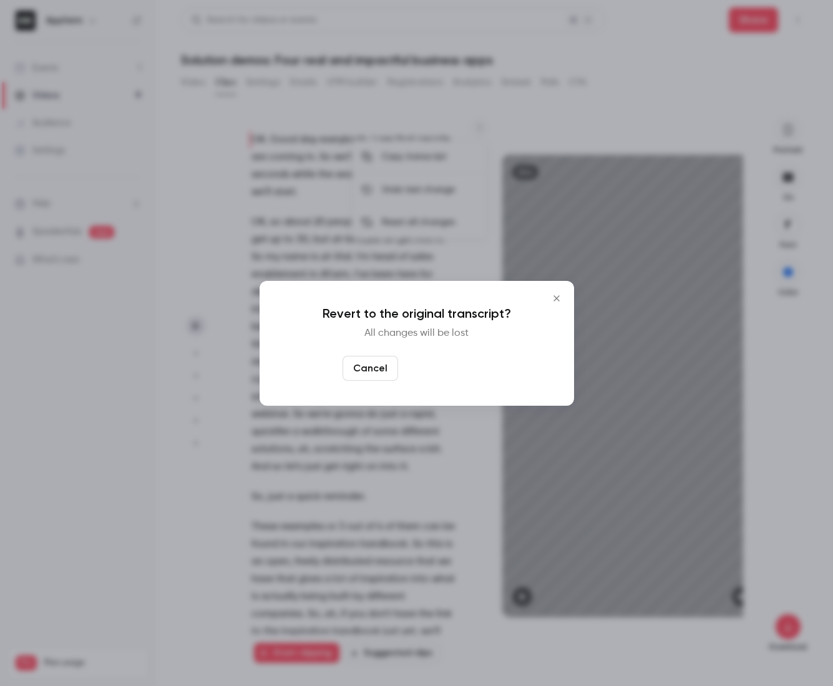
click at [453, 373] on button "Yes, restore it" at bounding box center [446, 368] width 87 height 25
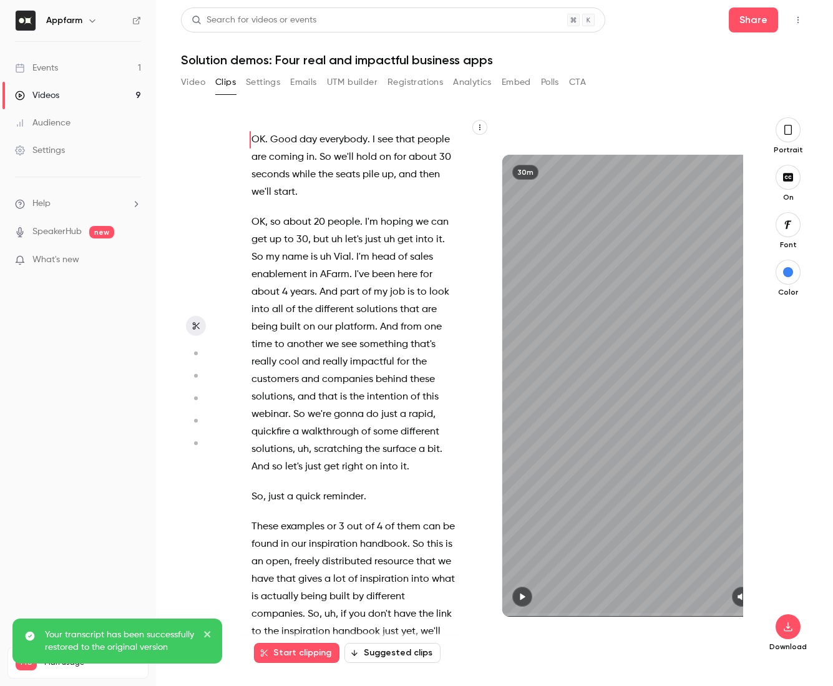
click at [208, 631] on icon "close" at bounding box center [207, 634] width 9 height 10
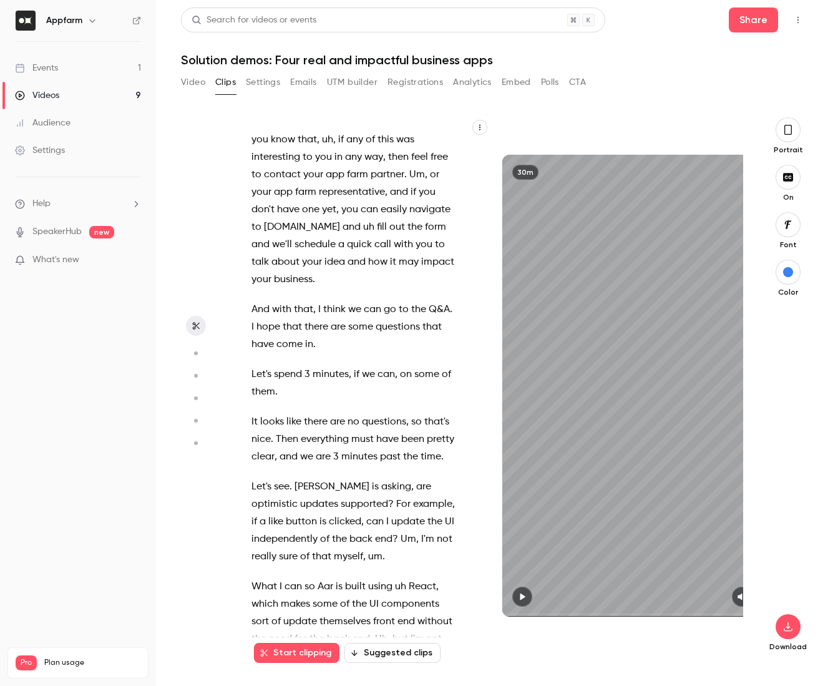
scroll to position [9526, 0]
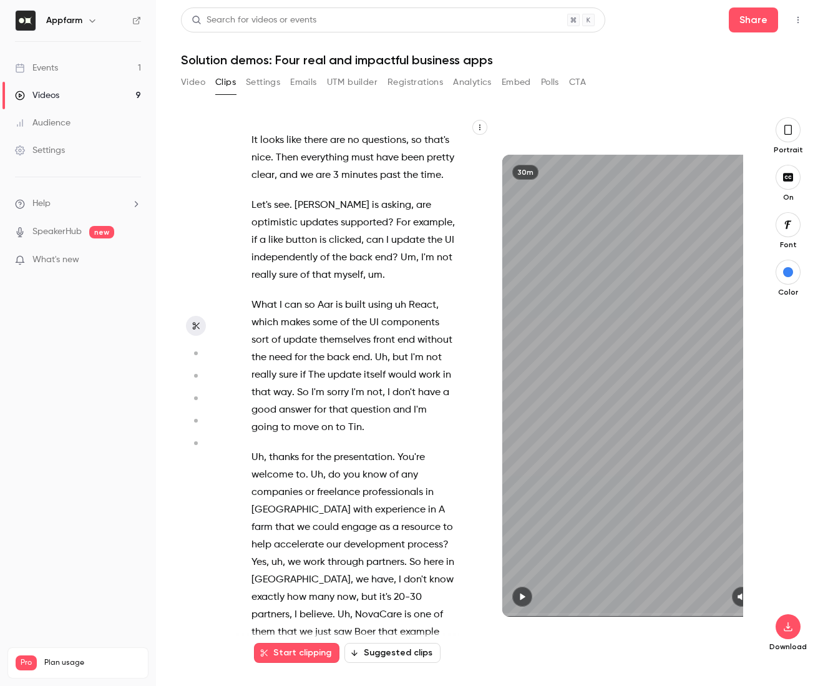
click at [476, 127] on icon "button" at bounding box center [479, 127] width 7 height 7
click at [482, 126] on div at bounding box center [416, 343] width 833 height 686
click at [482, 126] on icon "button" at bounding box center [479, 127] width 7 height 7
click at [389, 192] on ul "Copy transcript Undo last change Reset all changes" at bounding box center [419, 189] width 135 height 98
click at [304, 226] on div at bounding box center [416, 343] width 833 height 686
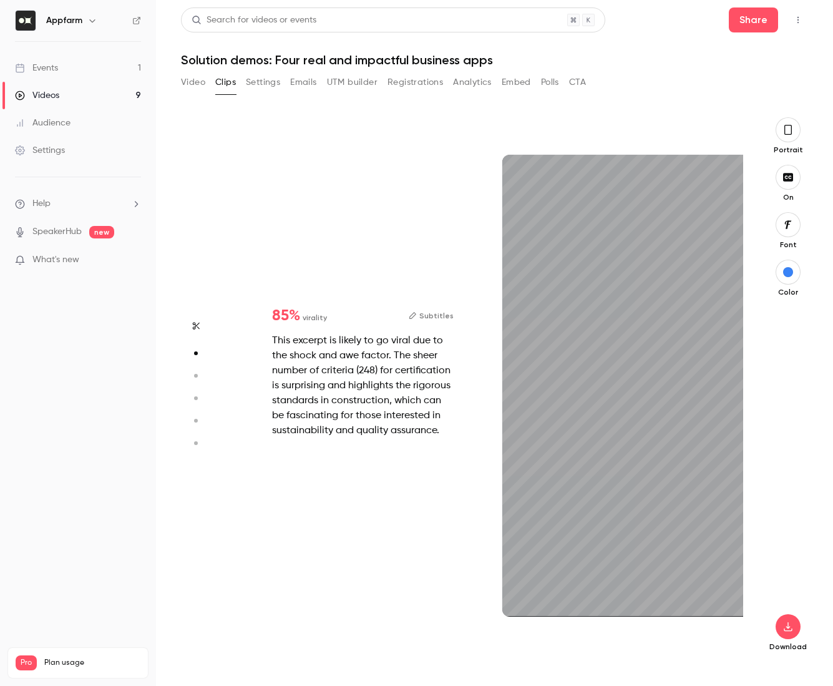
scroll to position [31, 0]
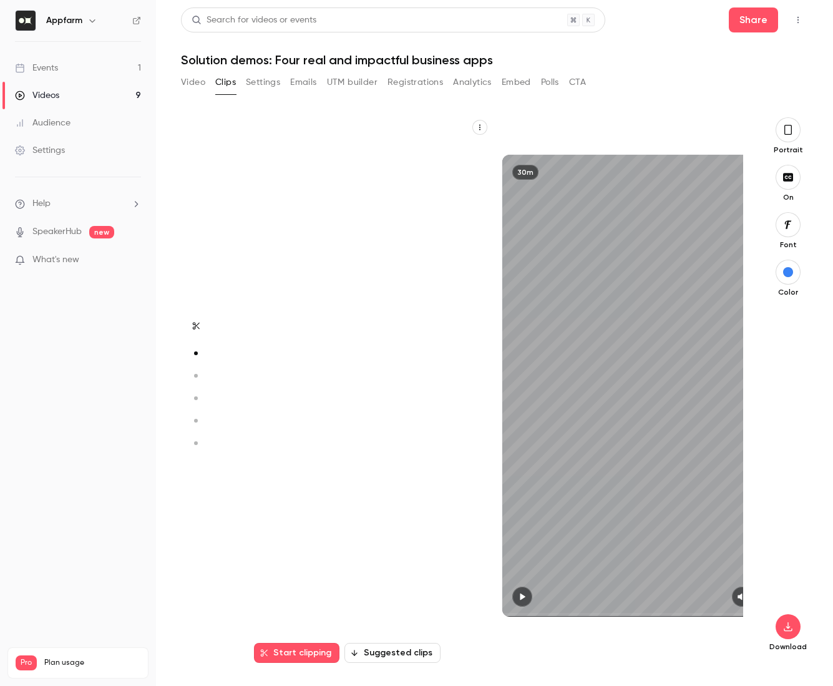
type input "*"
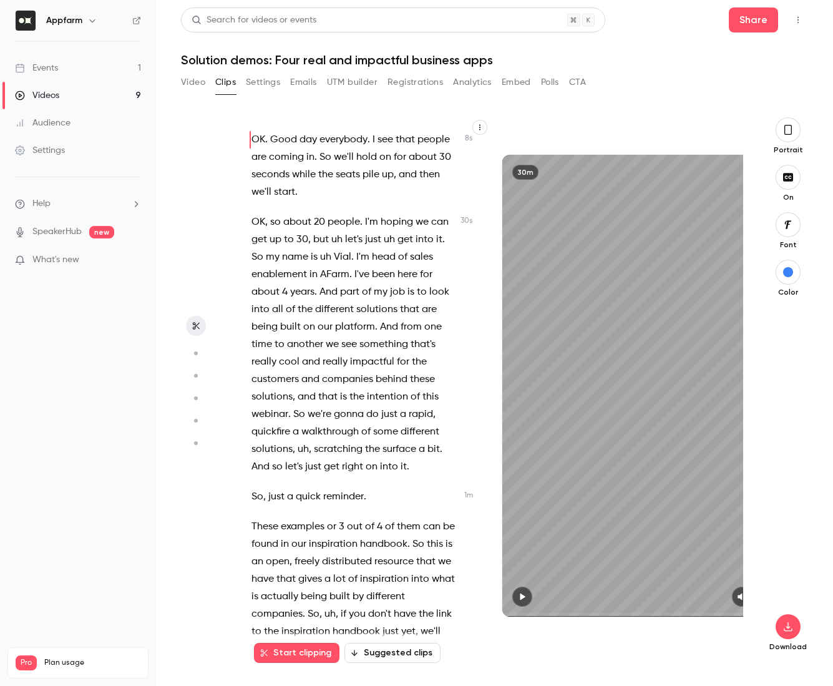
scroll to position [847, 0]
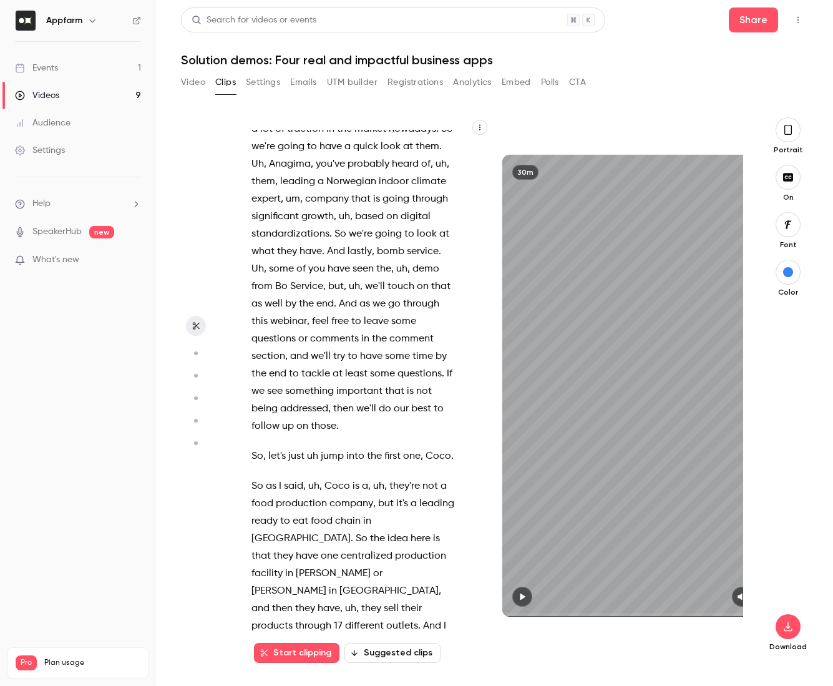
click at [280, 285] on span "Bo" at bounding box center [281, 286] width 12 height 17
type input "*****"
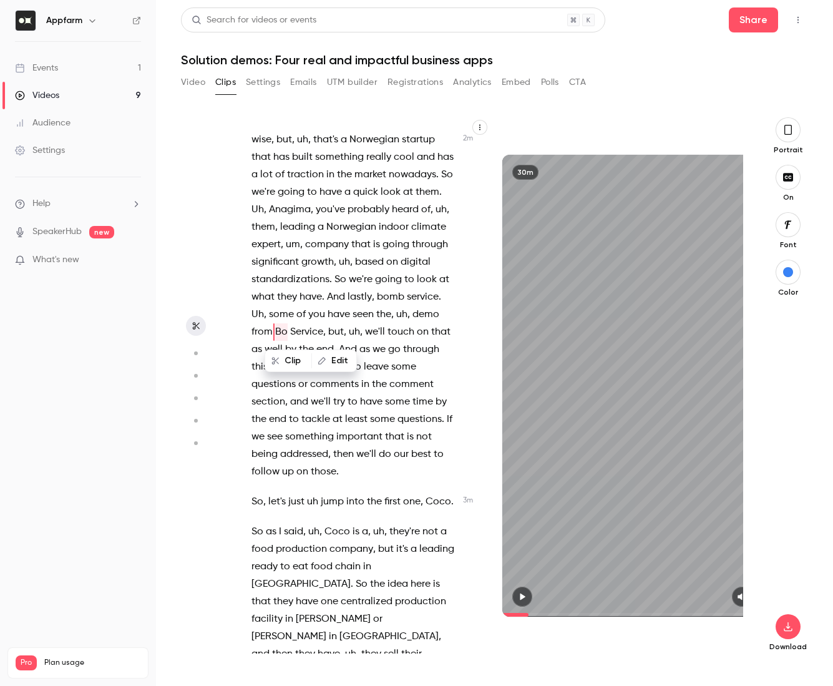
scroll to position [742, 0]
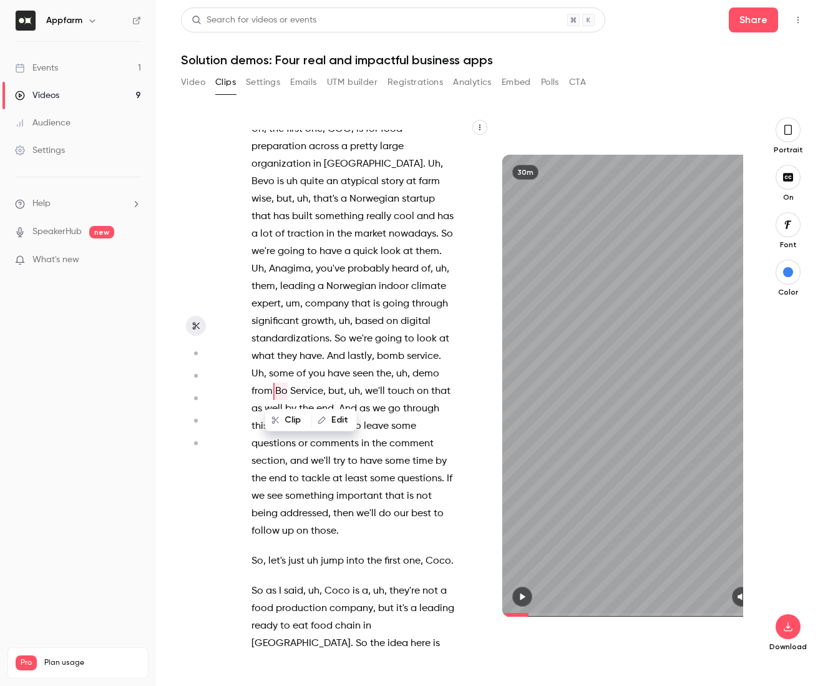
click at [331, 418] on button "Edit" at bounding box center [334, 420] width 43 height 20
click at [452, 431] on button "Find all" at bounding box center [448, 424] width 50 height 25
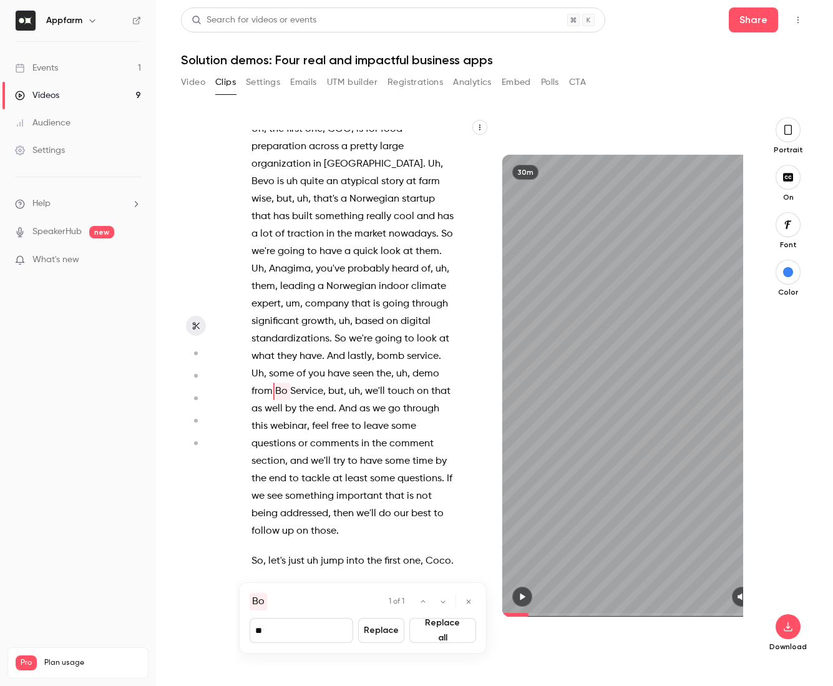
drag, startPoint x: 272, startPoint y: 632, endPoint x: 245, endPoint y: 632, distance: 27.5
click at [245, 632] on div "Bo 1 of 1 ** Replace Replace all" at bounding box center [363, 617] width 248 height 71
type input "***"
click at [306, 396] on span "Service" at bounding box center [306, 391] width 33 height 17
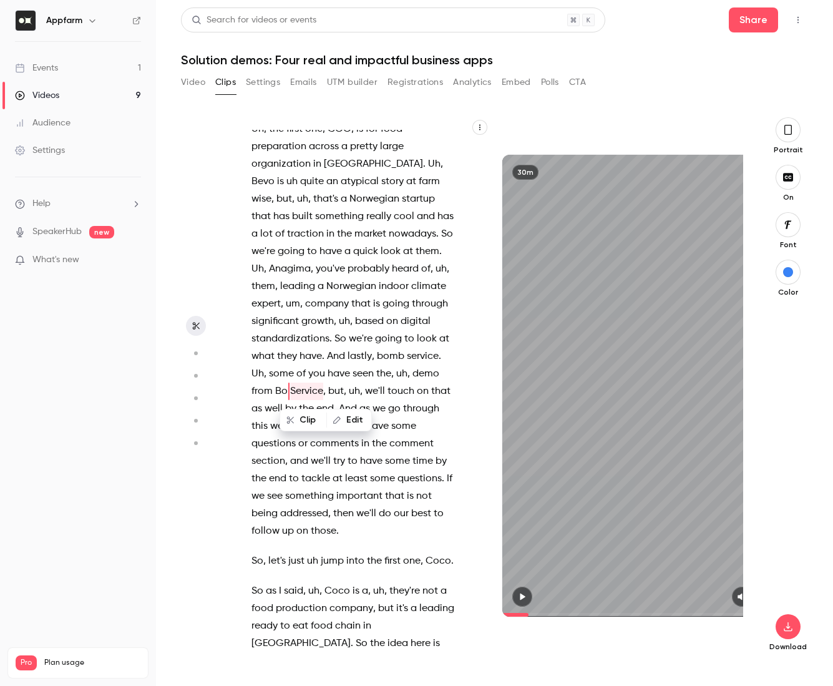
click at [278, 396] on span "Bo" at bounding box center [281, 391] width 12 height 17
click at [313, 391] on span "Service" at bounding box center [306, 391] width 33 height 17
click at [313, 392] on span "Service" at bounding box center [306, 391] width 33 height 17
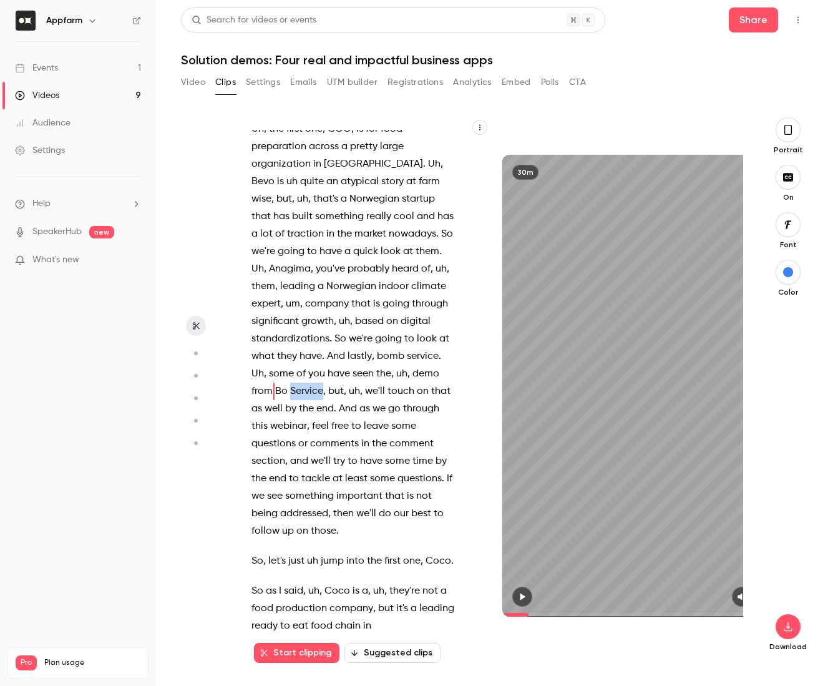
click at [313, 392] on span "Service" at bounding box center [306, 391] width 33 height 17
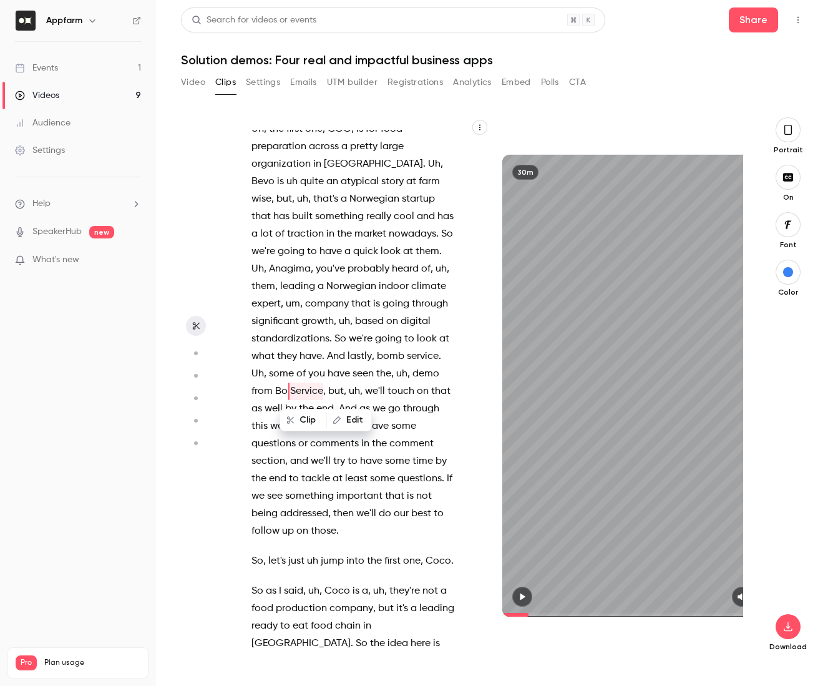
click at [313, 392] on span "Service" at bounding box center [306, 391] width 33 height 17
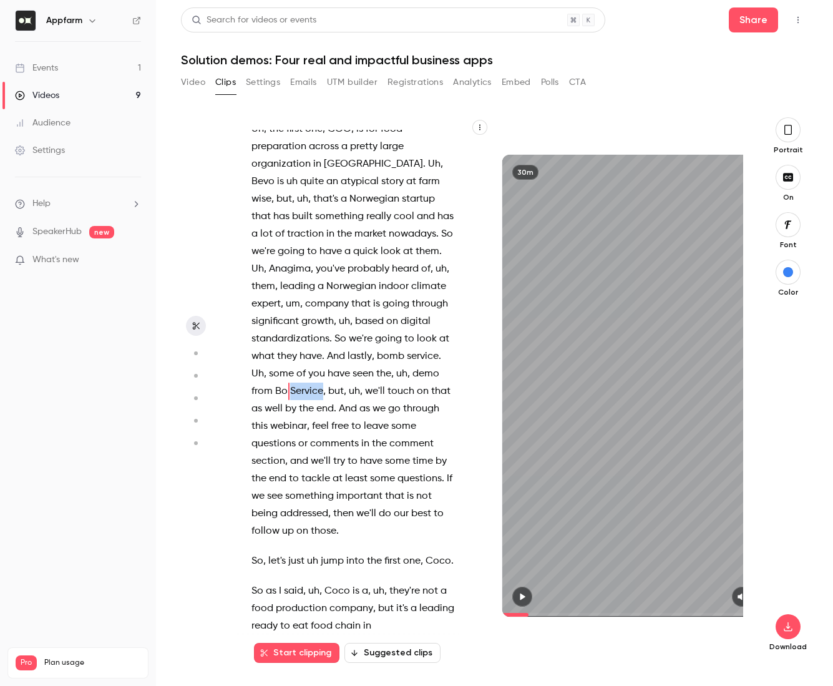
click at [313, 392] on span "Service" at bounding box center [306, 391] width 33 height 17
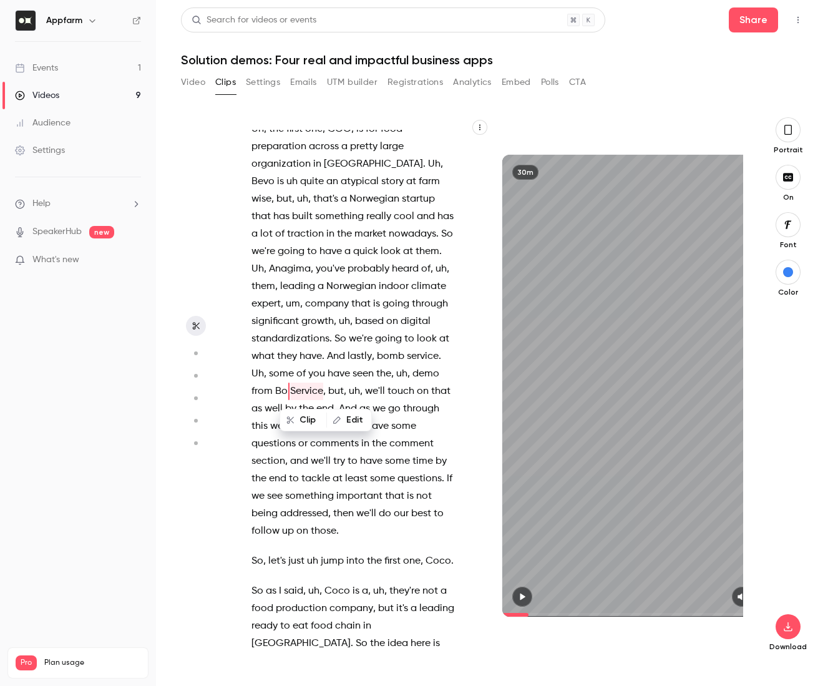
click at [313, 392] on span "Service" at bounding box center [306, 391] width 33 height 17
click at [275, 389] on span "Bo" at bounding box center [281, 391] width 12 height 17
type input "*****"
click at [278, 390] on span "Bo" at bounding box center [281, 391] width 12 height 17
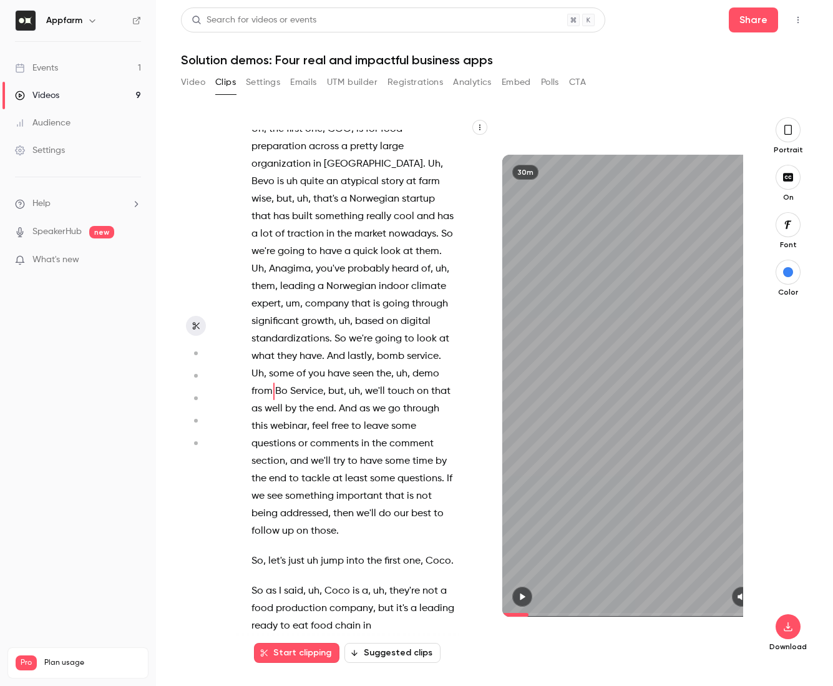
click at [280, 393] on span "Bo" at bounding box center [281, 391] width 12 height 17
click at [331, 417] on button "Edit" at bounding box center [334, 420] width 43 height 20
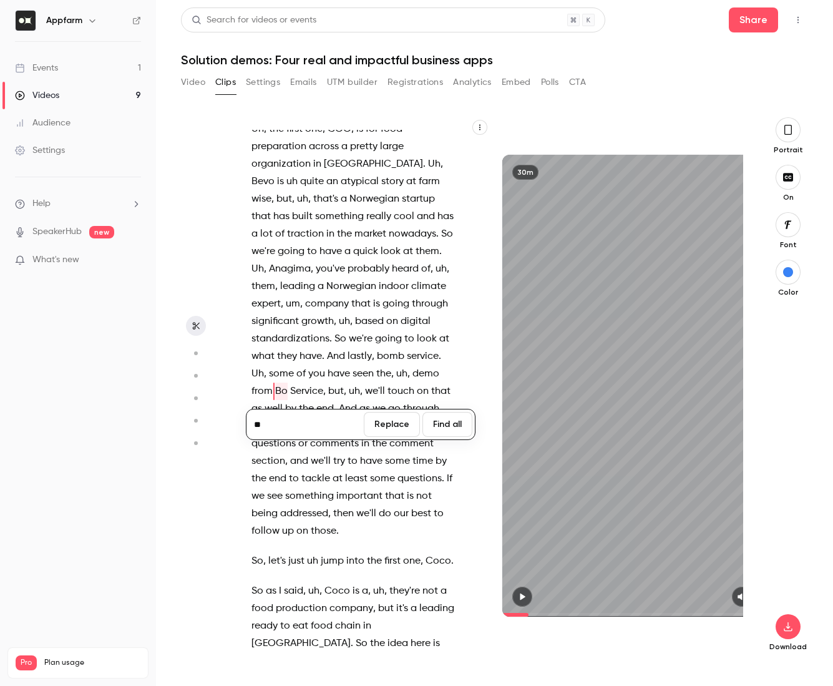
click at [293, 423] on input "**" at bounding box center [305, 424] width 112 height 25
type input "**********"
click at [458, 423] on button "Find all" at bounding box center [448, 424] width 50 height 25
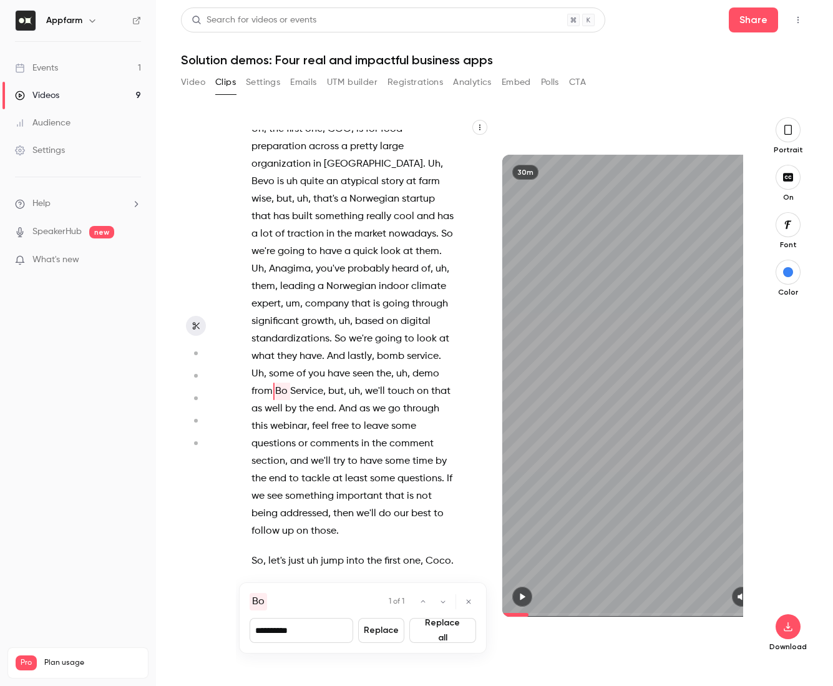
click at [305, 633] on input "**********" at bounding box center [302, 630] width 104 height 25
drag, startPoint x: 305, startPoint y: 632, endPoint x: 214, endPoint y: 624, distance: 91.5
click at [214, 624] on section "OK . Good day everybody . I see that people are coming in . So we'll hold on fo…" at bounding box center [494, 401] width 627 height 569
type input "**********"
click at [454, 633] on button "Replace all" at bounding box center [442, 630] width 67 height 25
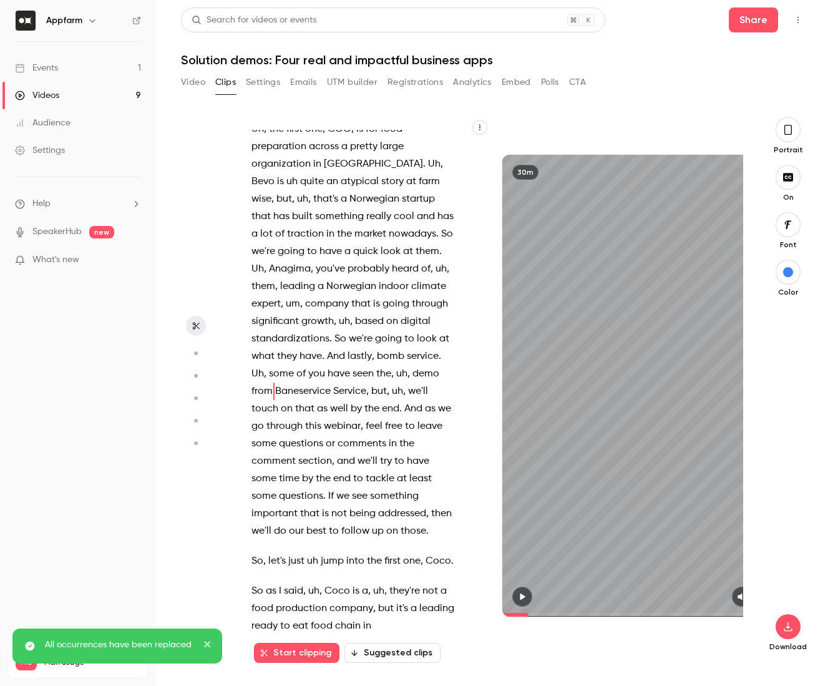
click at [348, 391] on span "Service" at bounding box center [349, 391] width 33 height 17
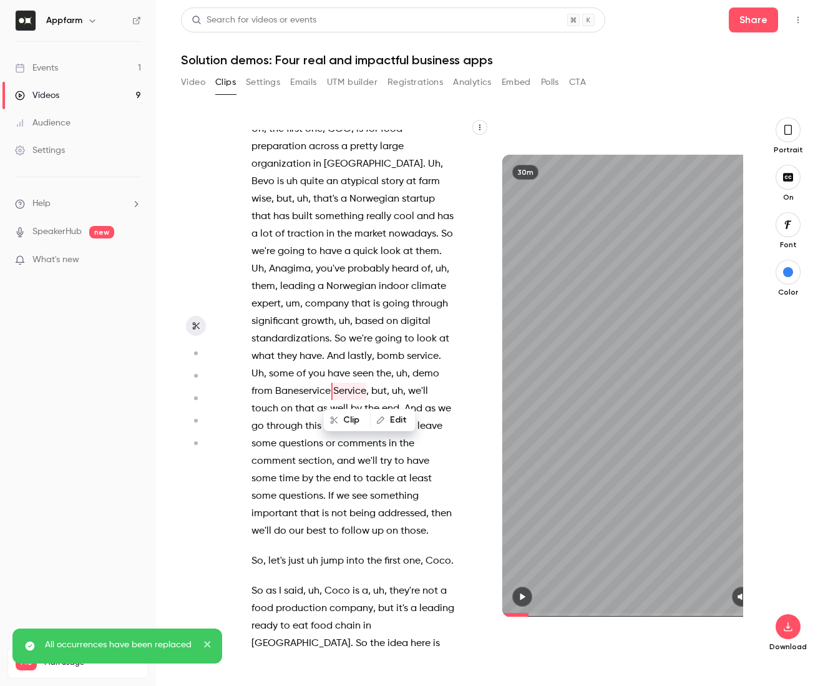
click at [403, 420] on button "Edit" at bounding box center [392, 420] width 43 height 20
click at [451, 427] on button "Find all" at bounding box center [448, 424] width 50 height 25
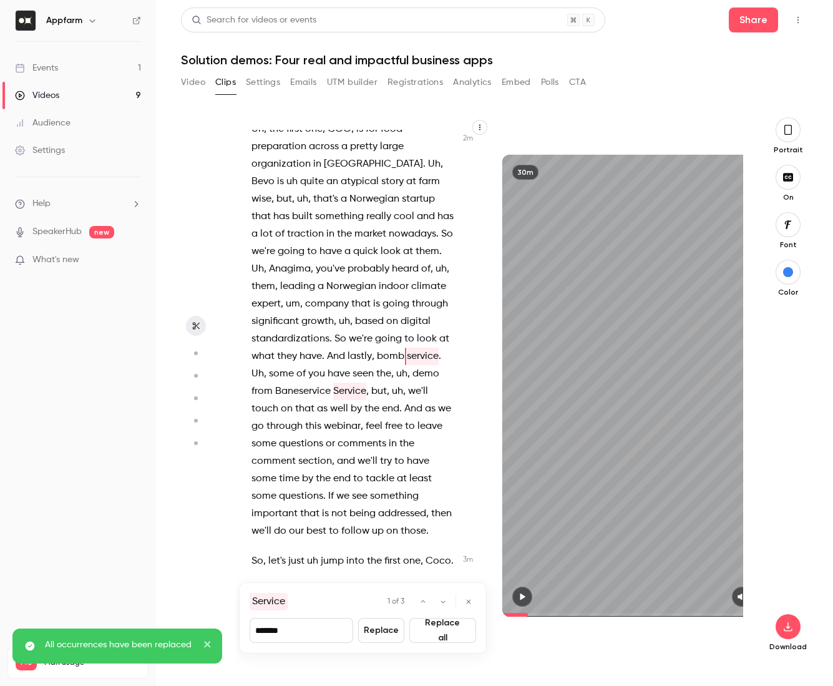
scroll to position [732, 0]
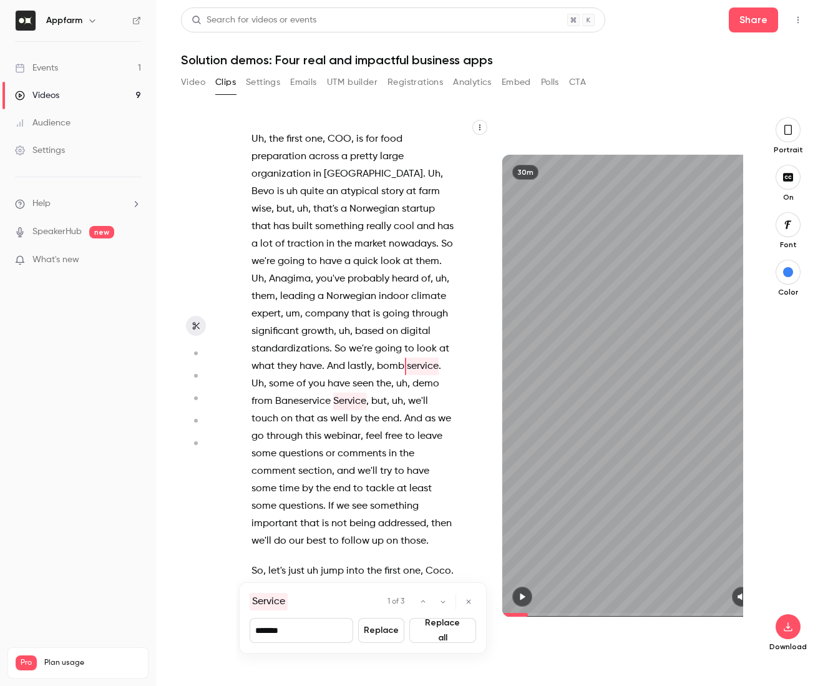
click at [441, 634] on button "Replace all" at bounding box center [442, 630] width 67 height 25
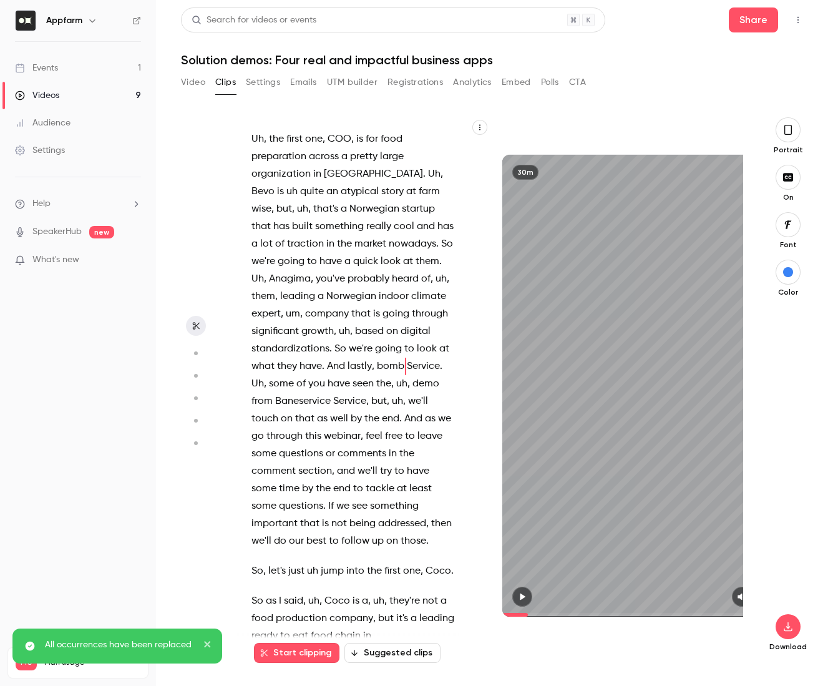
click at [391, 364] on span "bomb" at bounding box center [390, 366] width 27 height 17
type input "*****"
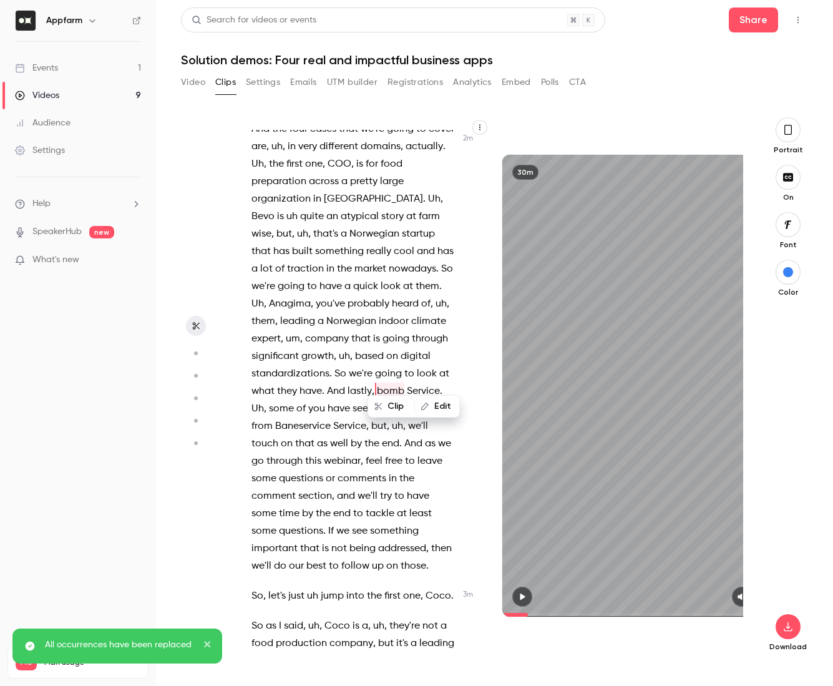
click at [391, 365] on span "going" at bounding box center [388, 373] width 27 height 17
click at [443, 416] on button "Edit" at bounding box center [437, 420] width 43 height 20
click at [440, 423] on button "Find all" at bounding box center [448, 424] width 50 height 25
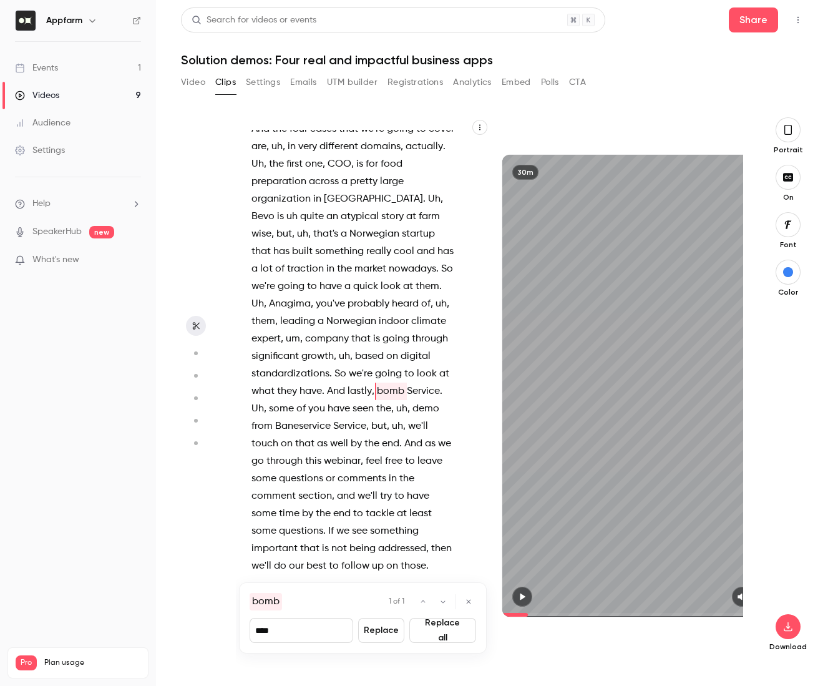
drag, startPoint x: 315, startPoint y: 634, endPoint x: 217, endPoint y: 627, distance: 98.8
click at [217, 627] on section "OK . Good day everybody . I see that people are coming in . So we'll hold on fo…" at bounding box center [494, 401] width 627 height 569
click at [438, 633] on button "Replace all" at bounding box center [442, 630] width 67 height 25
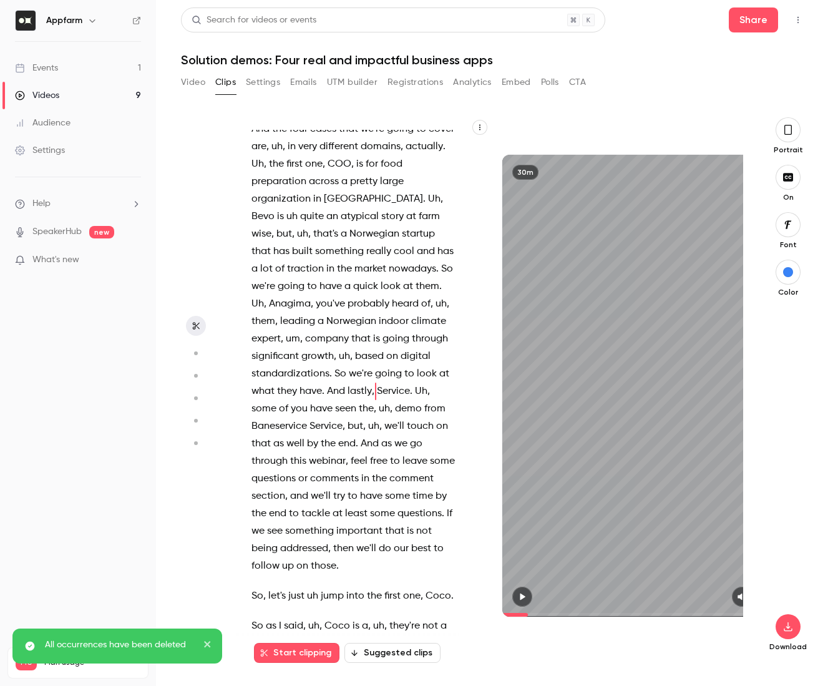
click at [326, 425] on span "Service" at bounding box center [326, 426] width 33 height 17
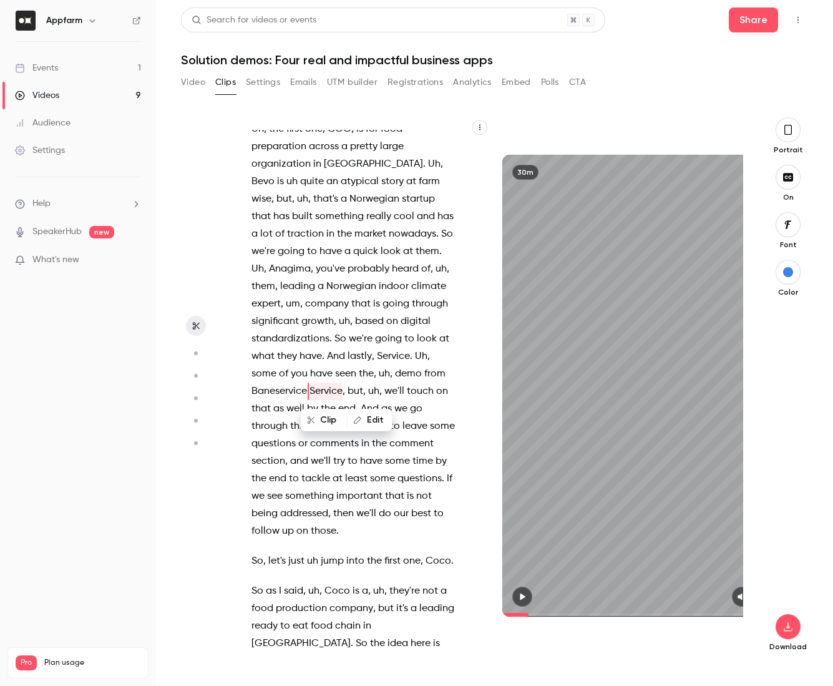
click at [373, 421] on button "Edit" at bounding box center [369, 420] width 43 height 20
click at [446, 426] on button "Find all" at bounding box center [448, 424] width 50 height 25
type input "*****"
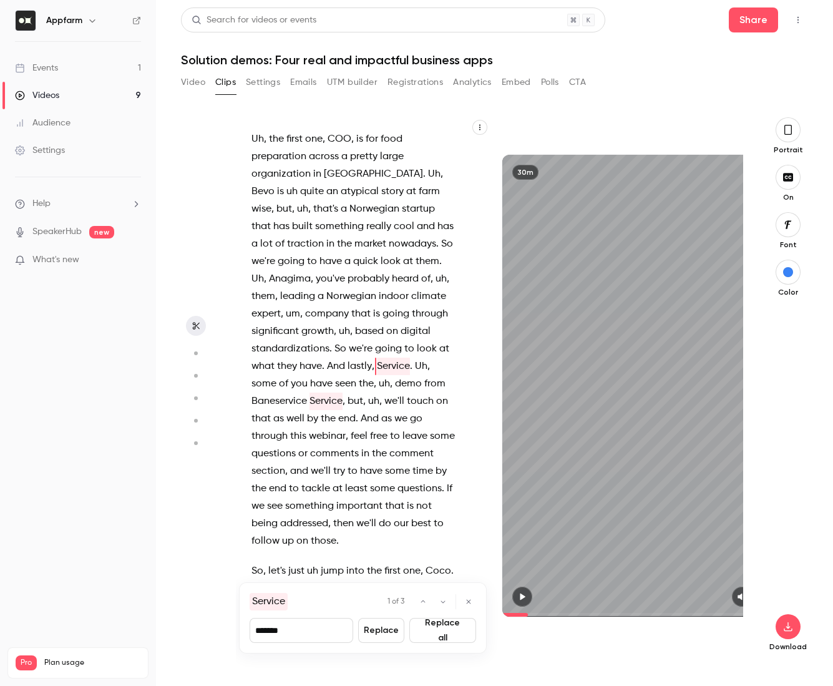
drag, startPoint x: 263, startPoint y: 634, endPoint x: 223, endPoint y: 630, distance: 40.1
click at [223, 630] on section "OK . Good day everybody . I see that people are coming in . So we'll hold on fo…" at bounding box center [494, 401] width 627 height 569
click at [441, 627] on button "Replace all" at bounding box center [442, 630] width 67 height 25
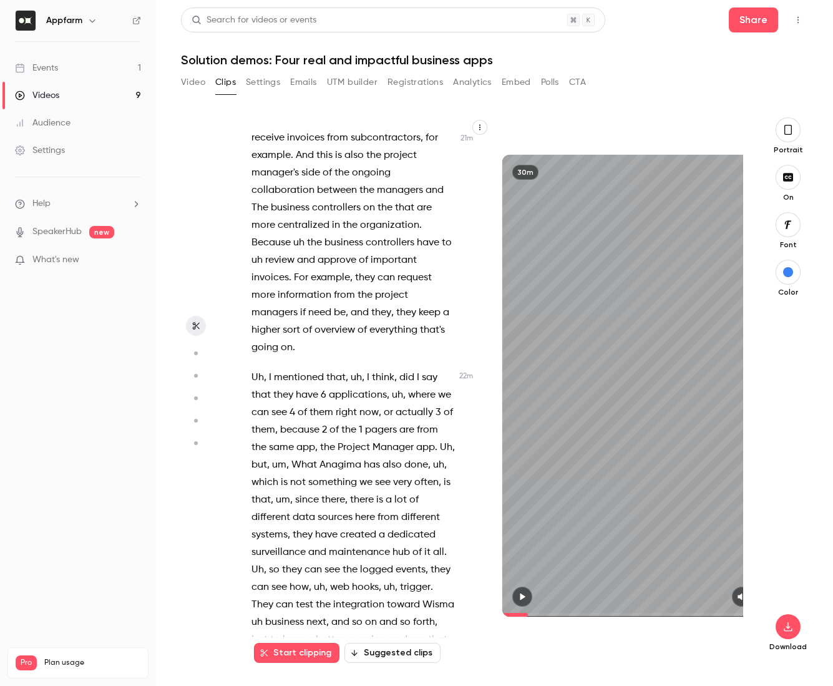
scroll to position [7576, 0]
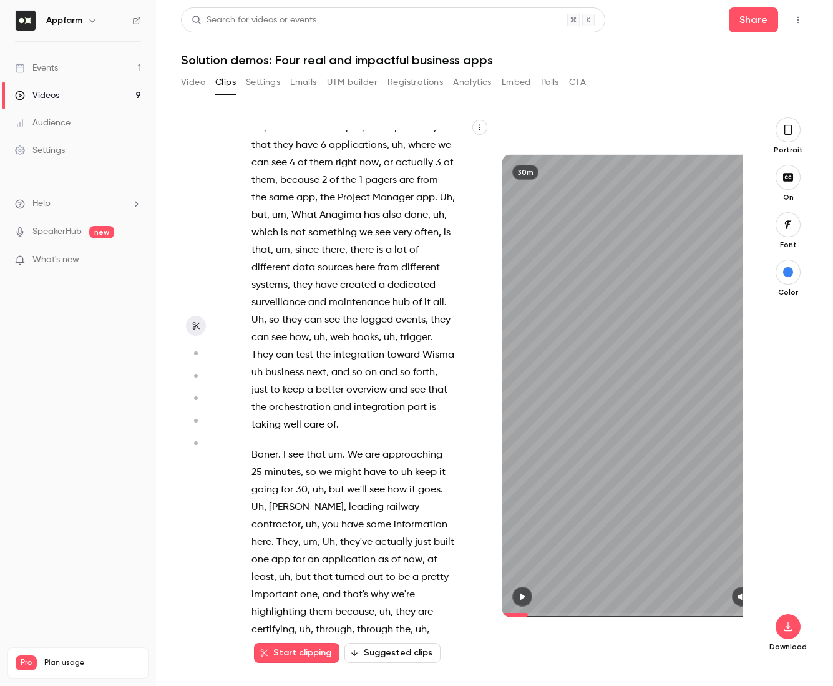
click at [272, 446] on span "Boner" at bounding box center [265, 454] width 27 height 17
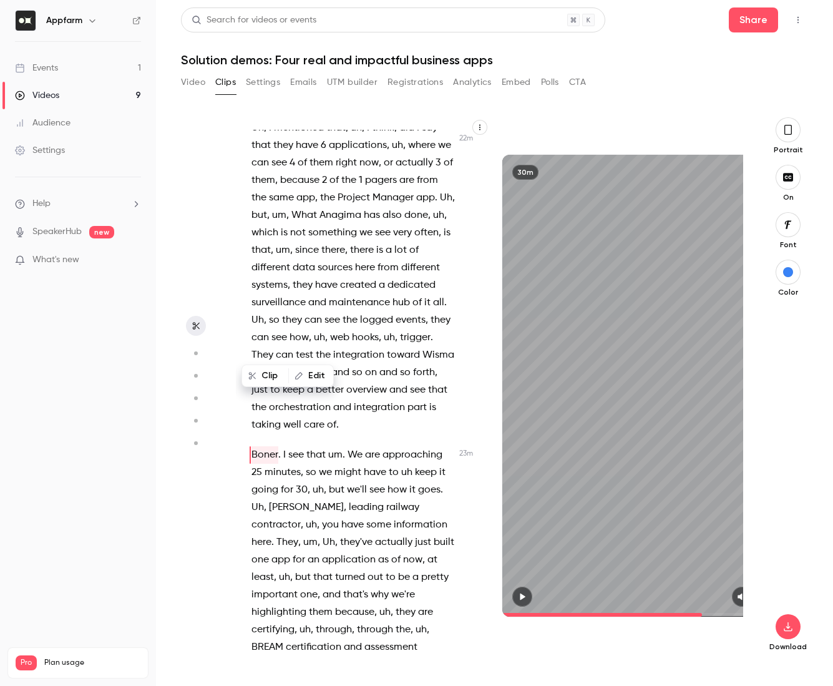
scroll to position [7500, 0]
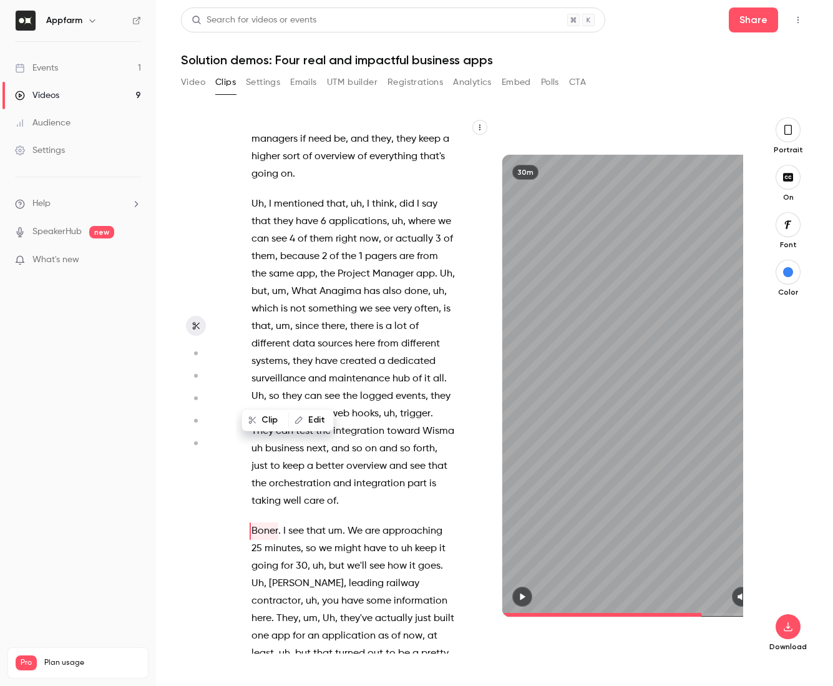
click at [318, 421] on button "Edit" at bounding box center [311, 420] width 43 height 20
click at [286, 446] on div "***** Replace Find all" at bounding box center [361, 424] width 230 height 49
click at [287, 575] on span "Bonosov" at bounding box center [306, 583] width 75 height 17
type input "******"
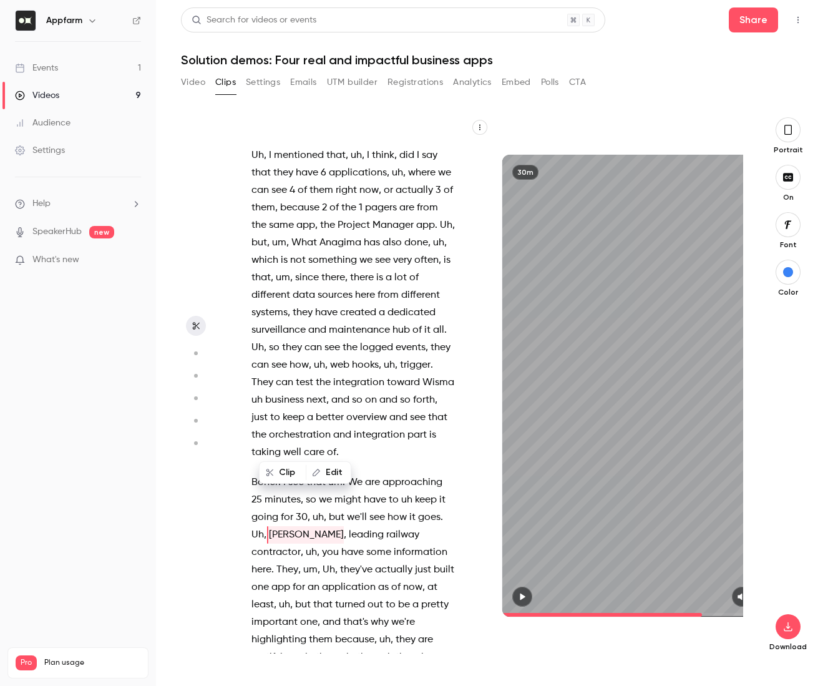
click at [287, 444] on div "OK . Good day everybody . I see that people are coming in . So we'll hold on fo…" at bounding box center [363, 385] width 254 height 536
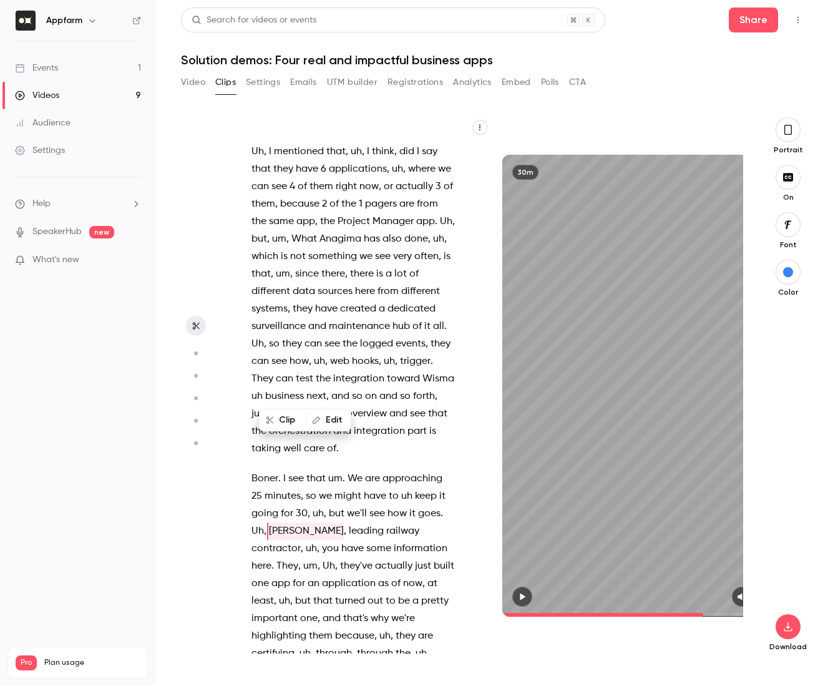
click at [338, 414] on button "Edit" at bounding box center [328, 420] width 43 height 20
click at [444, 426] on button "Find all" at bounding box center [448, 424] width 50 height 25
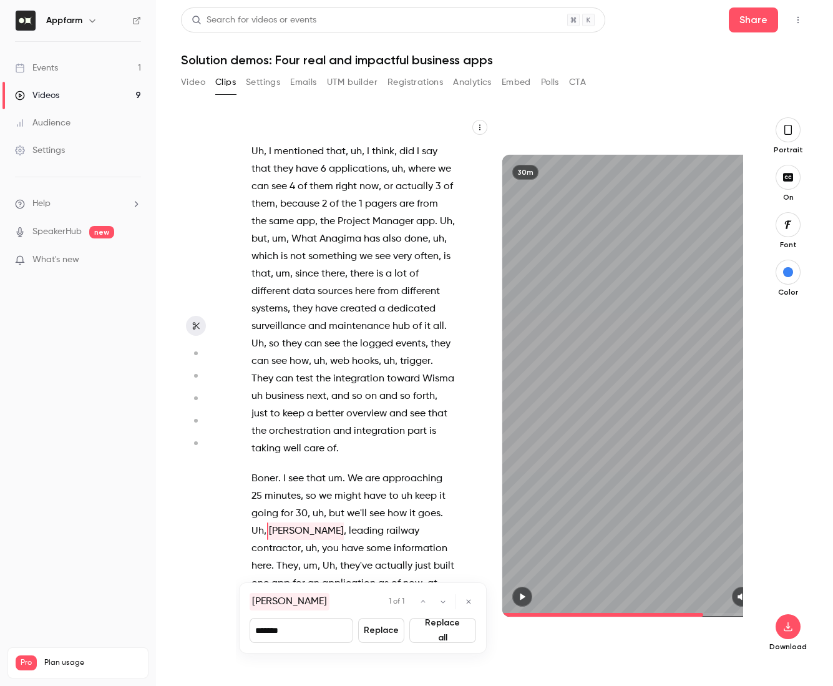
drag, startPoint x: 267, startPoint y: 632, endPoint x: 242, endPoint y: 632, distance: 25.0
click at [242, 632] on div "Bonosov 1 of 1 ******* Replace Replace all" at bounding box center [363, 617] width 248 height 71
type input "**********"
click at [443, 632] on button "Replace all" at bounding box center [442, 630] width 67 height 25
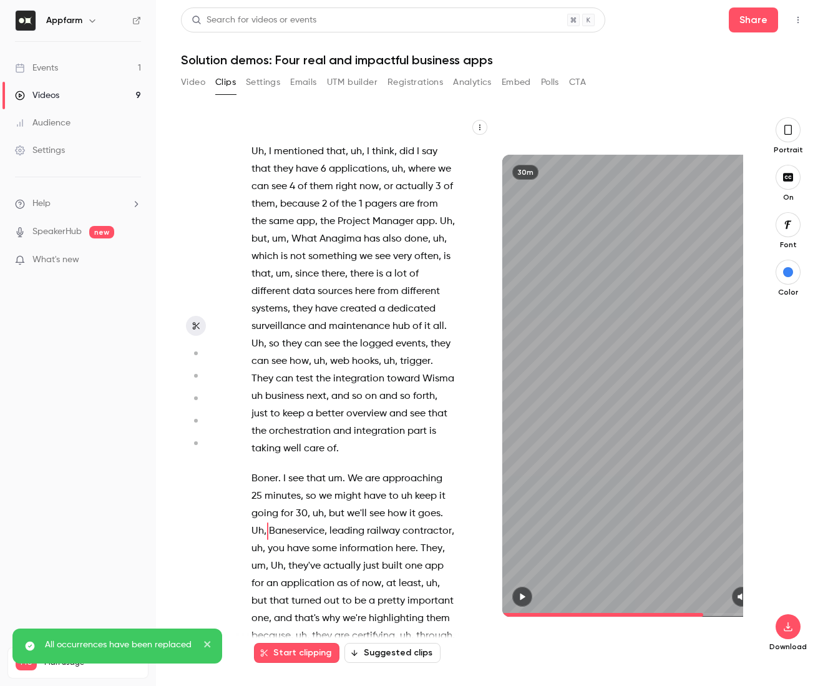
click at [260, 470] on span "Boner" at bounding box center [265, 478] width 27 height 17
type input "******"
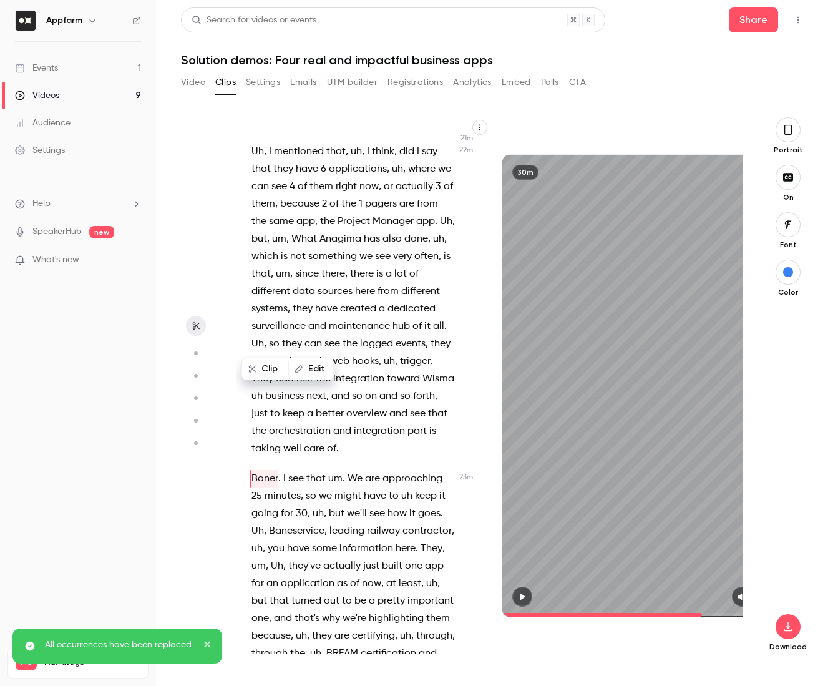
scroll to position [7500, 0]
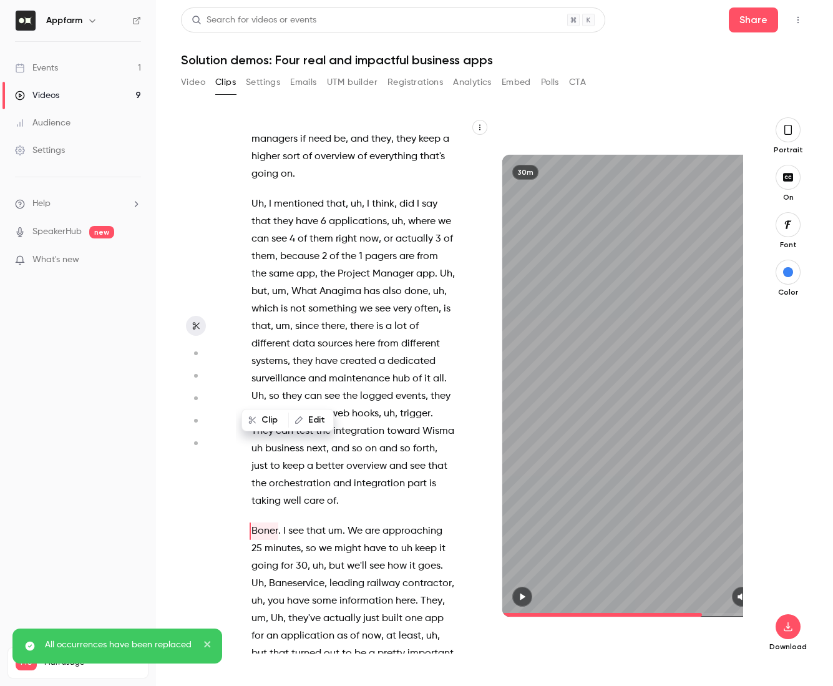
click at [315, 414] on button "Edit" at bounding box center [311, 420] width 43 height 20
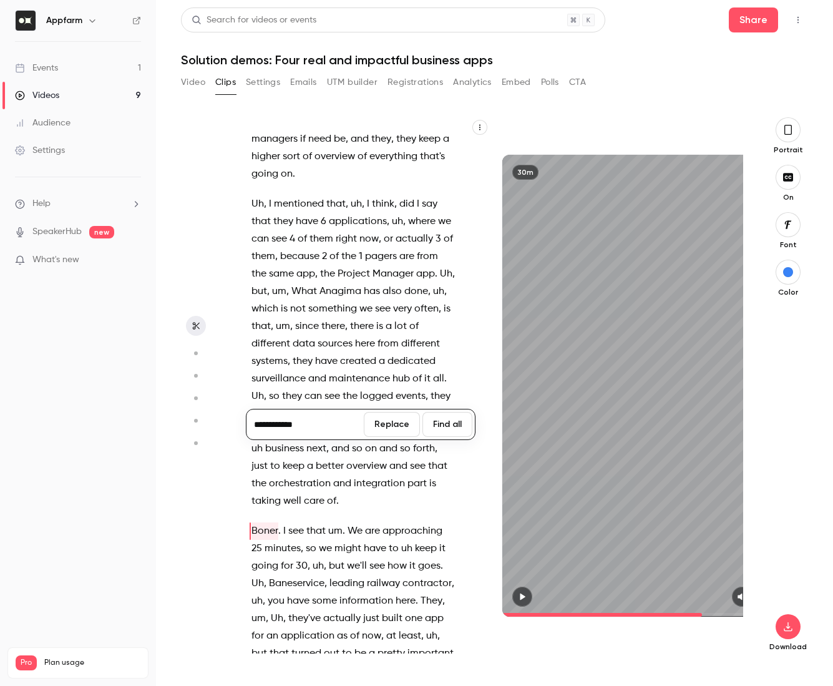
type input "**********"
click at [438, 424] on button "Find all" at bounding box center [448, 424] width 50 height 25
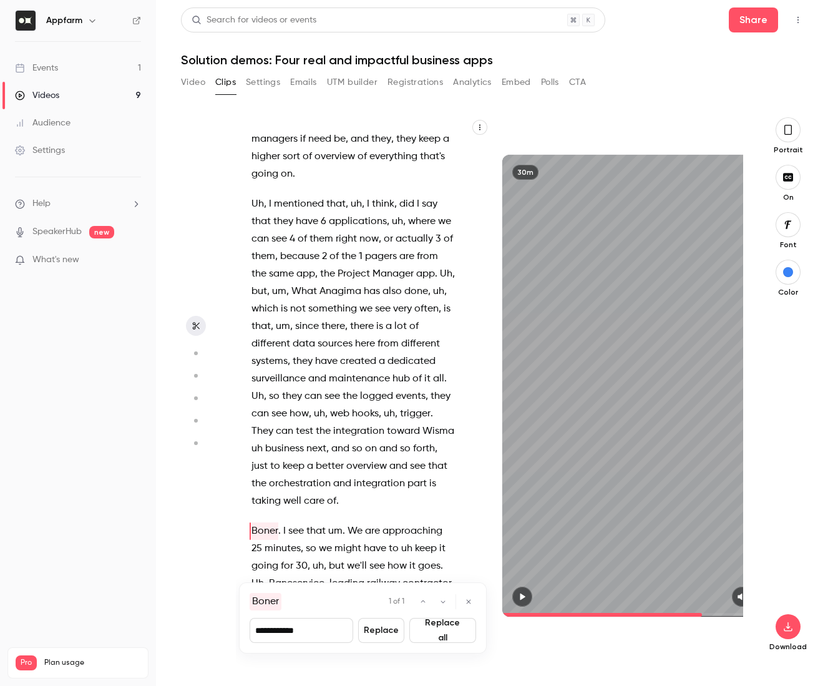
click at [429, 630] on button "Replace all" at bounding box center [442, 630] width 67 height 25
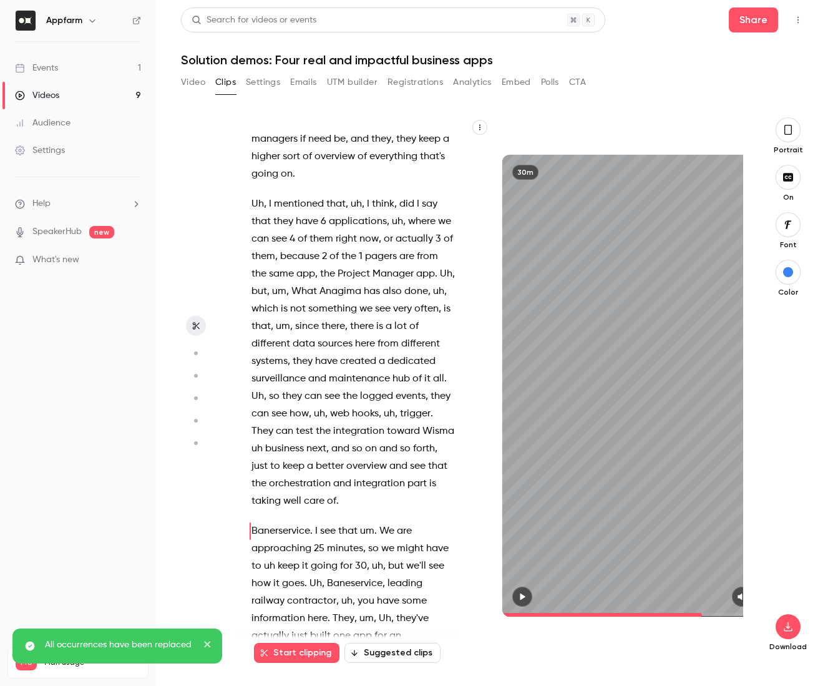
click at [332, 662] on span "a" at bounding box center [332, 670] width 6 height 17
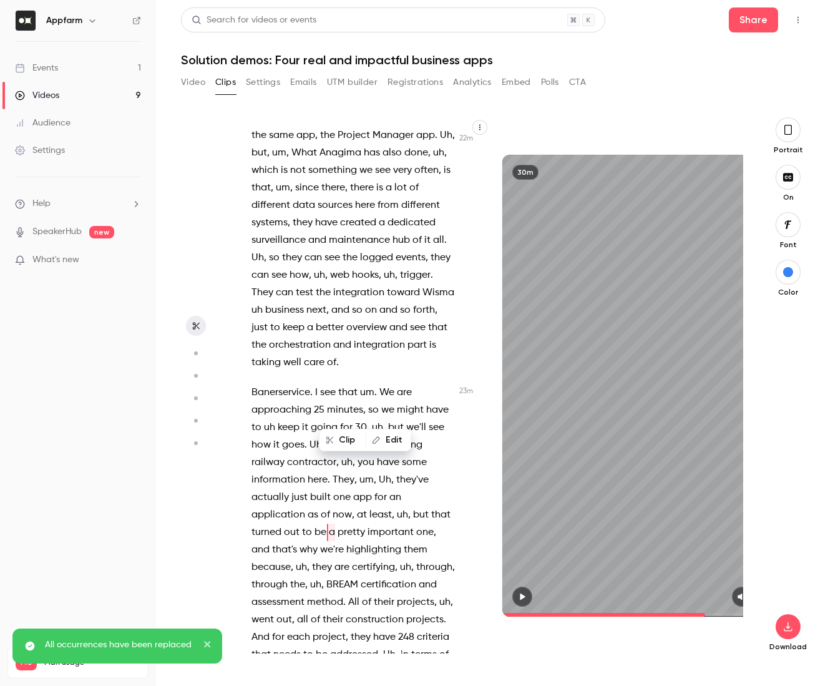
scroll to position [7640, 0]
click at [411, 645] on span "terms" at bounding box center [424, 653] width 26 height 17
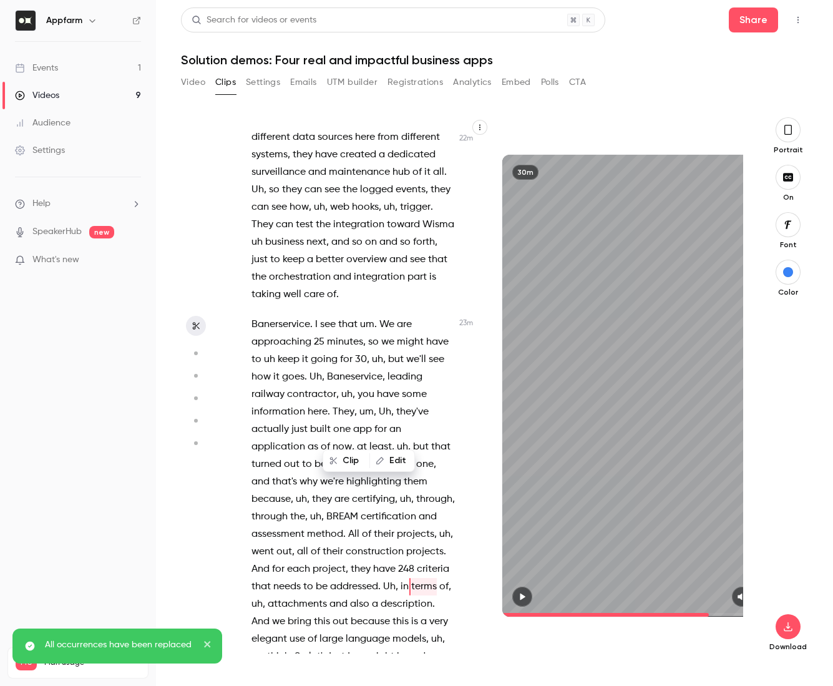
scroll to position [7645, 0]
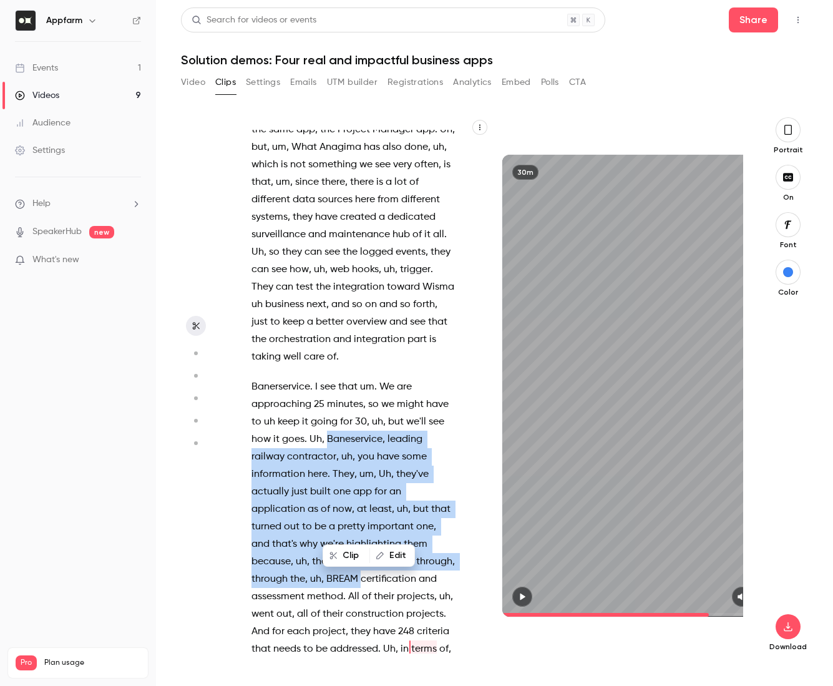
drag, startPoint x: 326, startPoint y: 299, endPoint x: 416, endPoint y: 435, distance: 163.4
click at [416, 435] on p "Banerservice . I see that um . We are approaching 25 minutes , so we might have…" at bounding box center [354, 561] width 204 height 367
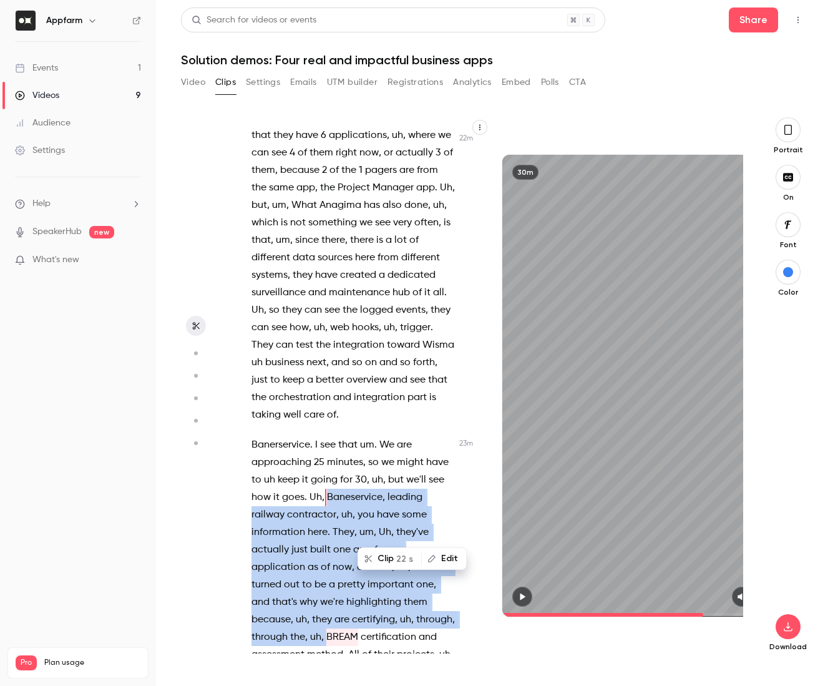
scroll to position [7553, 0]
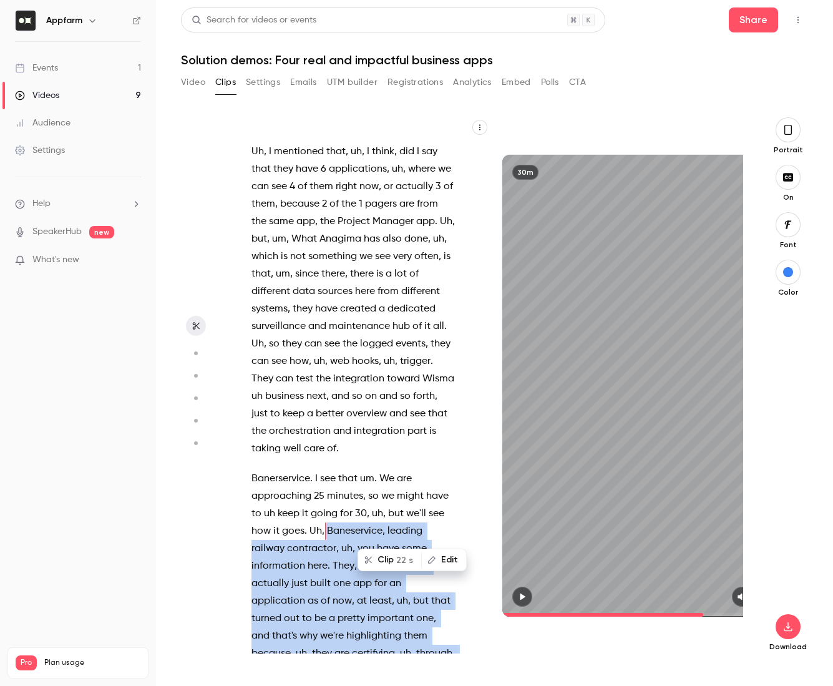
click at [364, 557] on span "um" at bounding box center [367, 565] width 14 height 17
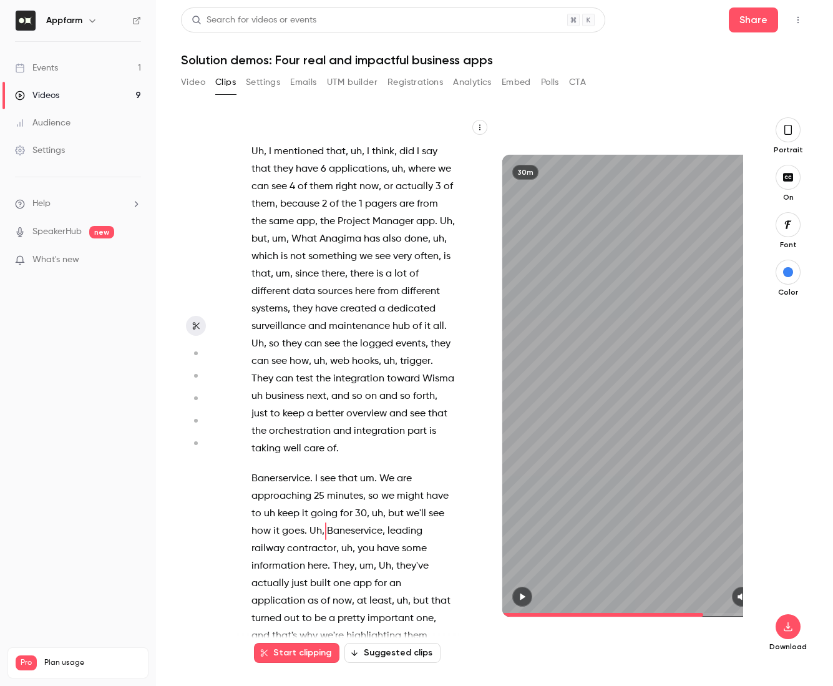
click at [314, 522] on span "Uh" at bounding box center [316, 530] width 12 height 17
click at [378, 421] on button "Edit" at bounding box center [368, 420] width 43 height 20
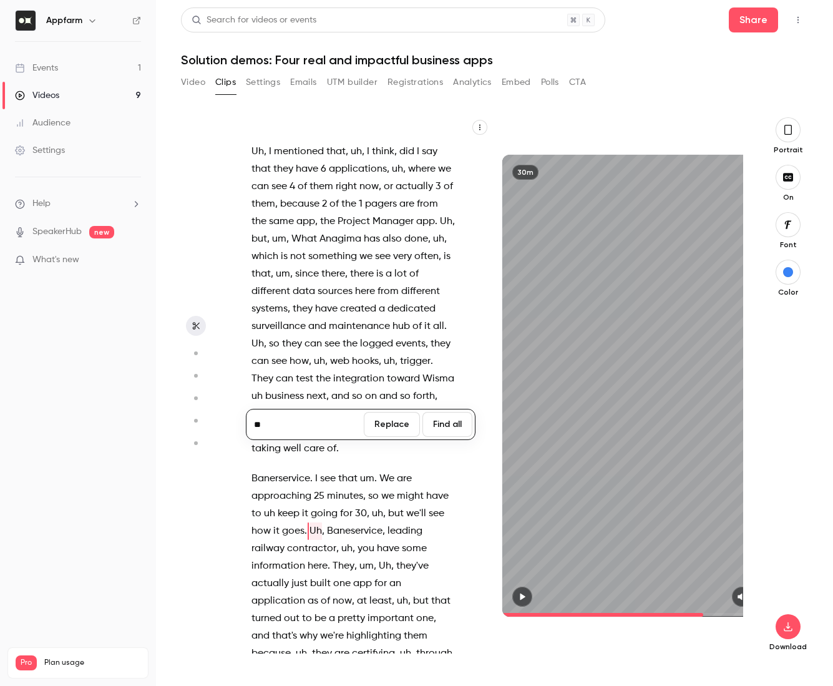
click at [442, 425] on button "Find all" at bounding box center [448, 424] width 50 height 25
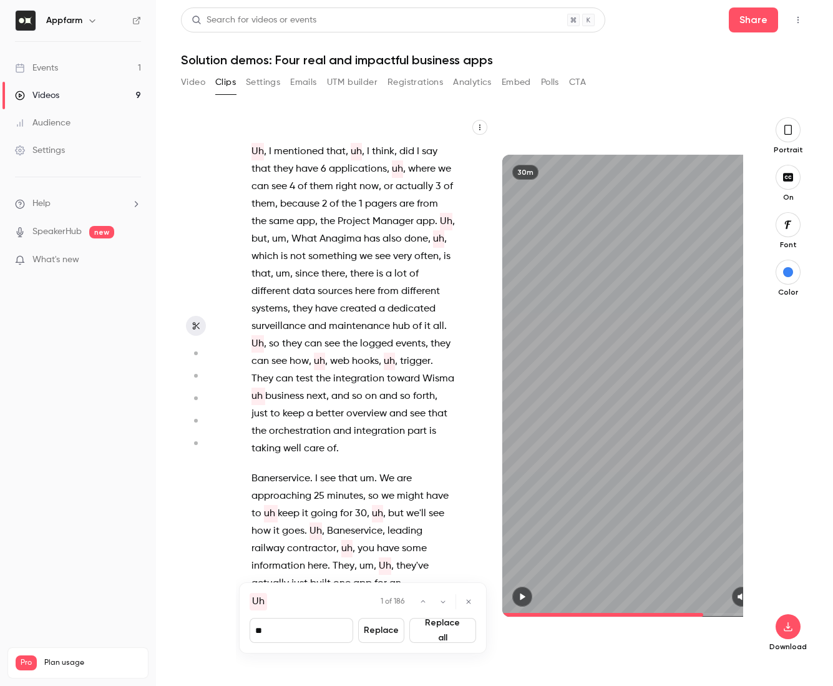
type input "**"
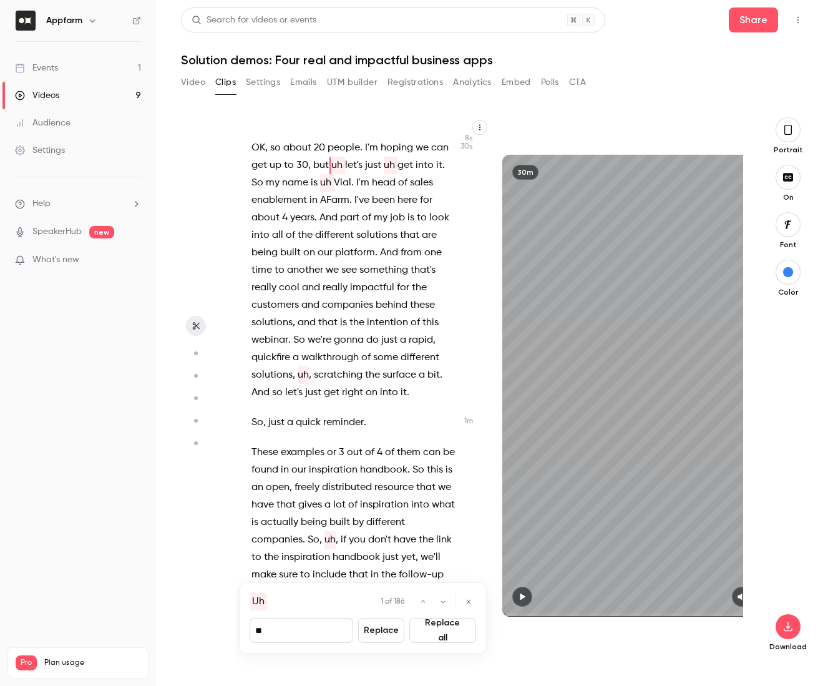
scroll to position [0, 0]
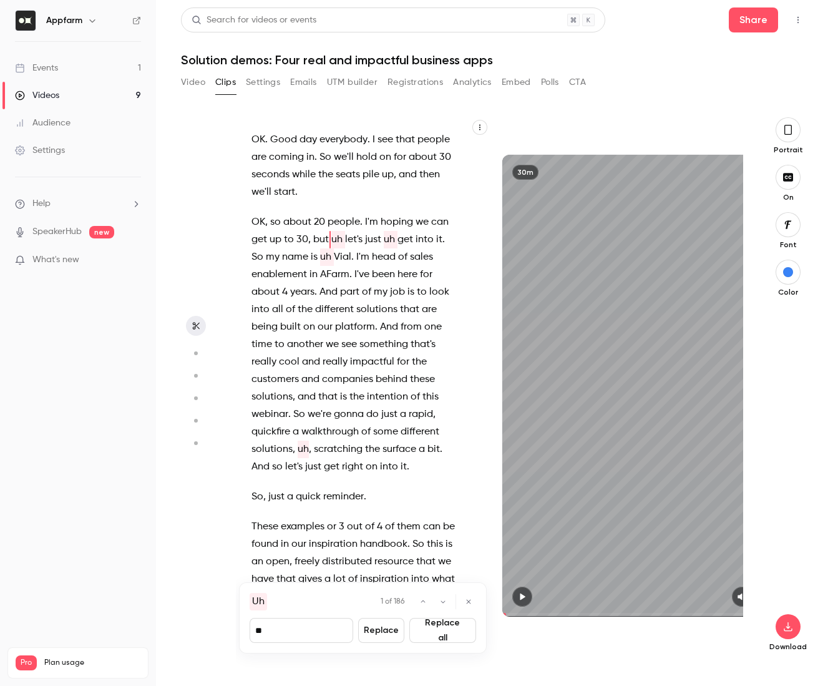
drag, startPoint x: 293, startPoint y: 633, endPoint x: 223, endPoint y: 636, distance: 70.0
click at [223, 636] on section "OK . Good day everybody . I see that people are coming in . So we'll hold on fo…" at bounding box center [494, 401] width 627 height 569
drag, startPoint x: 252, startPoint y: 630, endPoint x: 226, endPoint y: 630, distance: 26.2
click at [226, 630] on section "OK . Good day everybody . I see that people are coming in . So we'll hold on fo…" at bounding box center [494, 401] width 627 height 569
click at [444, 634] on button "Replace all" at bounding box center [442, 630] width 67 height 25
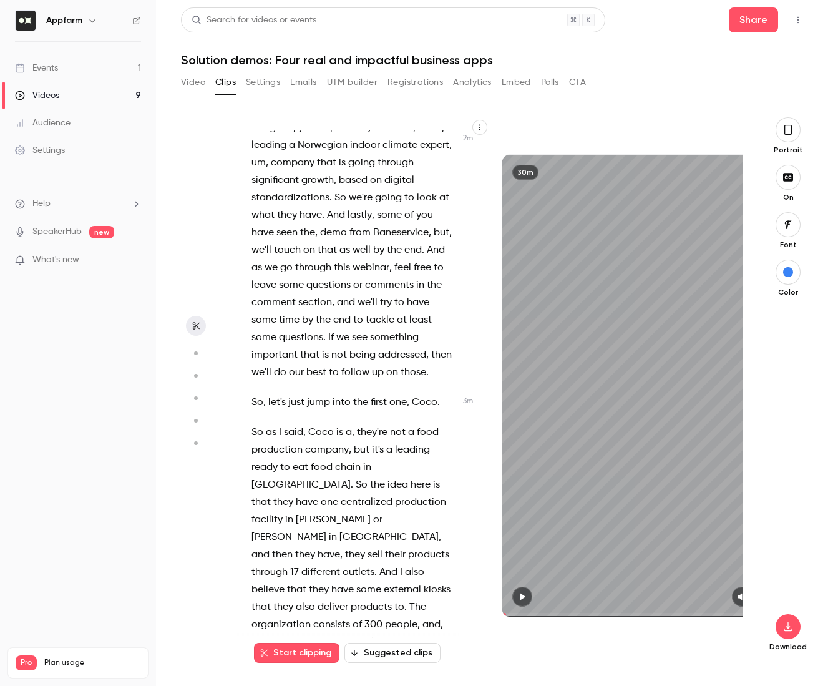
scroll to position [888, 0]
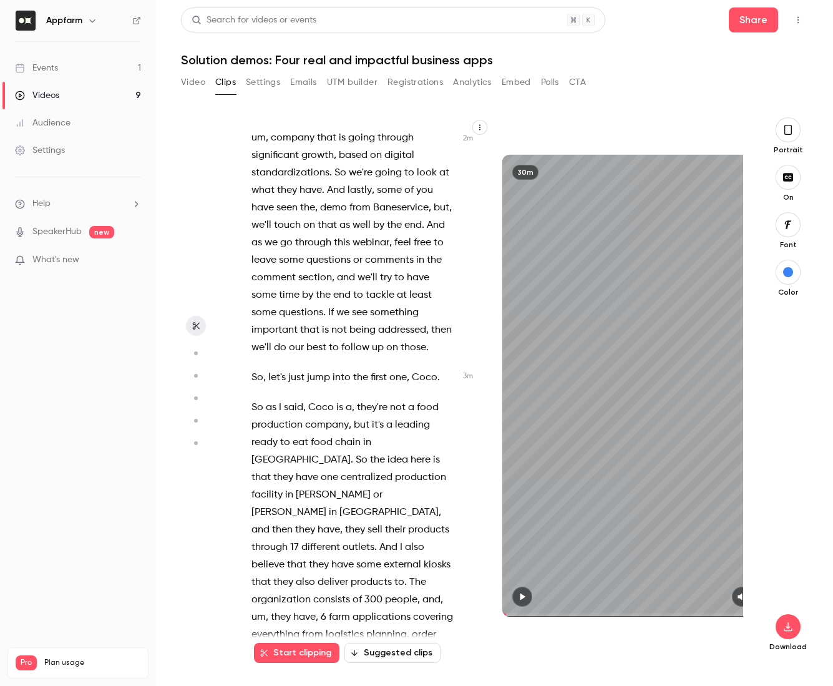
click at [327, 399] on span "Coco" at bounding box center [321, 407] width 26 height 17
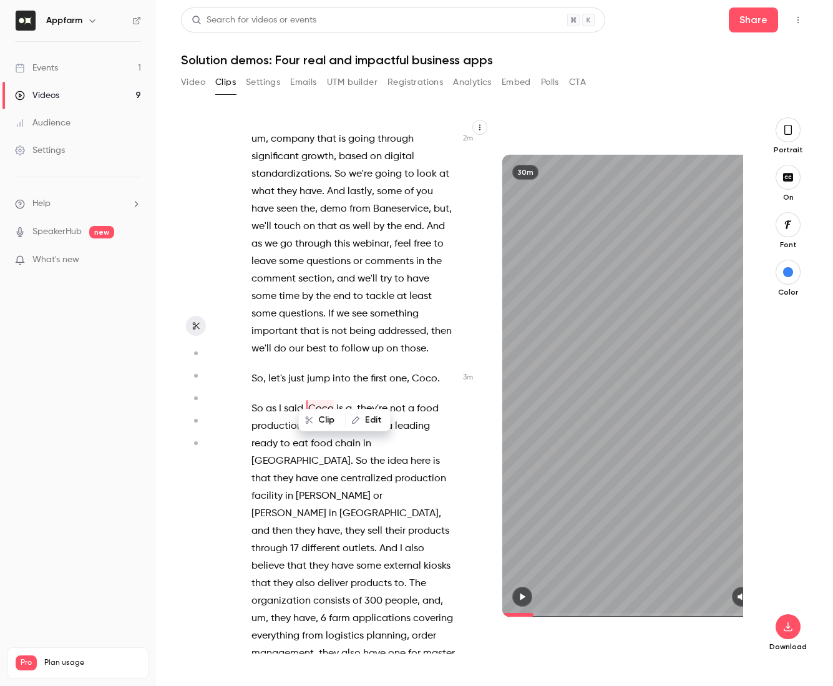
click at [327, 400] on span "Coco" at bounding box center [321, 408] width 26 height 17
click at [371, 420] on button "Edit" at bounding box center [367, 420] width 43 height 20
click at [449, 421] on button "Find all" at bounding box center [448, 424] width 50 height 25
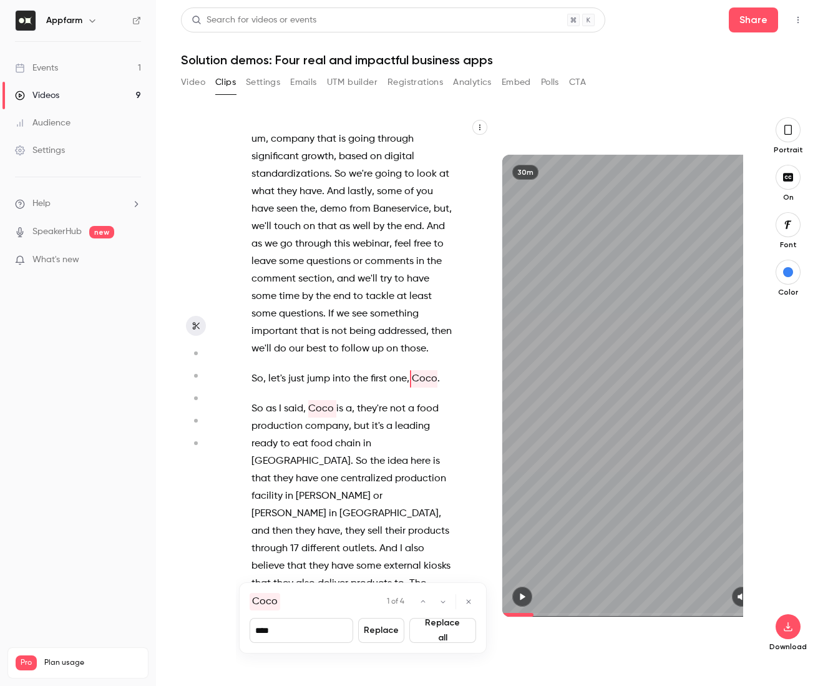
type input "*****"
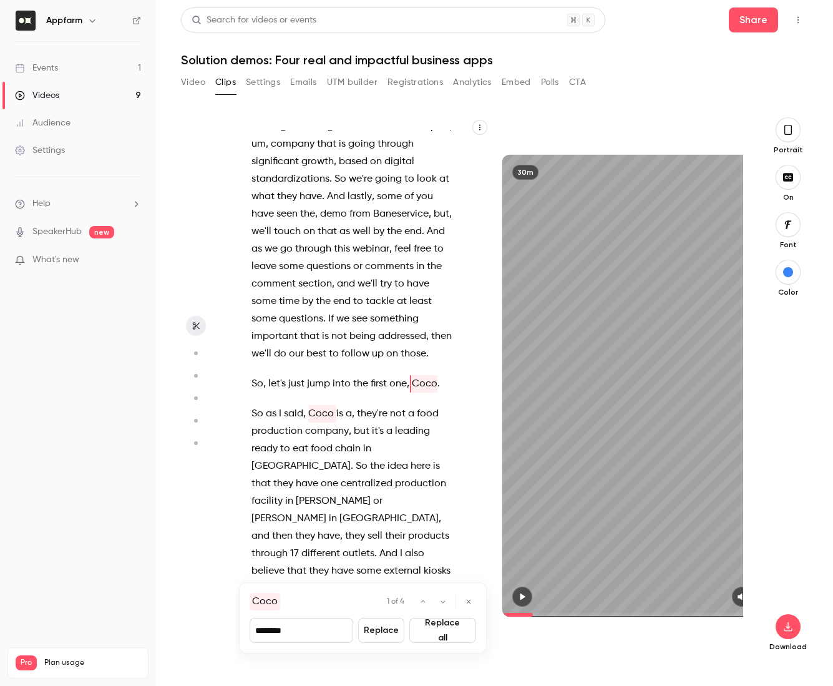
type input "********"
click at [451, 634] on button "Replace all" at bounding box center [442, 630] width 67 height 25
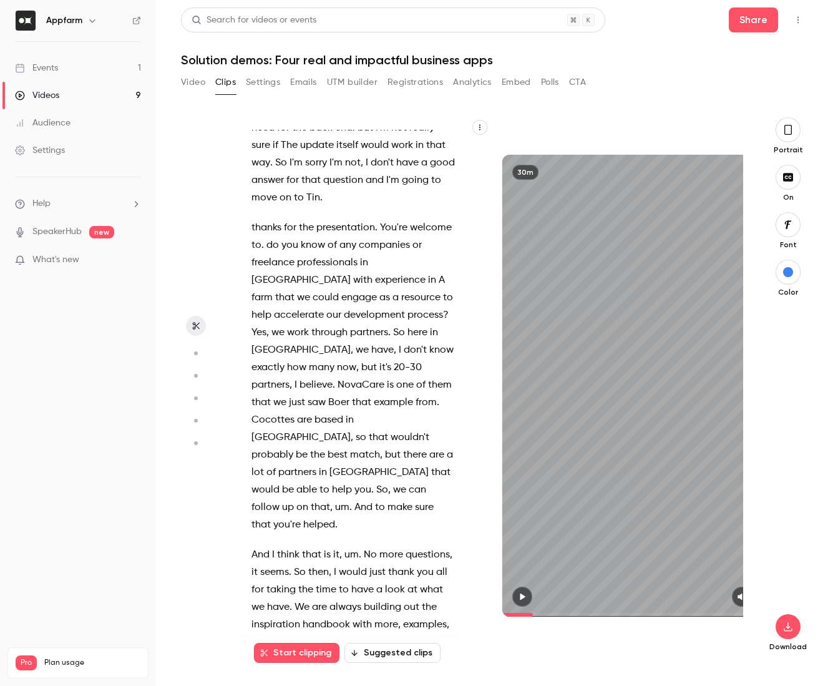
scroll to position [394, 0]
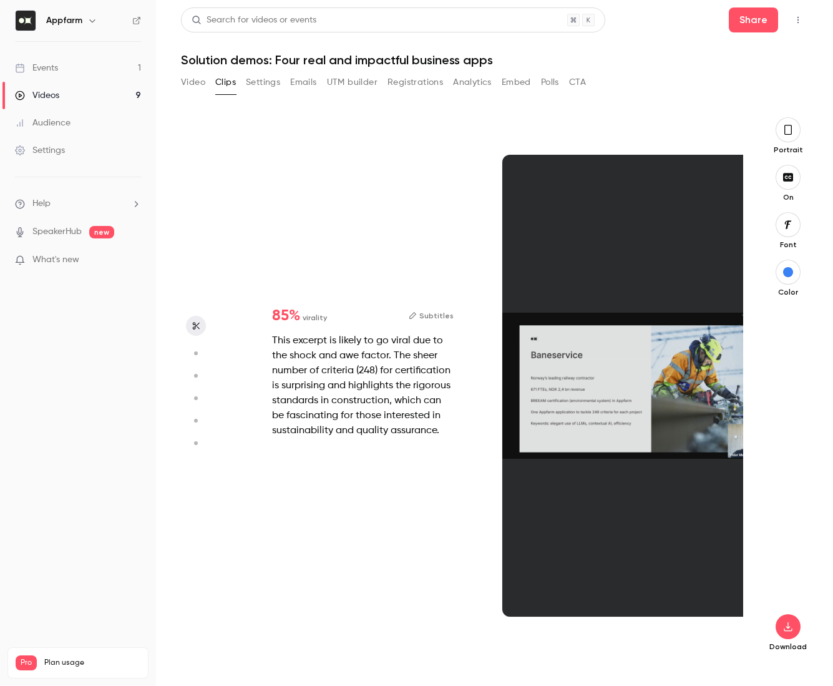
type input "*****"
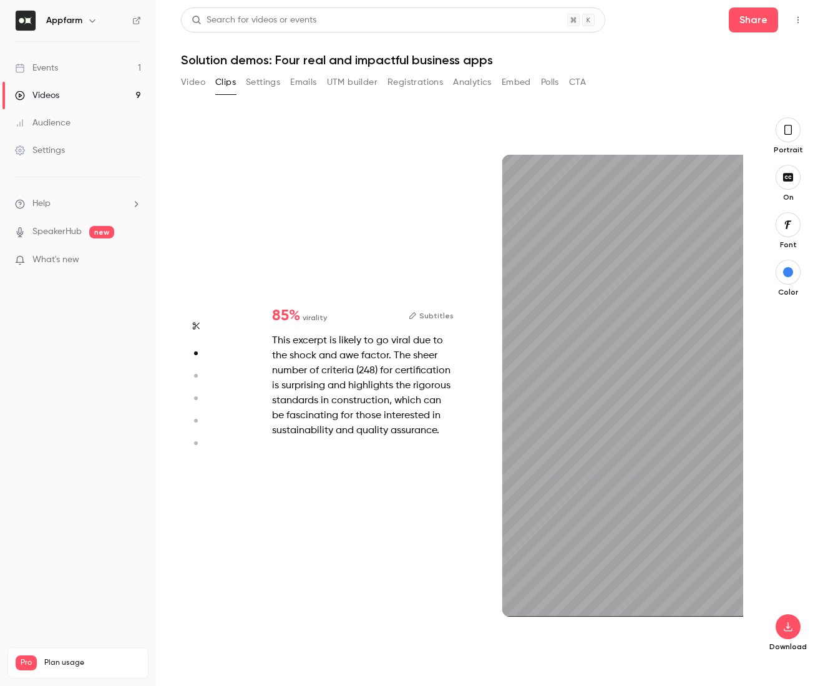
type input "***"
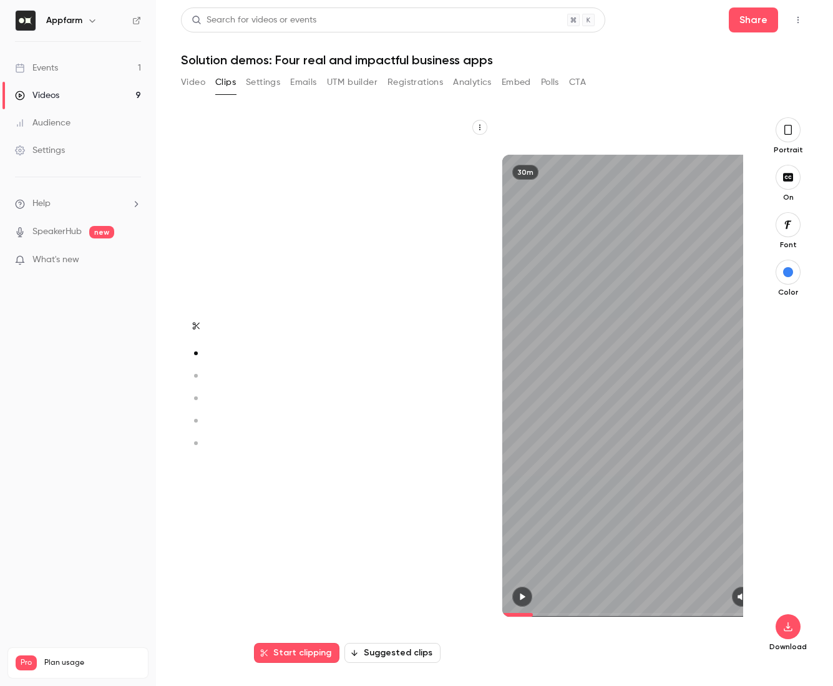
type input "*****"
type input "***"
type input "*****"
type input "*"
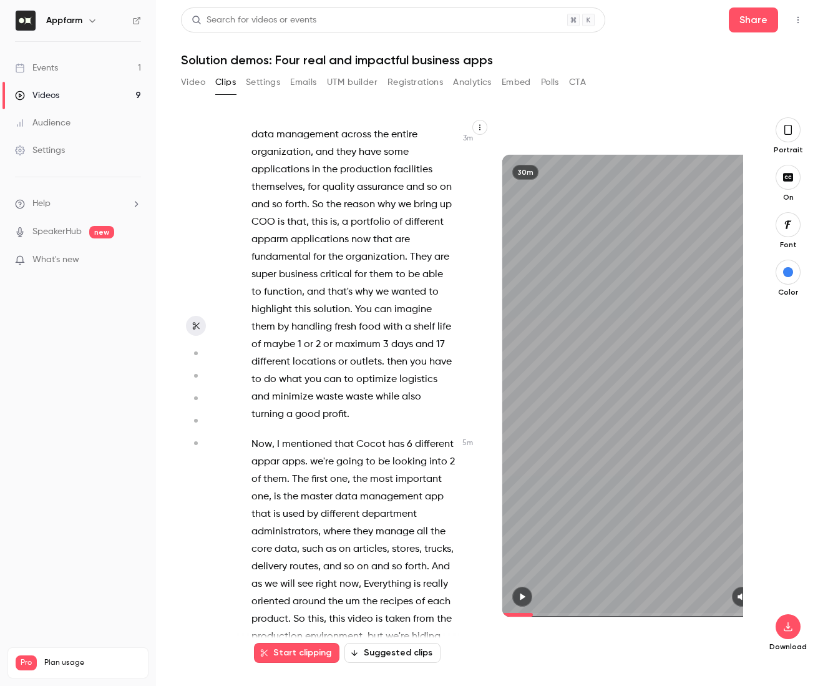
scroll to position [1442, 0]
click at [374, 436] on span "Cocot" at bounding box center [370, 444] width 29 height 17
type input "*****"
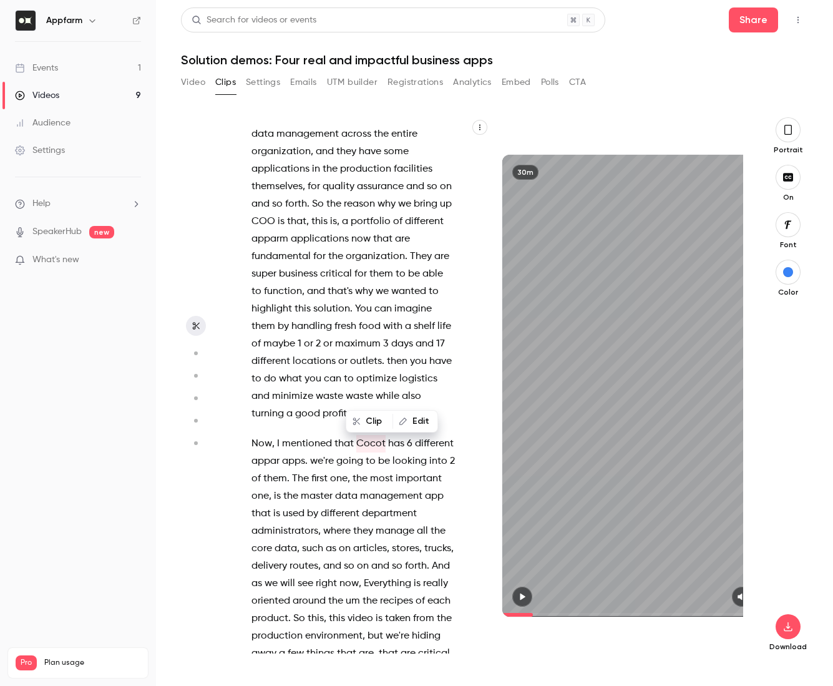
click at [374, 435] on span "Cocot" at bounding box center [370, 443] width 29 height 17
click at [417, 418] on button "Edit" at bounding box center [415, 420] width 43 height 20
click at [450, 424] on button "Find all" at bounding box center [448, 424] width 50 height 25
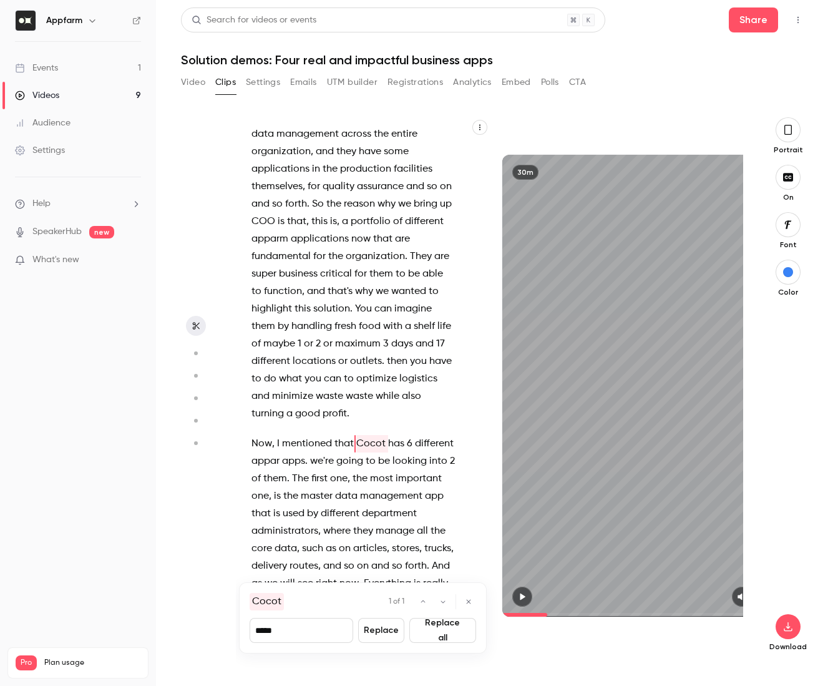
click at [291, 632] on input "*****" at bounding box center [302, 630] width 104 height 25
type input "********"
click at [438, 632] on button "Replace all" at bounding box center [442, 630] width 67 height 25
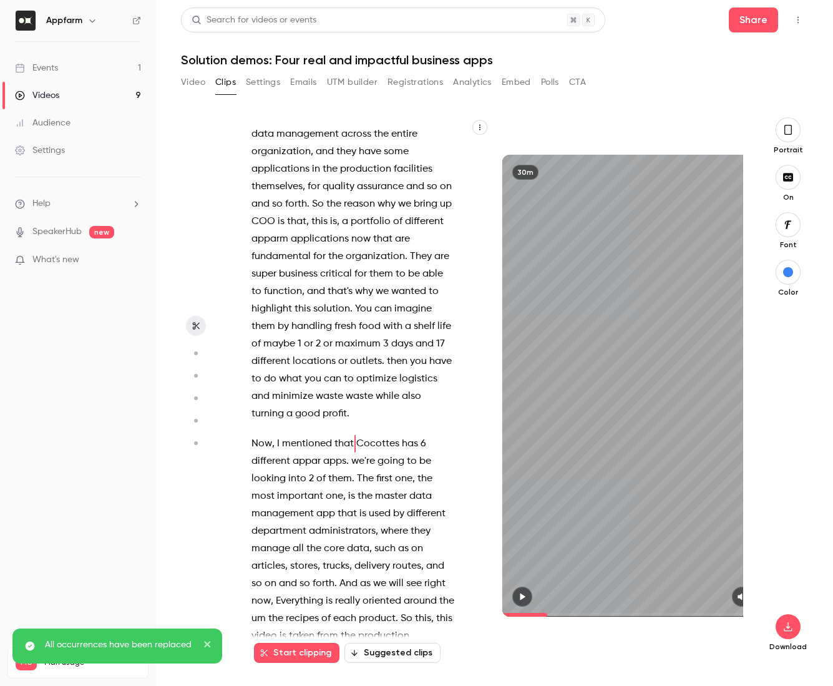
click at [275, 213] on span "COO" at bounding box center [264, 221] width 24 height 17
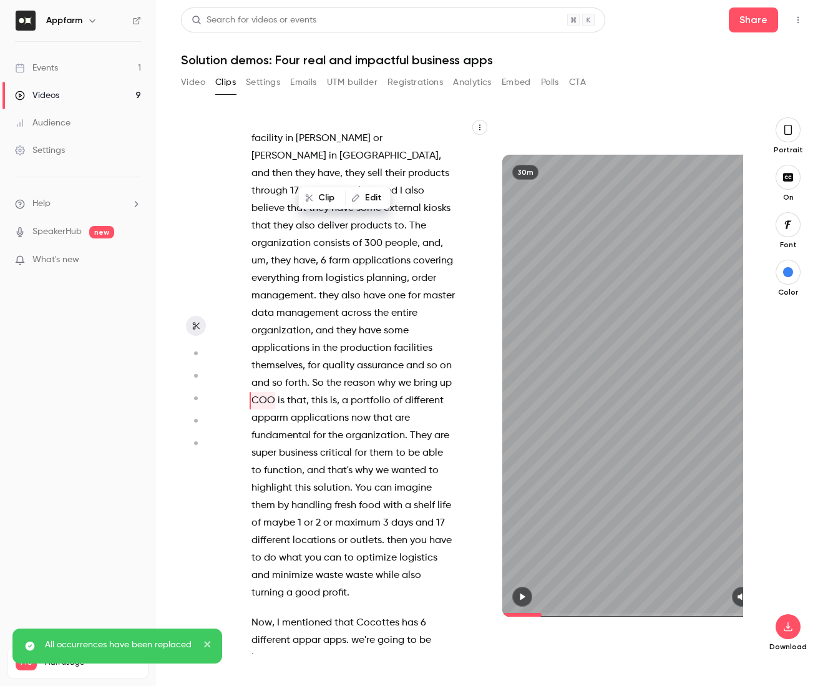
click at [318, 167] on p "So as I said , Cocottes is a , they're not a food production company , but it's…" at bounding box center [354, 321] width 204 height 559
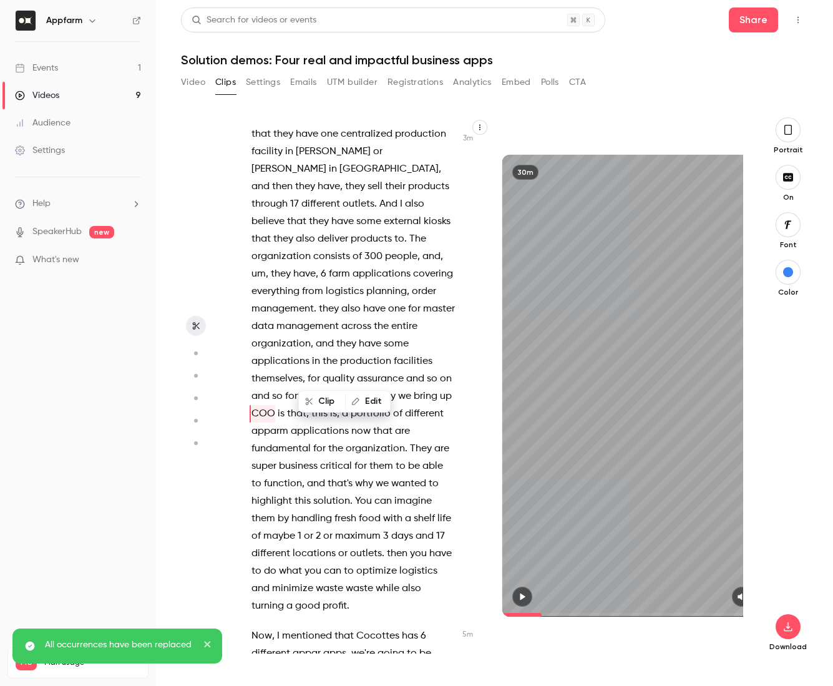
scroll to position [1221, 0]
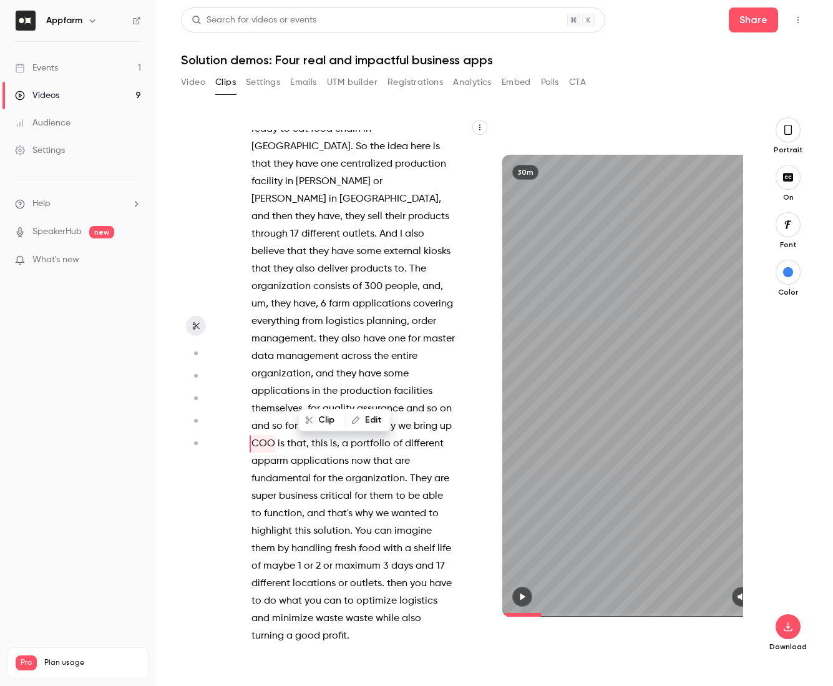
click at [374, 421] on button "Edit" at bounding box center [367, 420] width 43 height 20
click at [456, 426] on button "Find all" at bounding box center [448, 424] width 50 height 25
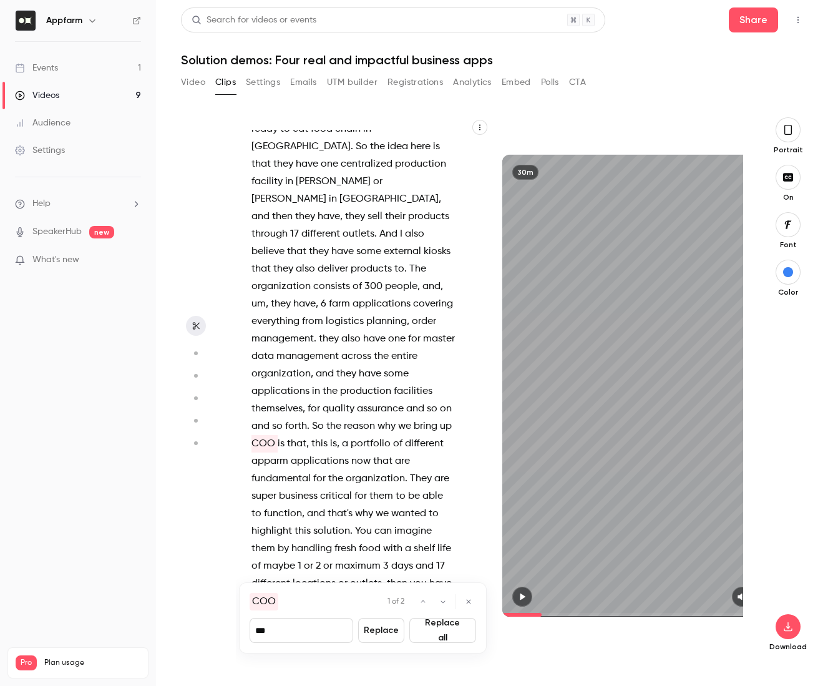
type input "*****"
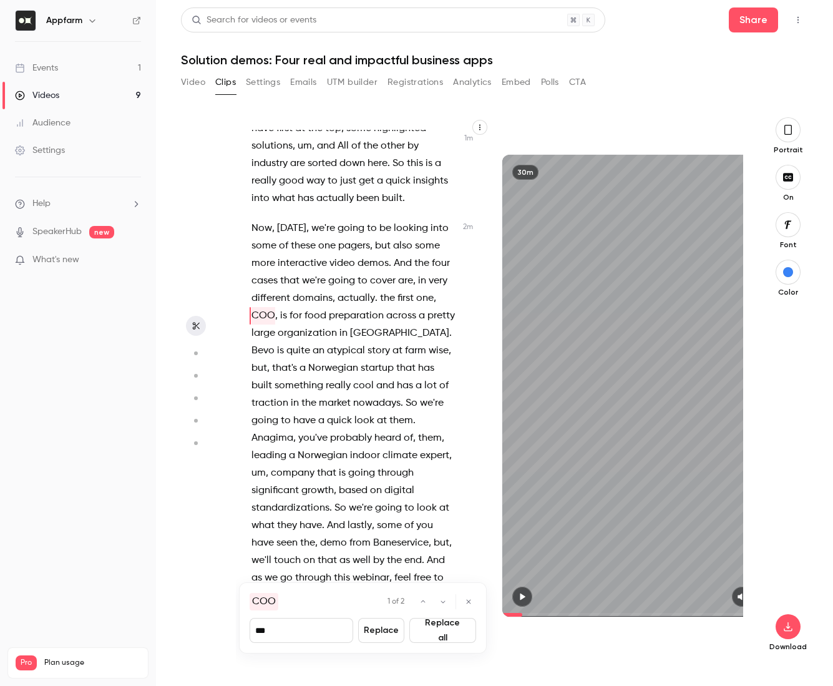
scroll to position [487, 0]
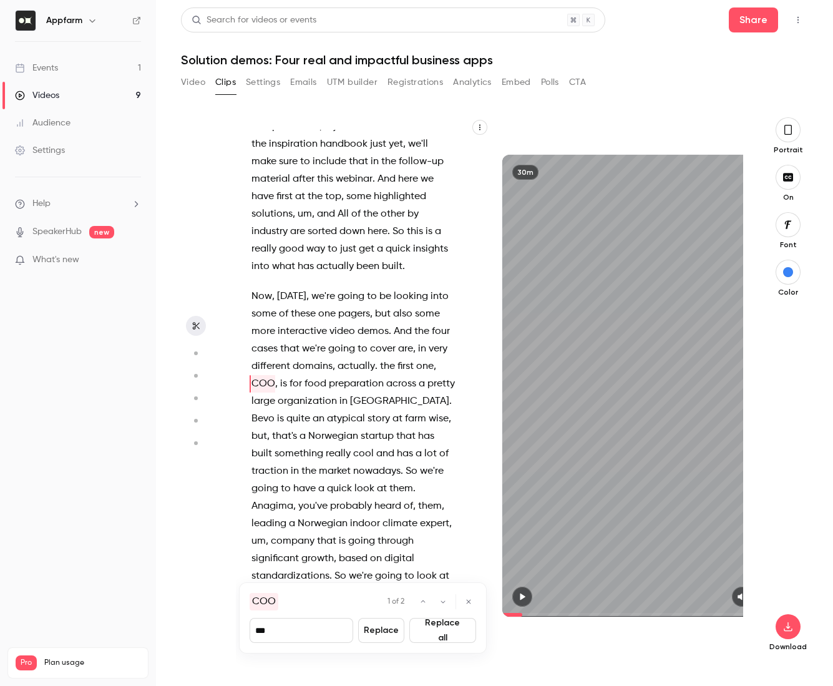
drag, startPoint x: 312, startPoint y: 632, endPoint x: 258, endPoint y: 630, distance: 54.3
click at [258, 630] on input "***" at bounding box center [302, 630] width 104 height 25
type input "********"
click at [451, 627] on button "Replace all" at bounding box center [442, 630] width 67 height 25
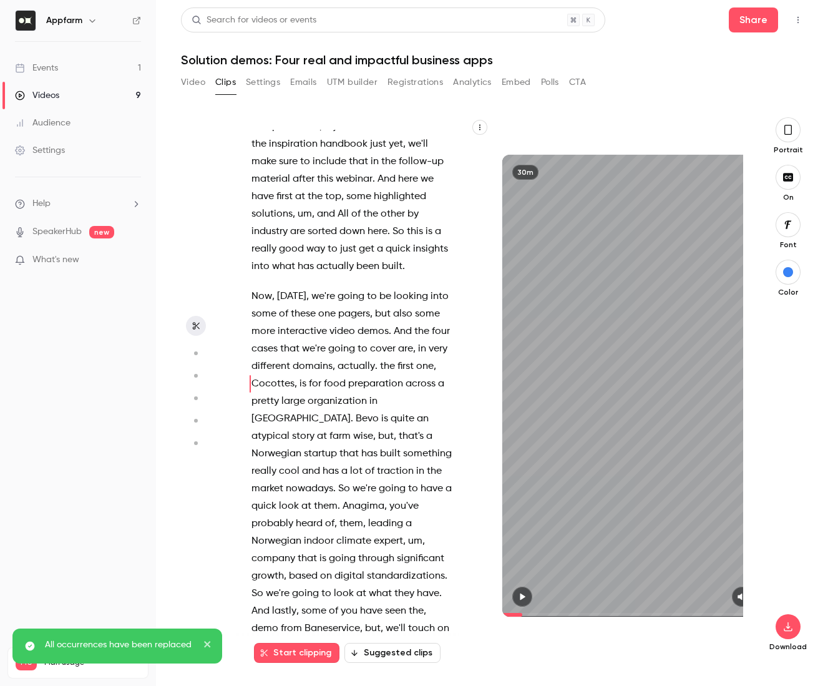
click at [276, 462] on span "really" at bounding box center [264, 470] width 25 height 17
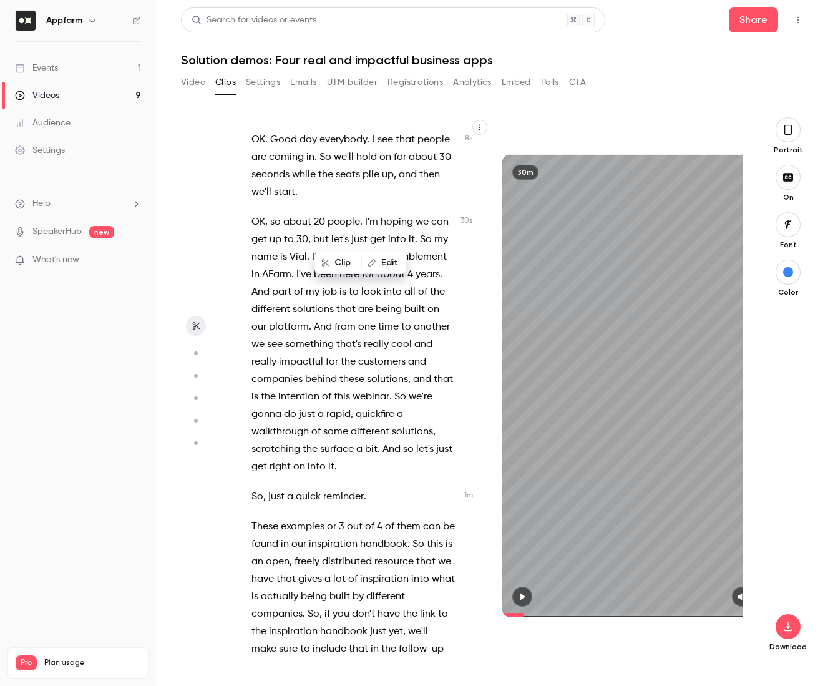
scroll to position [690, 0]
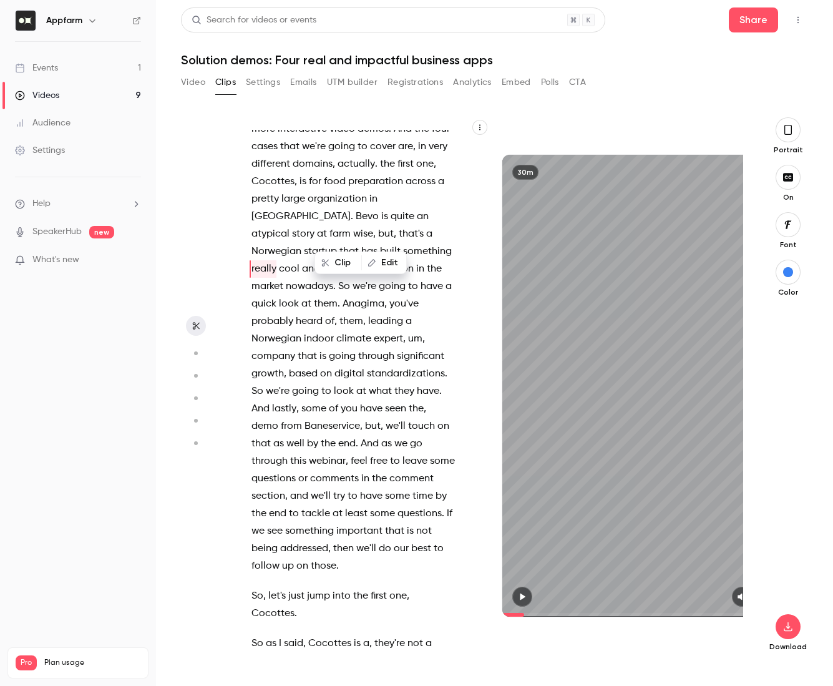
click at [360, 418] on span "Baneservice" at bounding box center [333, 426] width 56 height 17
click at [306, 453] on span "this" at bounding box center [298, 461] width 16 height 17
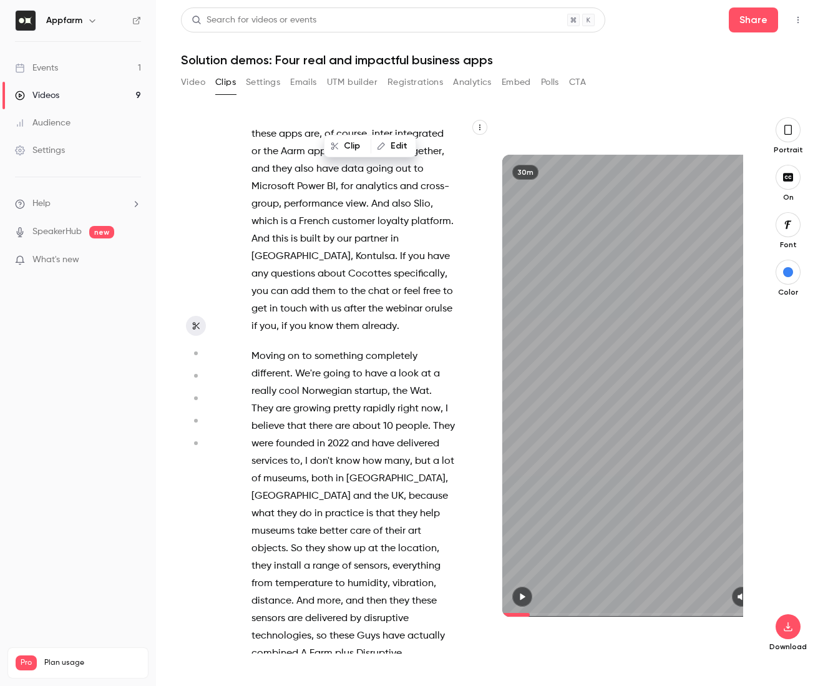
scroll to position [7273, 0]
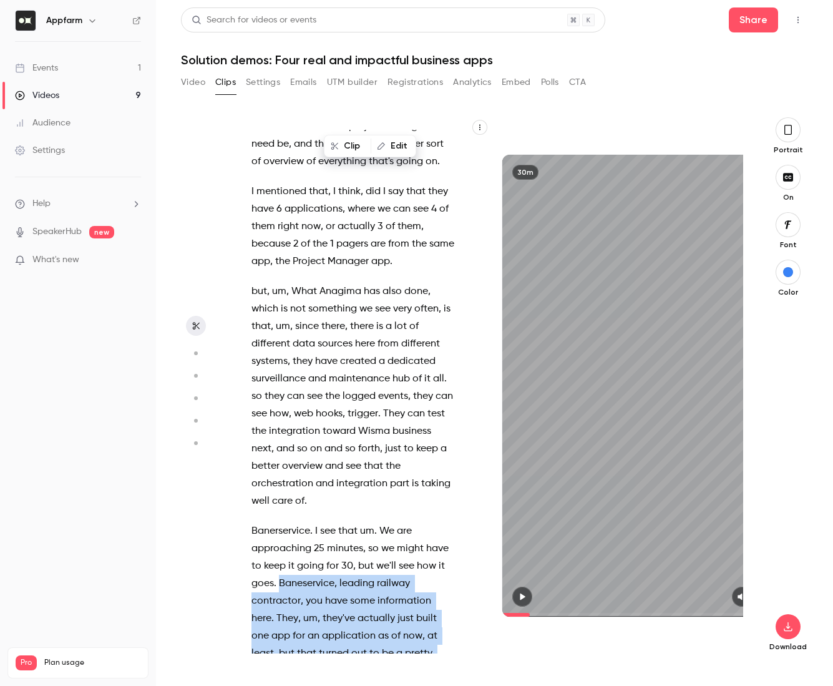
drag, startPoint x: 280, startPoint y: 442, endPoint x: 381, endPoint y: 634, distance: 216.7
click at [381, 634] on p "Banerservice . I see that um . We are approaching 25 minutes , so we might have…" at bounding box center [354, 697] width 204 height 350
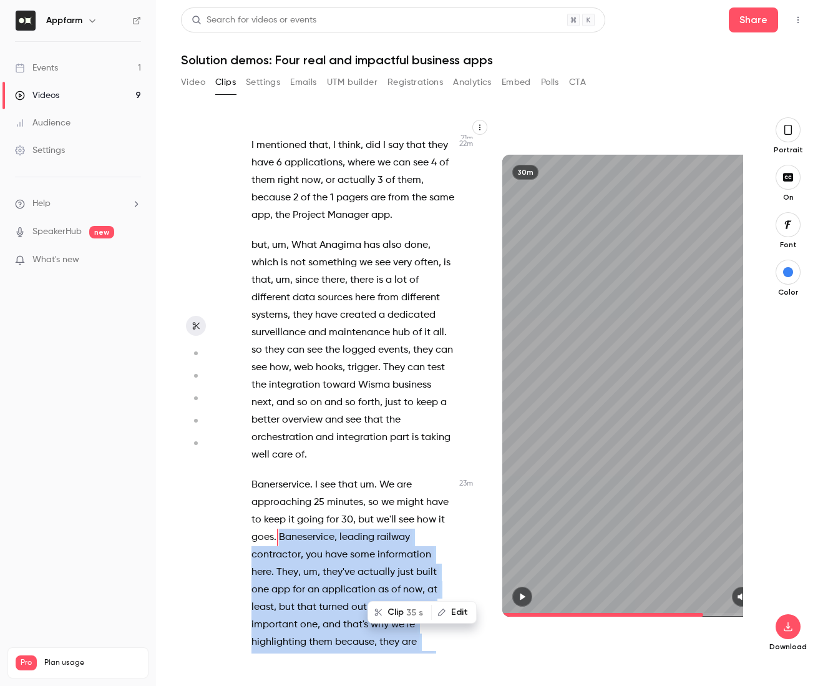
scroll to position [7326, 0]
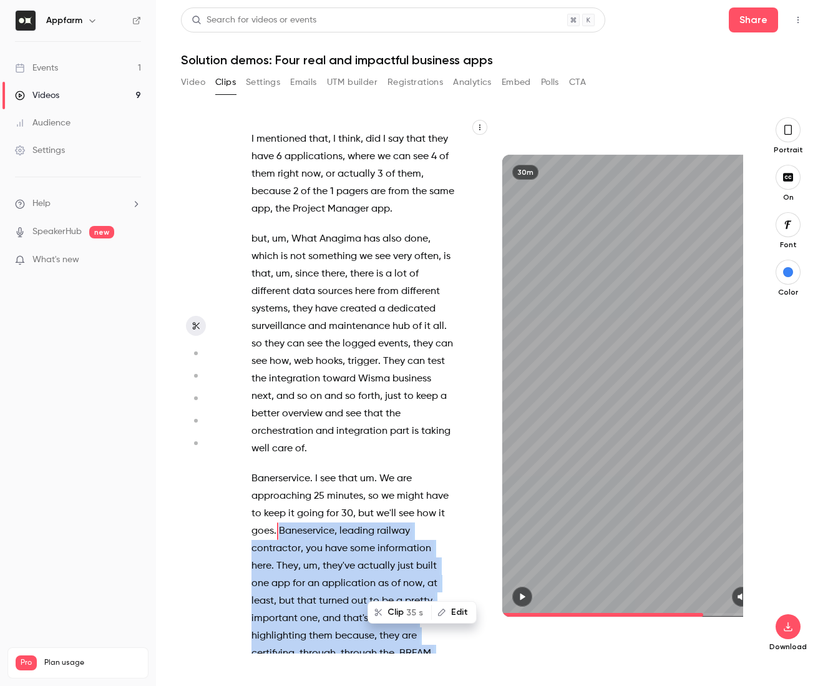
click at [402, 612] on button "Clip 35 s" at bounding box center [400, 612] width 62 height 20
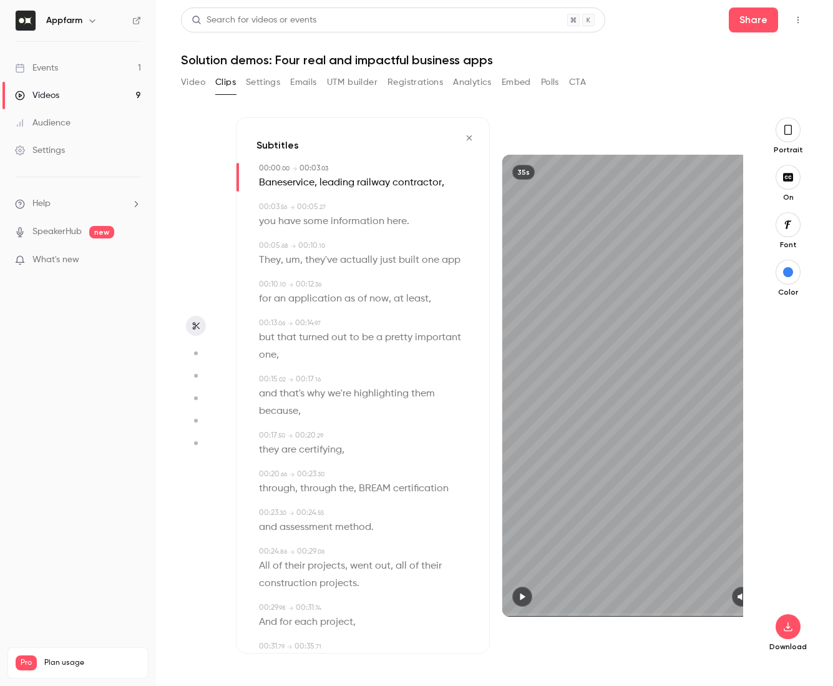
click at [793, 133] on icon "button" at bounding box center [788, 130] width 10 height 14
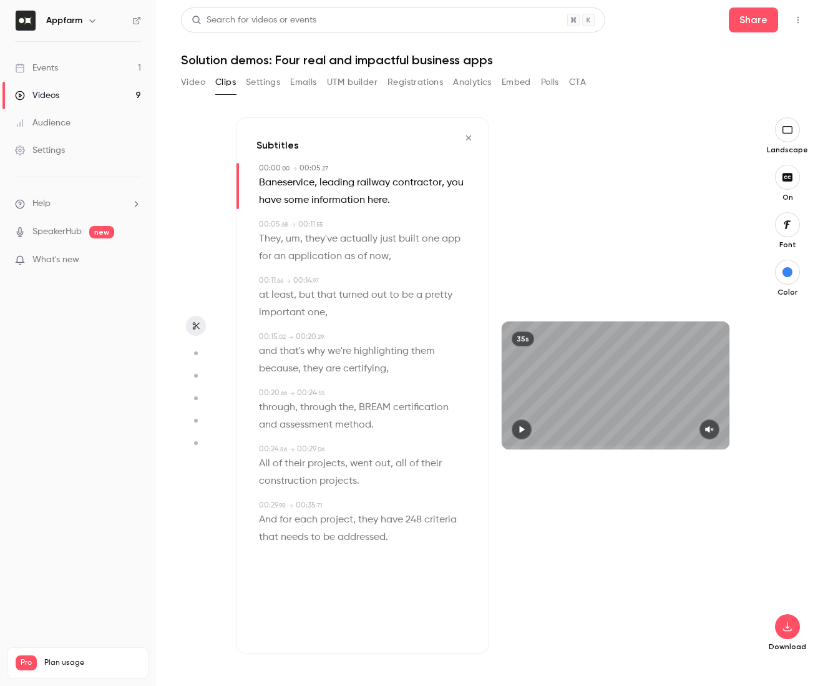
click at [521, 429] on icon "button" at bounding box center [521, 429] width 5 height 7
click at [708, 431] on icon "button" at bounding box center [709, 429] width 8 height 7
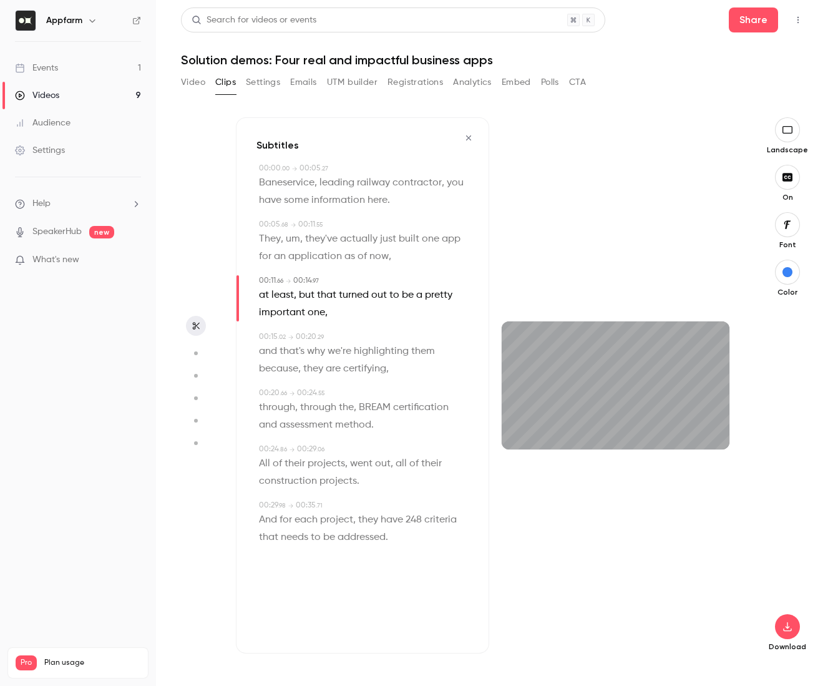
click at [468, 142] on icon "button" at bounding box center [469, 138] width 10 height 9
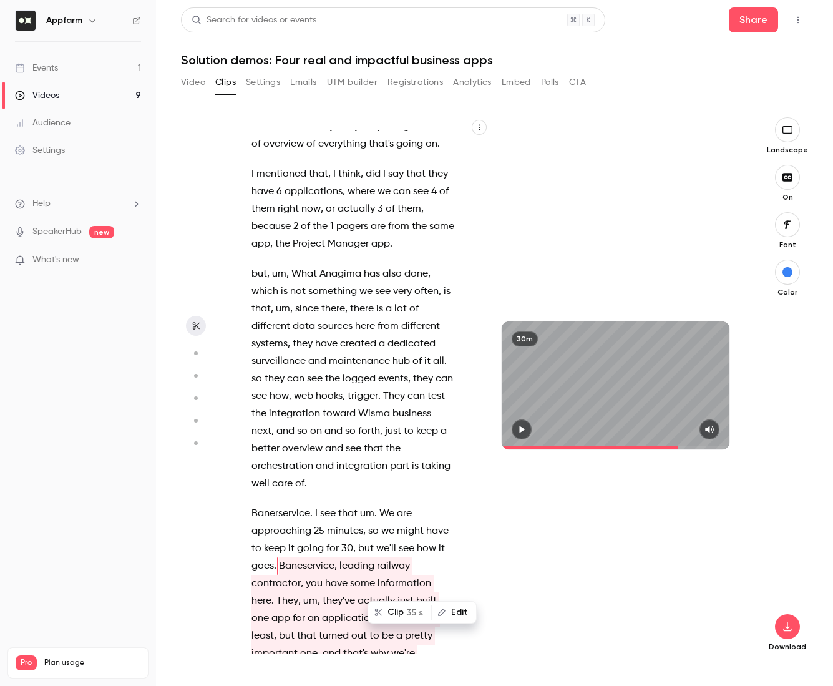
click at [382, 627] on span "be" at bounding box center [388, 635] width 12 height 17
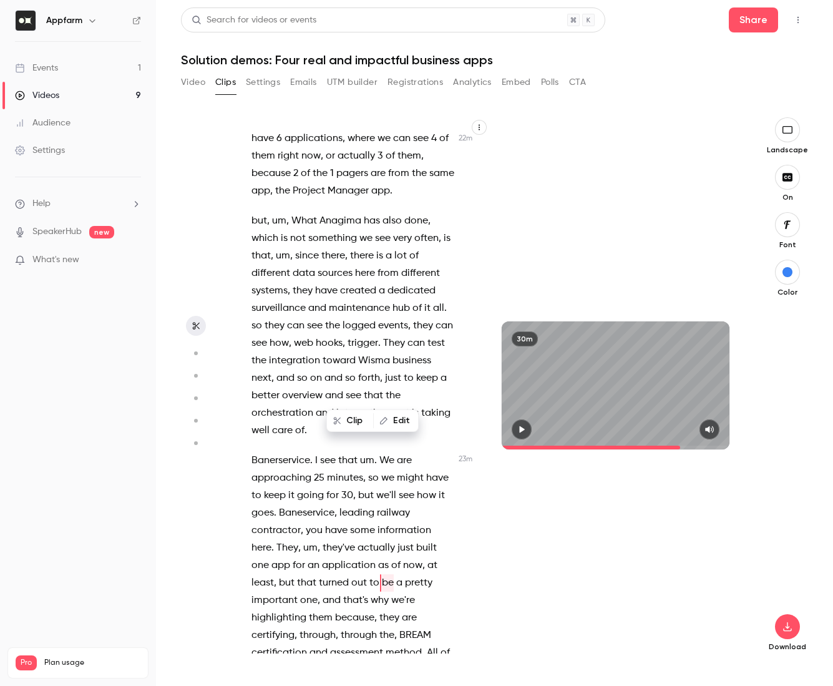
scroll to position [7395, 0]
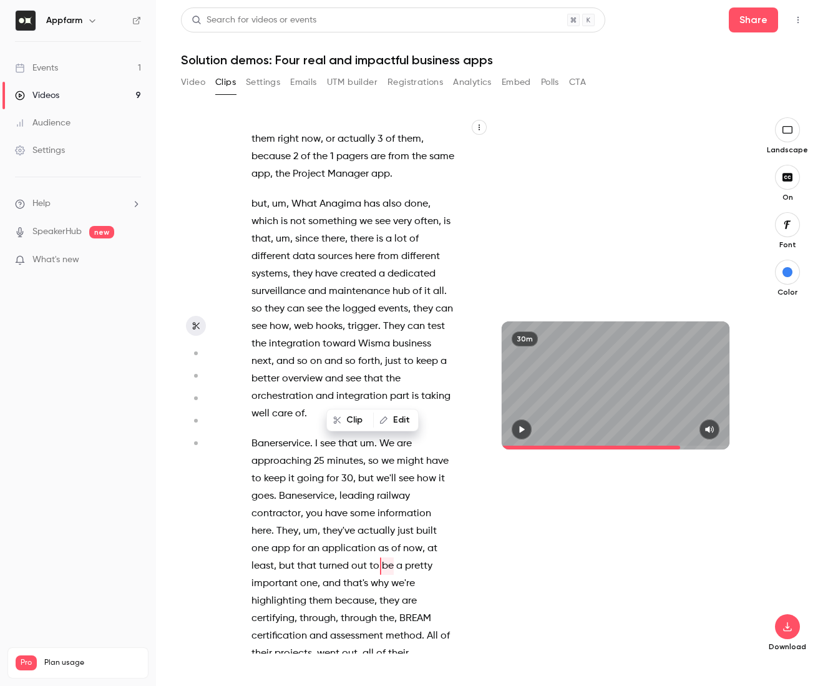
click at [303, 522] on span "um" at bounding box center [310, 530] width 14 height 17
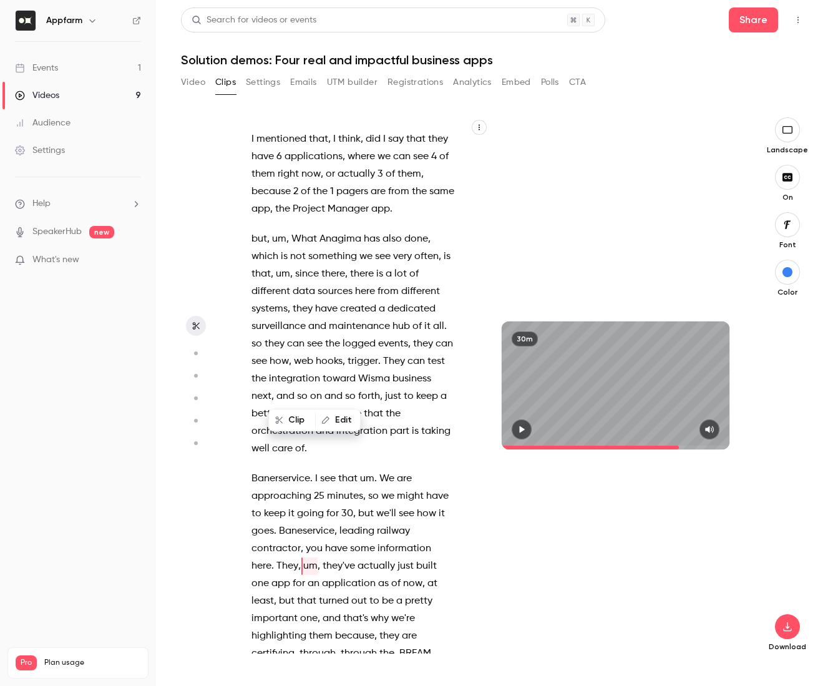
click at [339, 416] on button "Edit" at bounding box center [337, 420] width 43 height 20
click at [442, 422] on button "Find all" at bounding box center [448, 424] width 50 height 25
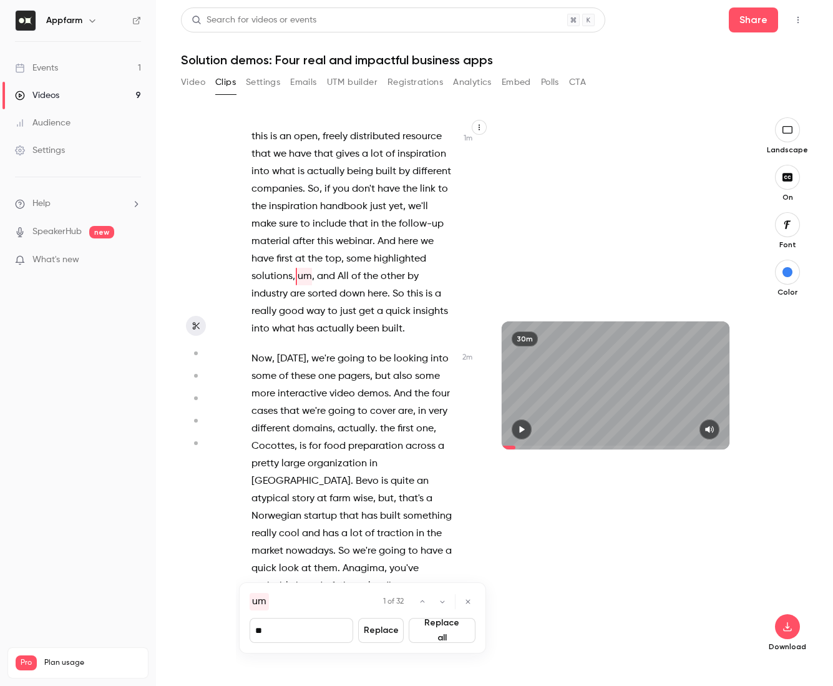
scroll to position [300, 0]
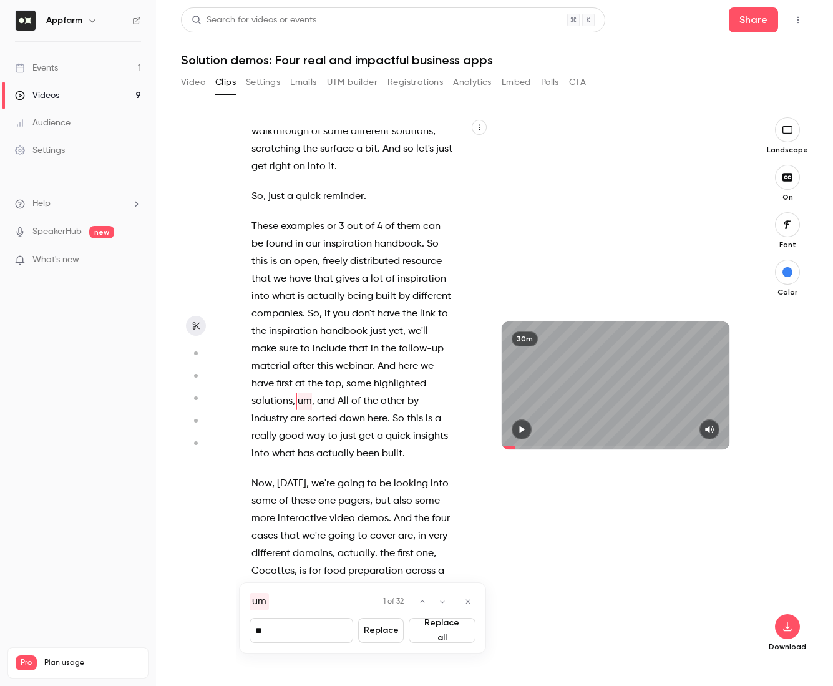
click at [441, 634] on button "Replace all" at bounding box center [442, 630] width 66 height 25
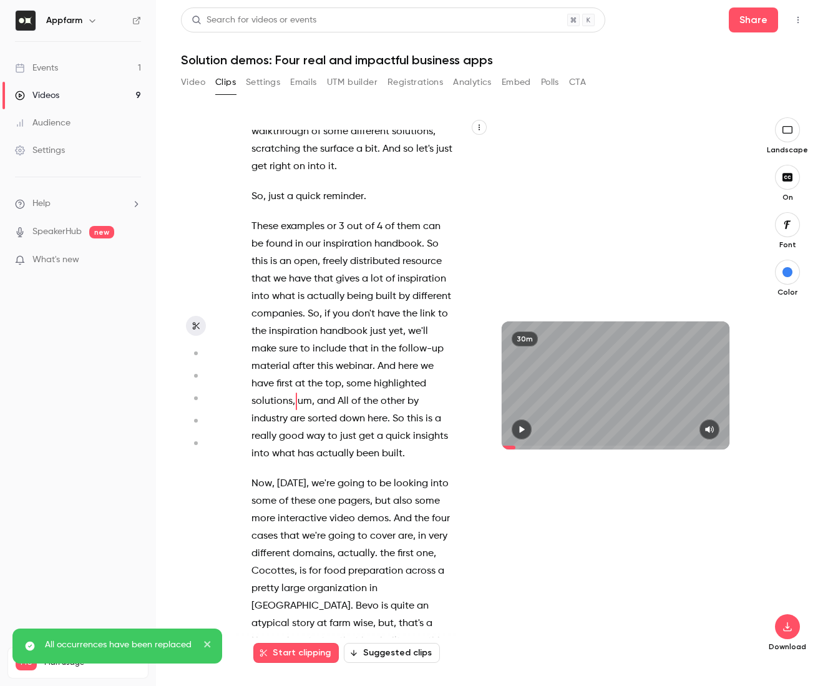
type input "*****"
click at [312, 393] on span "um" at bounding box center [305, 401] width 14 height 17
click at [418, 389] on button "Edit" at bounding box center [407, 395] width 43 height 20
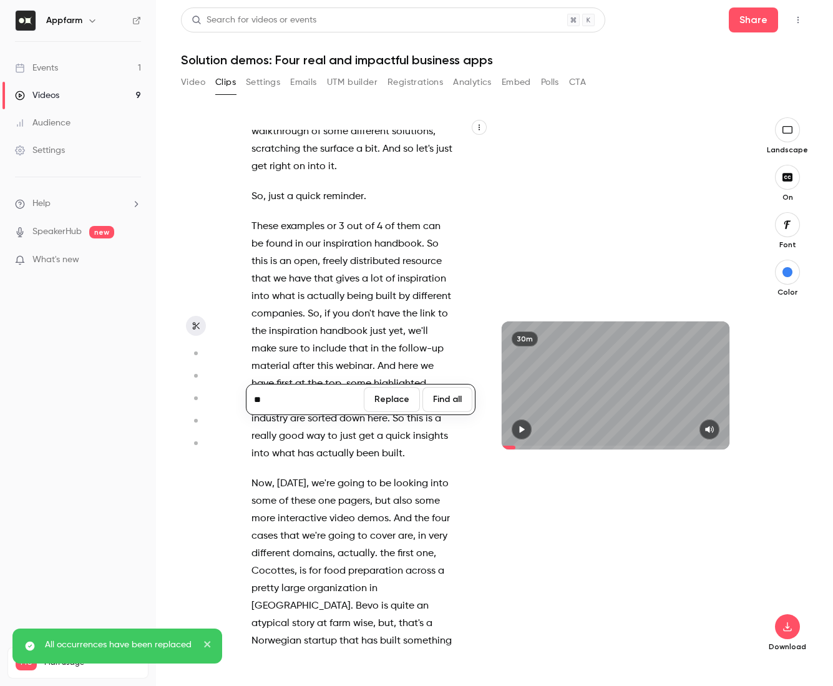
click at [452, 398] on button "Find all" at bounding box center [448, 399] width 50 height 25
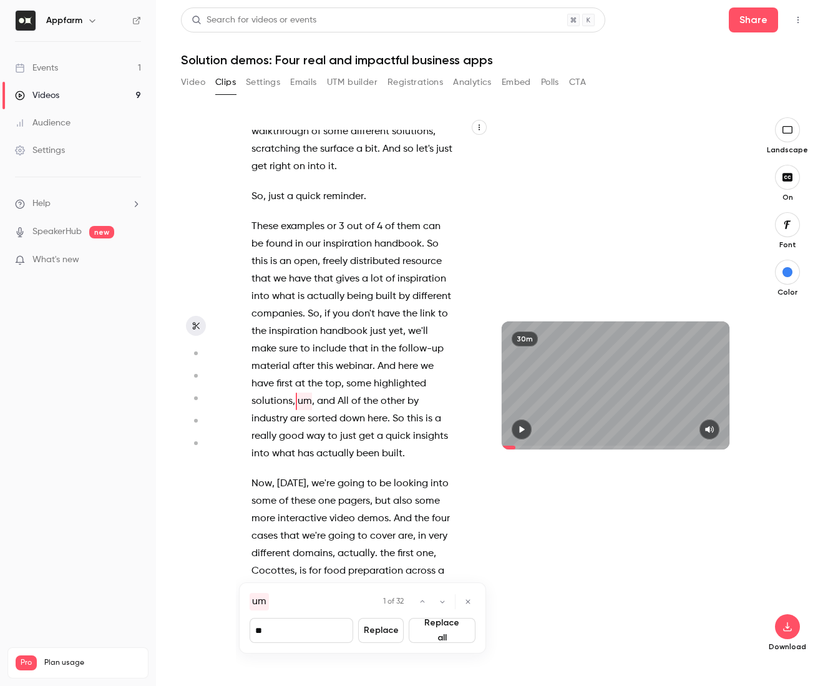
drag, startPoint x: 296, startPoint y: 625, endPoint x: 283, endPoint y: 634, distance: 16.3
click at [283, 634] on input "**" at bounding box center [302, 630] width 104 height 25
click at [445, 630] on button "Replace all" at bounding box center [442, 630] width 66 height 25
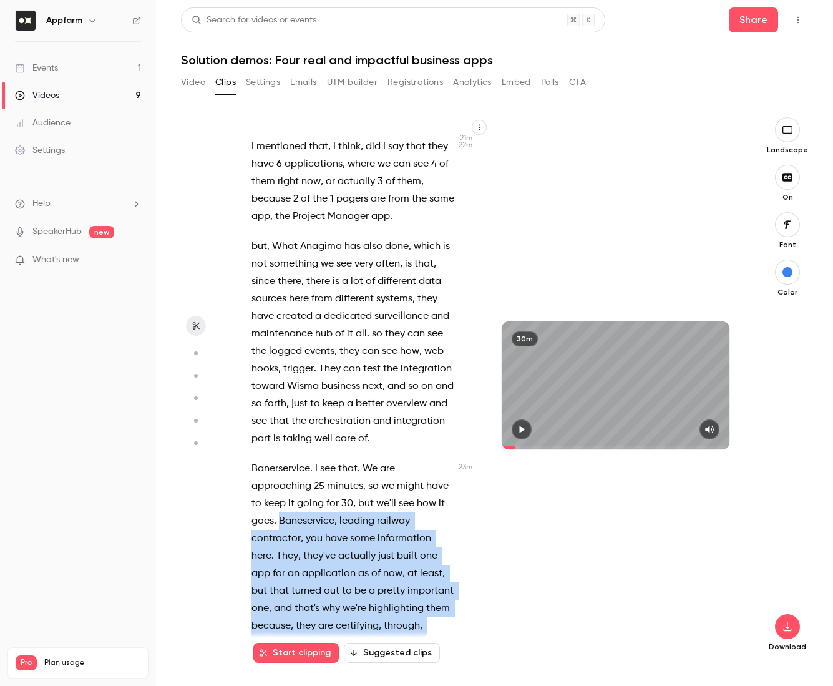
scroll to position [7454, 0]
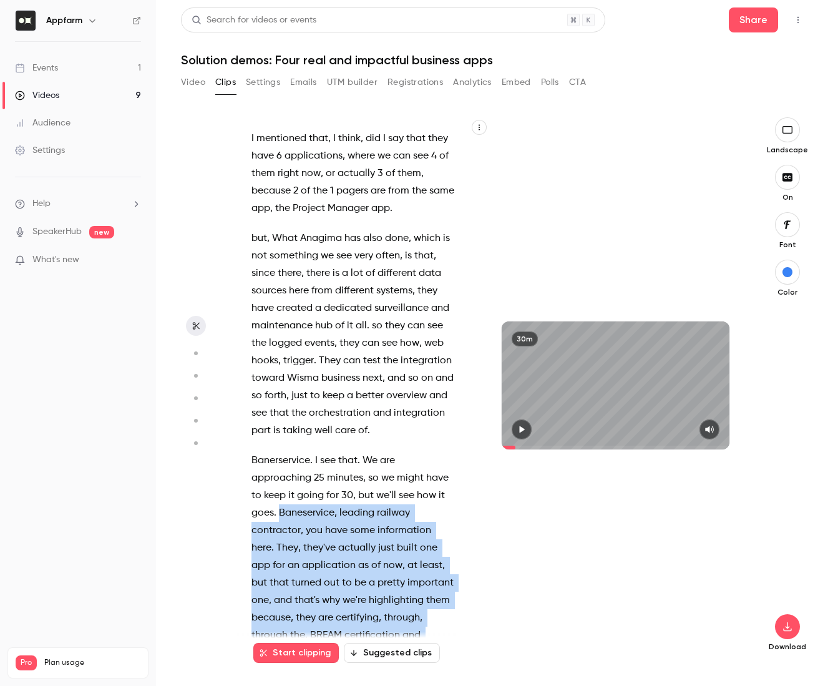
drag, startPoint x: 281, startPoint y: 443, endPoint x: 381, endPoint y: 528, distance: 131.1
click at [381, 528] on p "Banerservice . I see that . We are approaching 25 minutes , so we might have to…" at bounding box center [353, 627] width 203 height 350
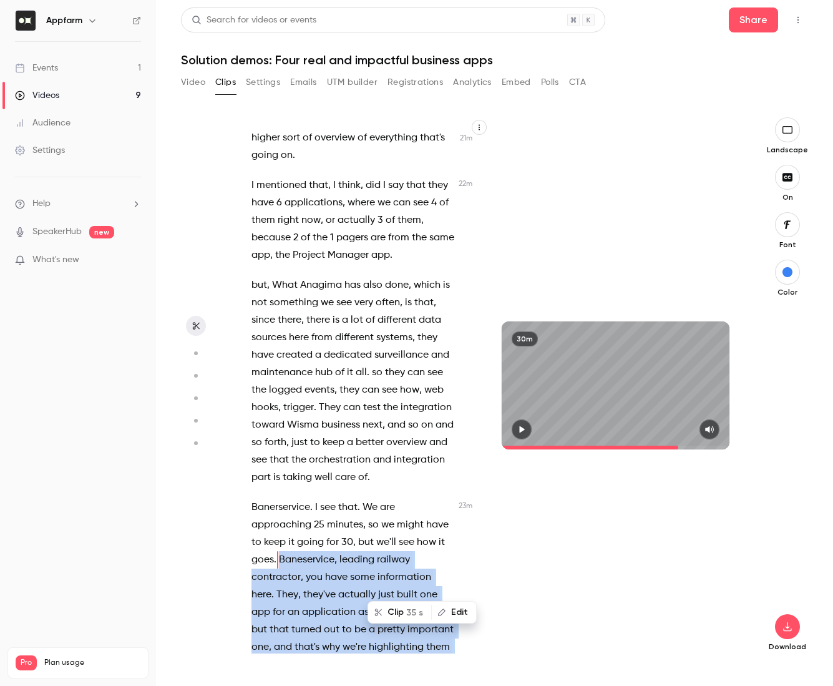
scroll to position [7400, 0]
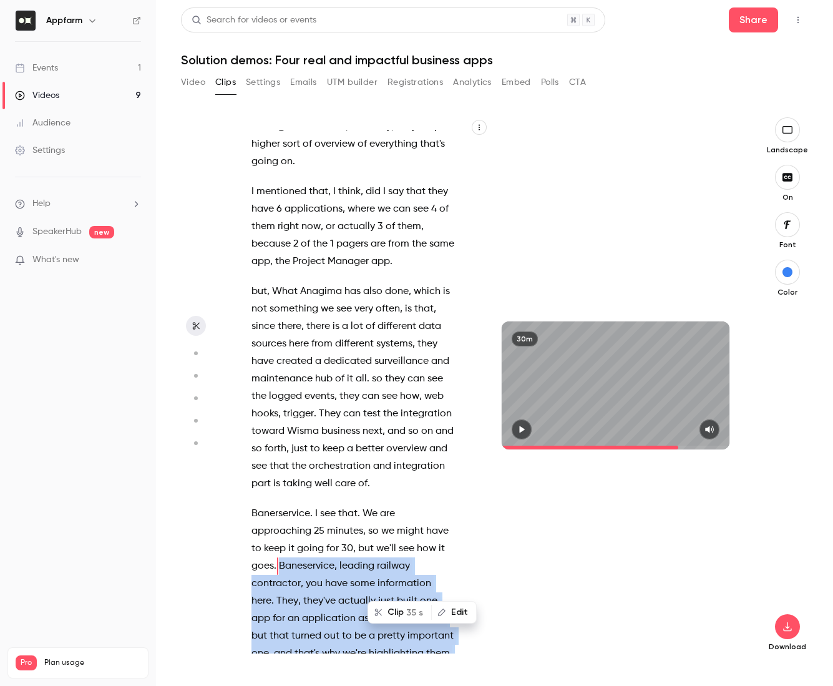
click at [398, 617] on button "Clip 35 s" at bounding box center [400, 612] width 62 height 20
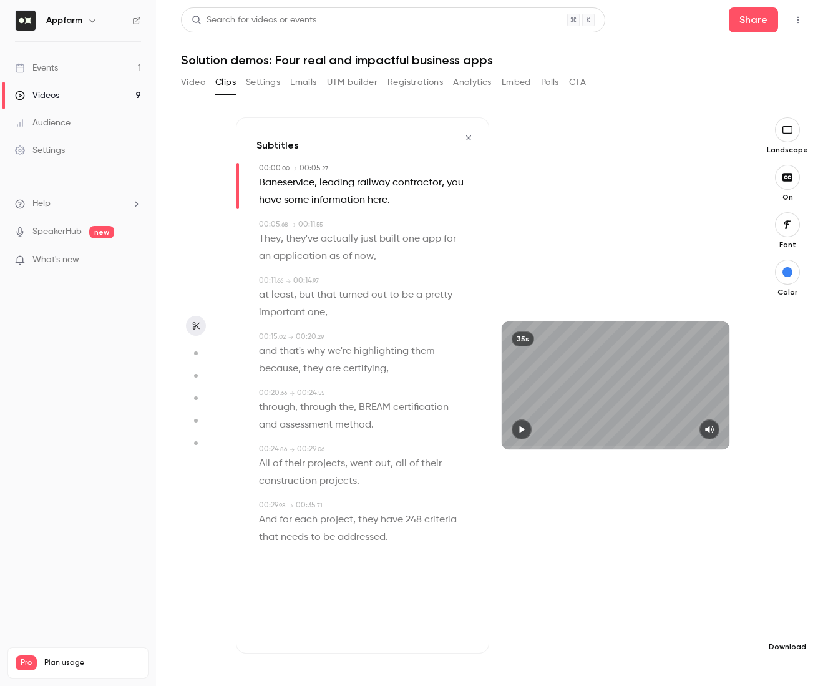
click at [788, 627] on icon "button" at bounding box center [787, 626] width 8 height 9
click at [661, 603] on span "Full HD" at bounding box center [694, 602] width 143 height 13
click at [471, 137] on icon "button" at bounding box center [469, 138] width 10 height 9
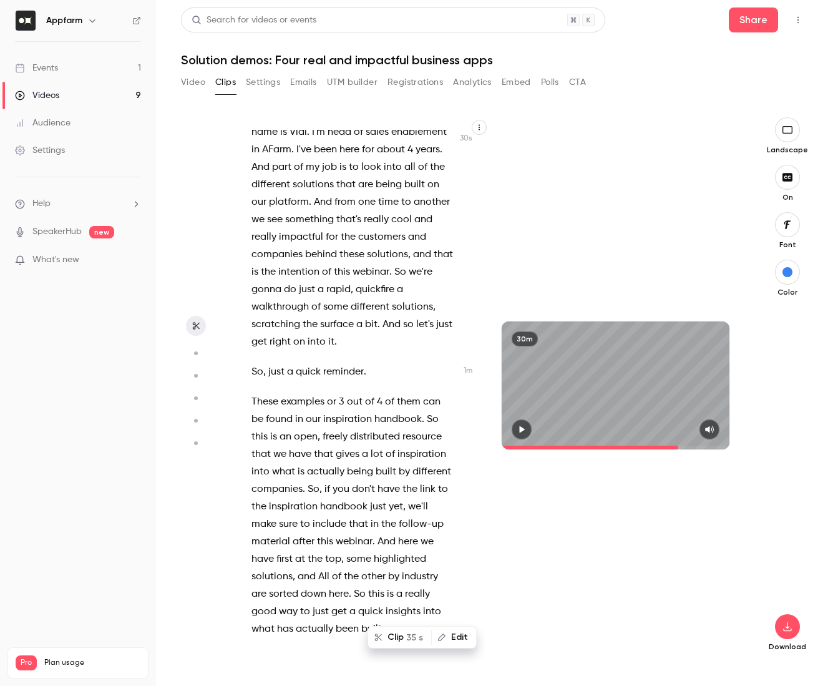
scroll to position [6, 0]
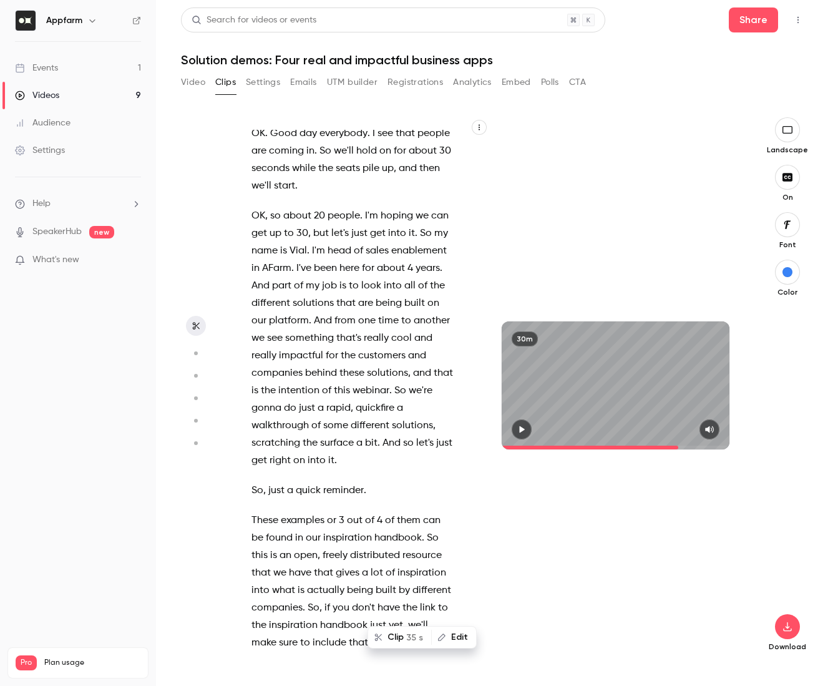
click at [314, 320] on span "And" at bounding box center [323, 320] width 18 height 17
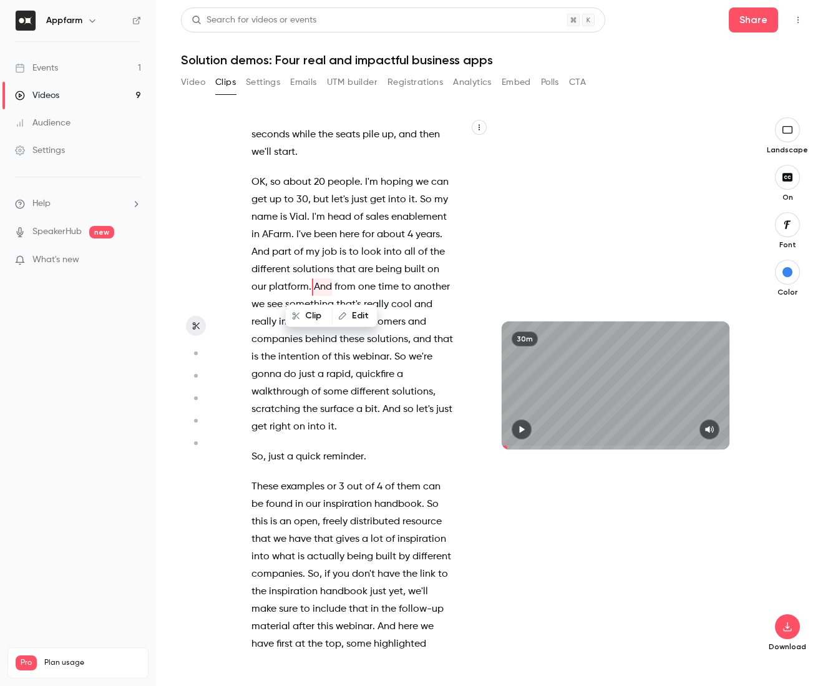
click at [309, 383] on span "walkthrough" at bounding box center [280, 391] width 57 height 17
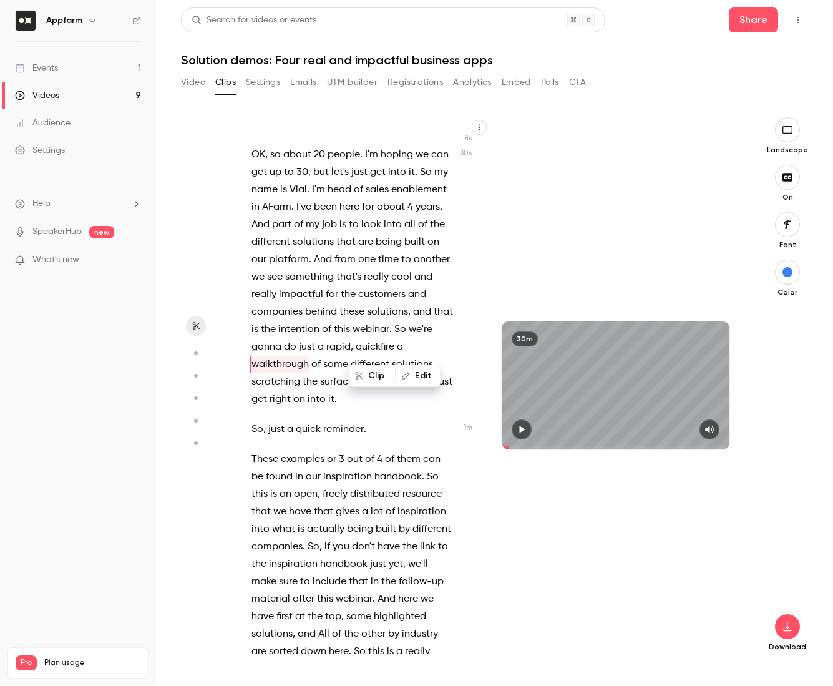
scroll to position [131, 0]
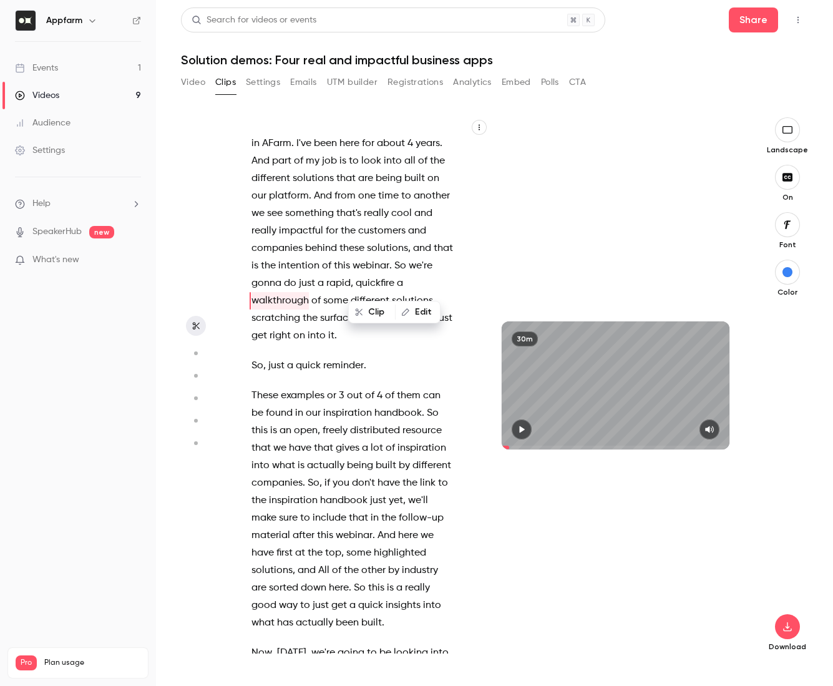
click at [353, 269] on span "webinar" at bounding box center [371, 265] width 37 height 17
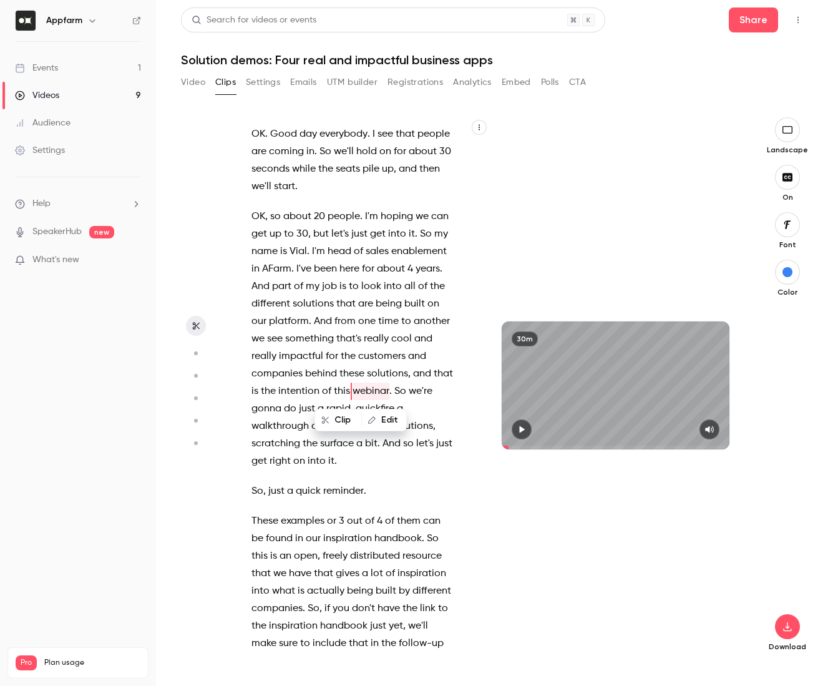
click at [437, 441] on p "OK , so about 20 people . I'm hoping we can get up to 30 , but let's just get i…" at bounding box center [353, 339] width 203 height 262
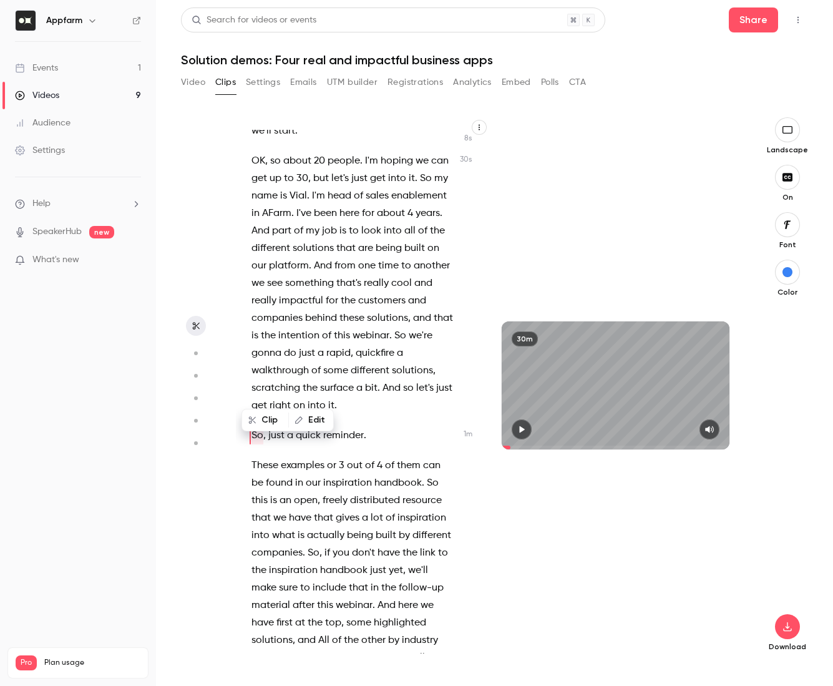
scroll to position [88, 0]
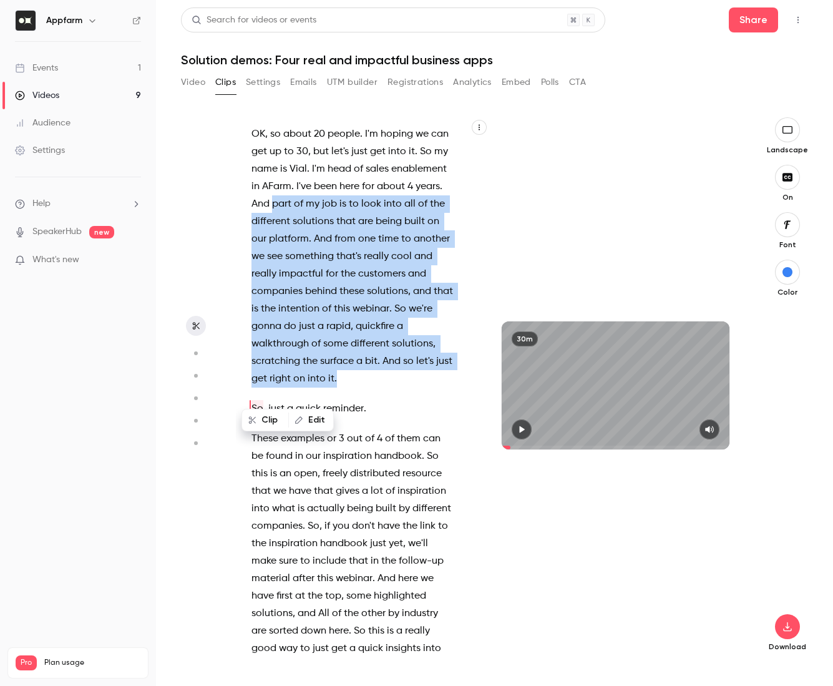
drag, startPoint x: 429, startPoint y: 360, endPoint x: 273, endPoint y: 206, distance: 219.4
click at [273, 206] on p "OK , so about 20 people . I'm hoping we can get up to 30 , but let's just get i…" at bounding box center [353, 256] width 203 height 262
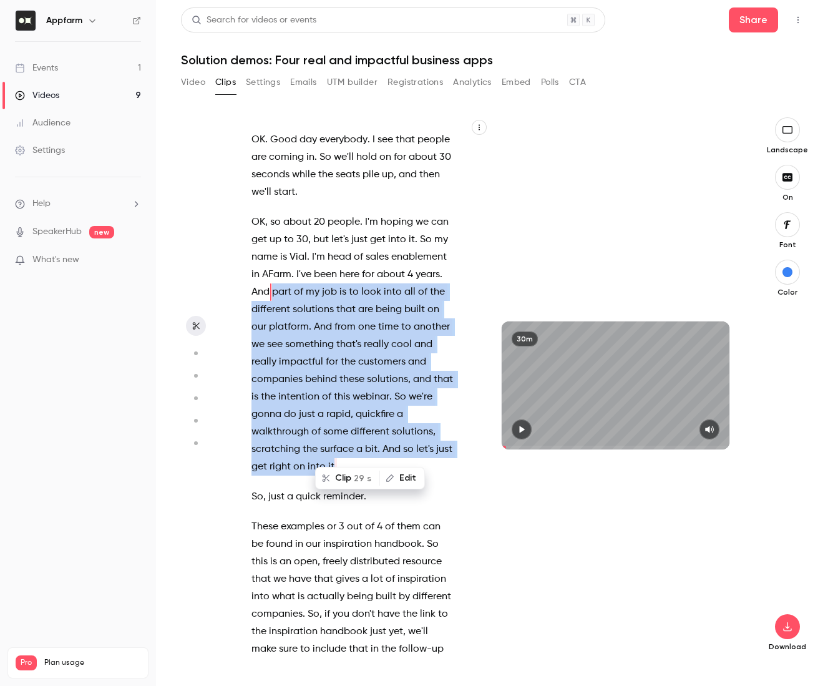
click at [355, 481] on button "Clip 29 s" at bounding box center [347, 478] width 62 height 20
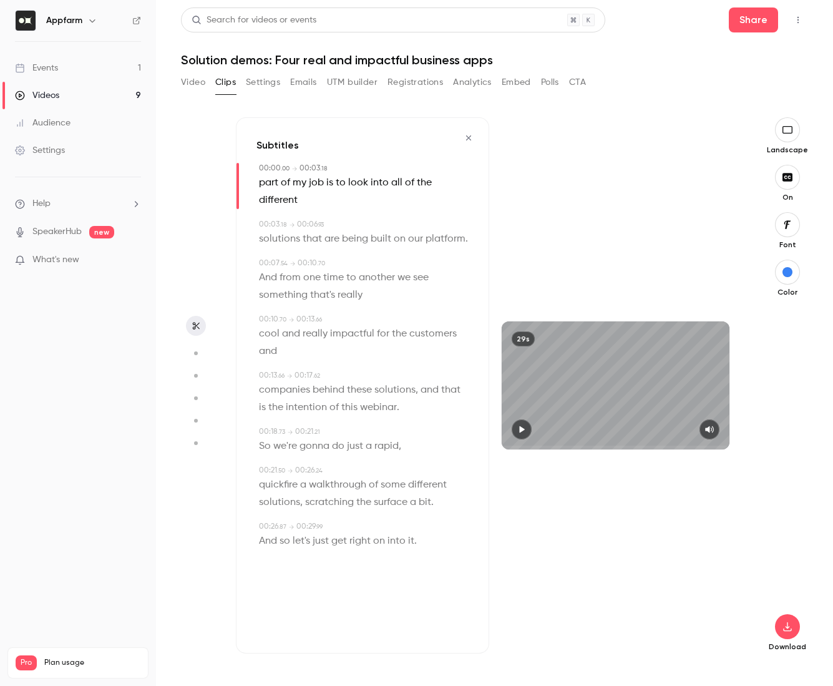
click at [518, 433] on icon "button" at bounding box center [522, 429] width 10 height 9
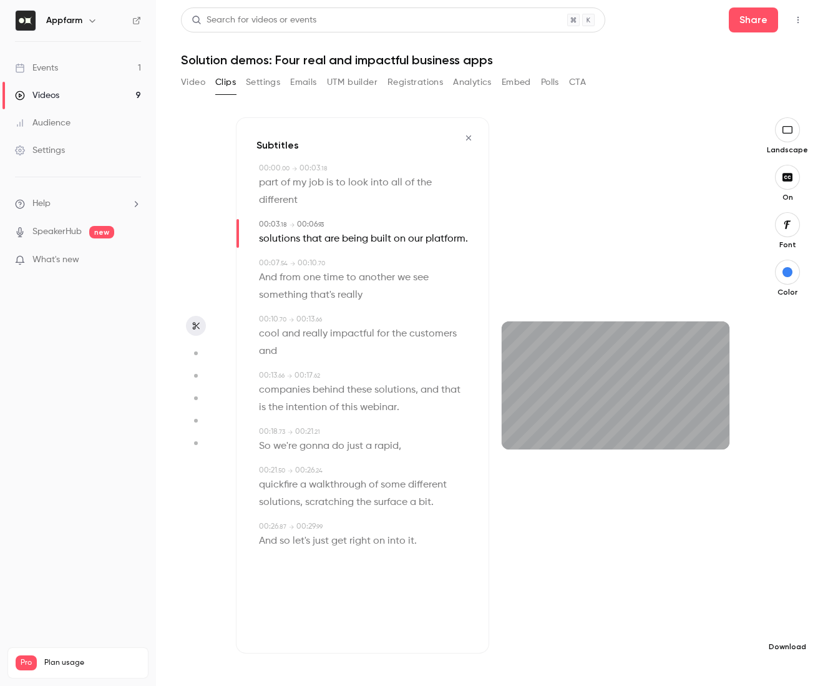
click at [787, 633] on button "button" at bounding box center [787, 626] width 25 height 25
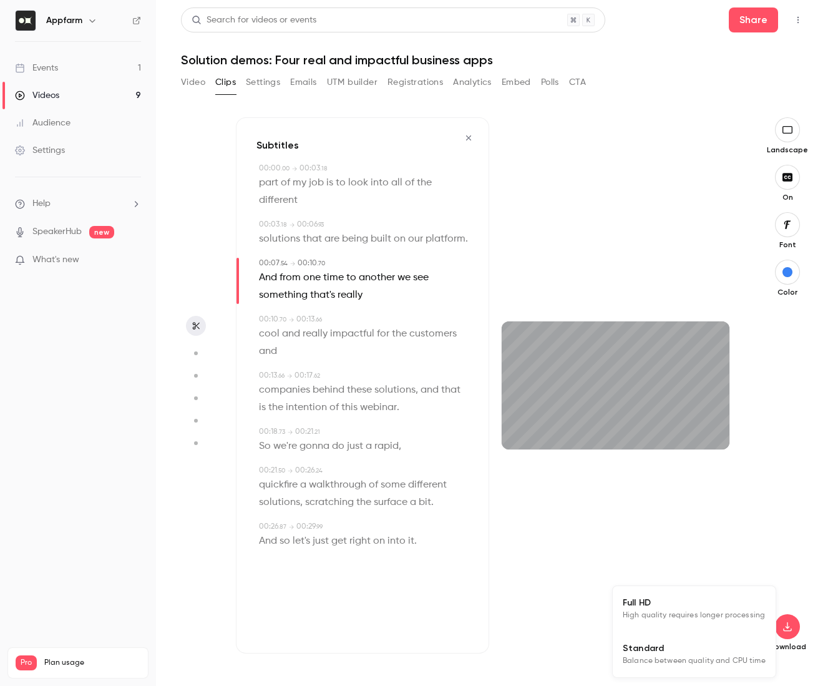
click at [677, 612] on span "High quality requires longer processing" at bounding box center [694, 615] width 142 height 12
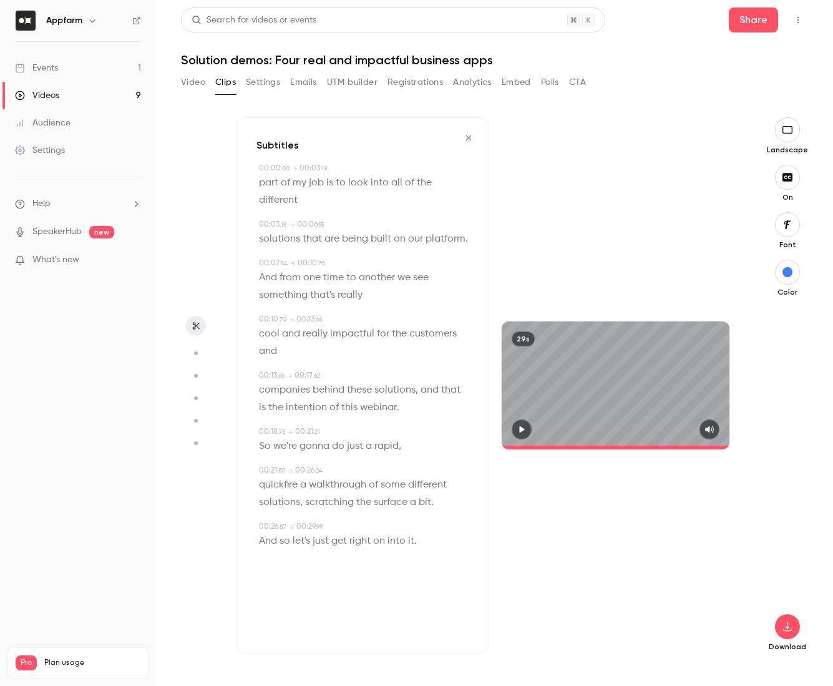
type input "****"
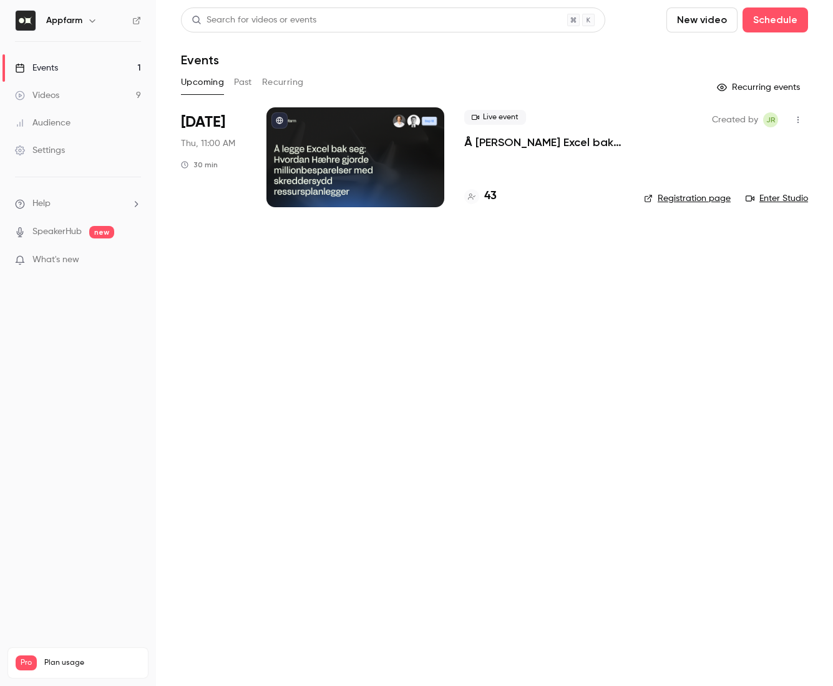
click at [84, 98] on link "Videos 9" at bounding box center [78, 95] width 156 height 27
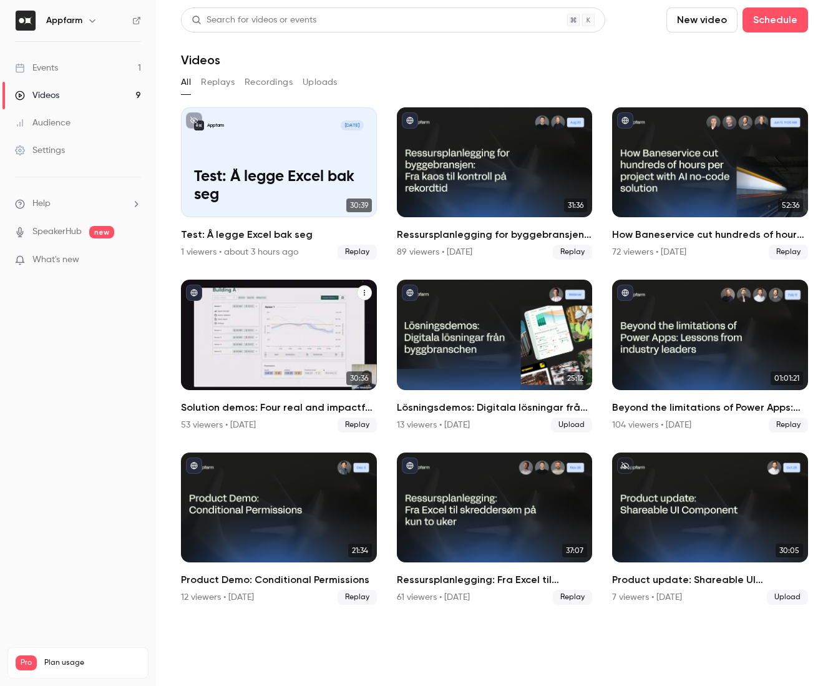
click at [240, 410] on h2 "Solution demos: Four real and impactful business apps" at bounding box center [279, 407] width 196 height 15
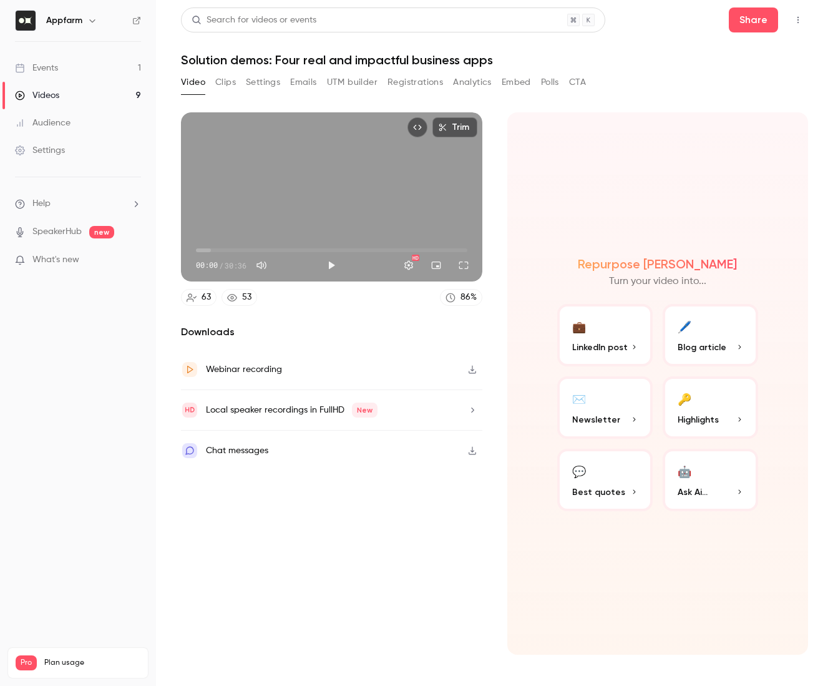
click at [262, 84] on button "Settings" at bounding box center [263, 82] width 34 height 20
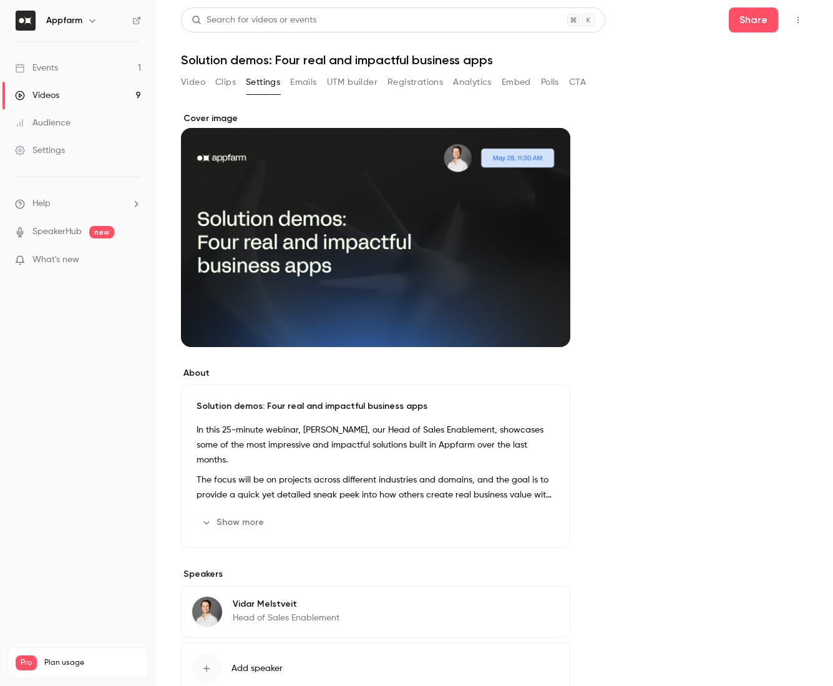
click at [230, 521] on button "Show more" at bounding box center [234, 522] width 75 height 20
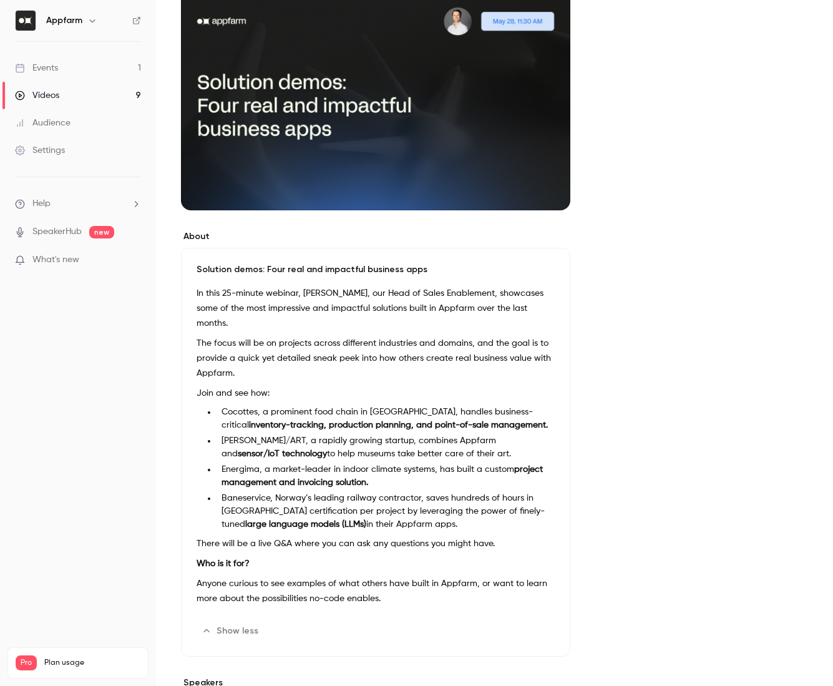
scroll to position [137, 0]
drag, startPoint x: 198, startPoint y: 291, endPoint x: 415, endPoint y: 521, distance: 316.6
click at [415, 521] on div "In this 25-minute webinar, [PERSON_NAME], our Head of Sales Enablement, showcas…" at bounding box center [376, 447] width 358 height 325
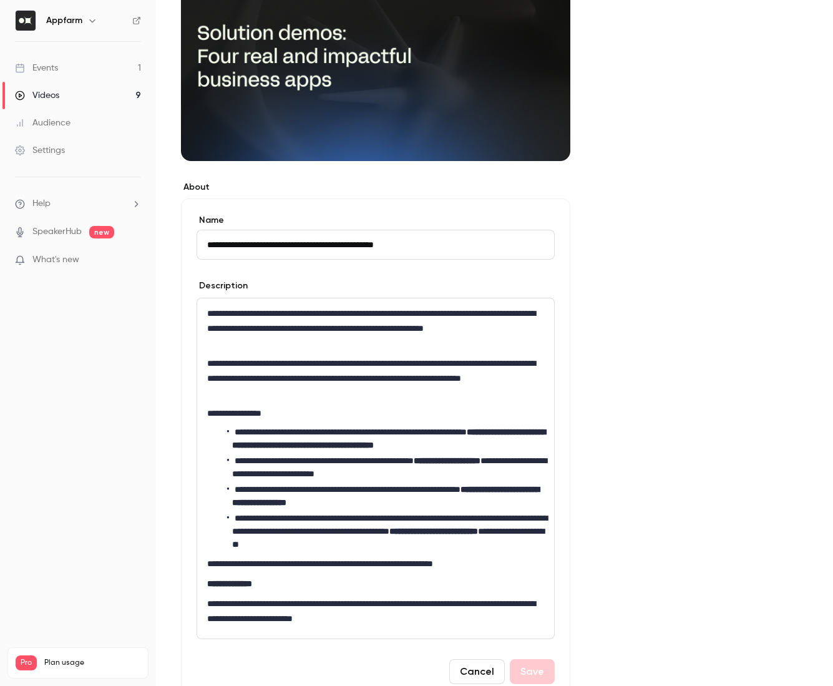
scroll to position [188, 0]
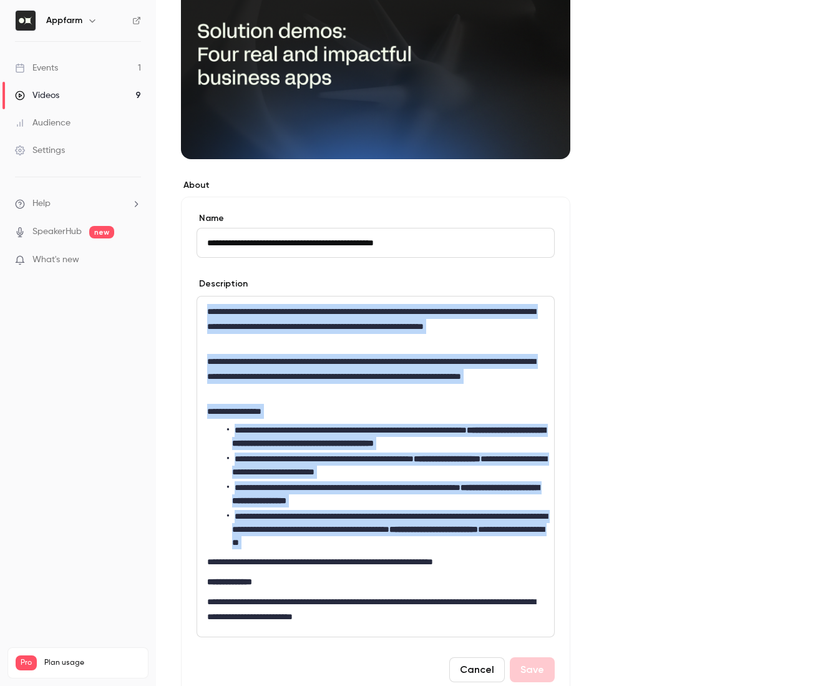
drag, startPoint x: 208, startPoint y: 313, endPoint x: 504, endPoint y: 549, distance: 378.8
click at [504, 549] on div "**********" at bounding box center [375, 466] width 357 height 340
copy div "**********"
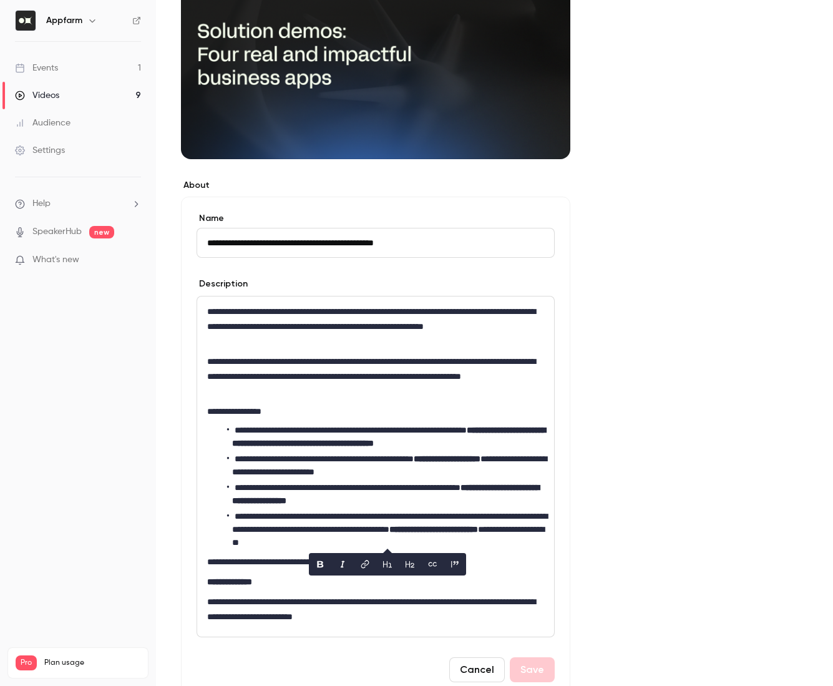
click at [627, 212] on div "**********" at bounding box center [494, 418] width 627 height 989
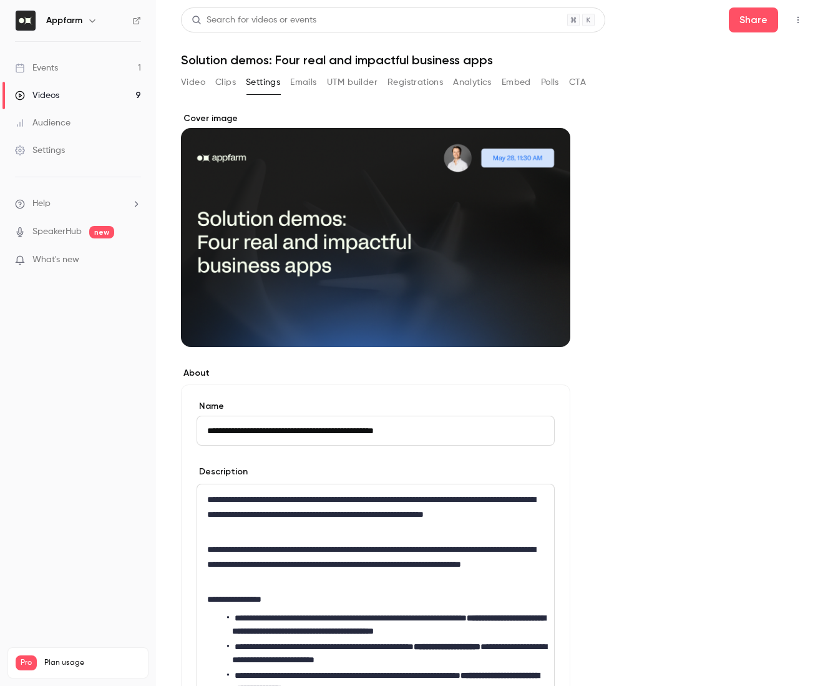
click at [355, 82] on button "UTM builder" at bounding box center [352, 82] width 51 height 20
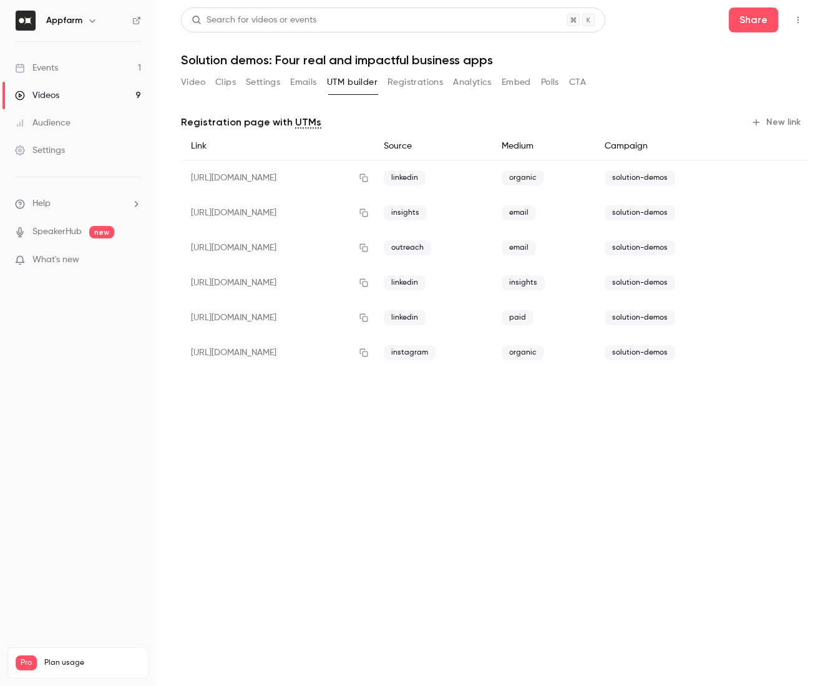
click at [728, 348] on div "solution-demos" at bounding box center [669, 352] width 148 height 35
click at [369, 350] on icon "button" at bounding box center [364, 352] width 10 height 9
